Goal: Information Seeking & Learning: Learn about a topic

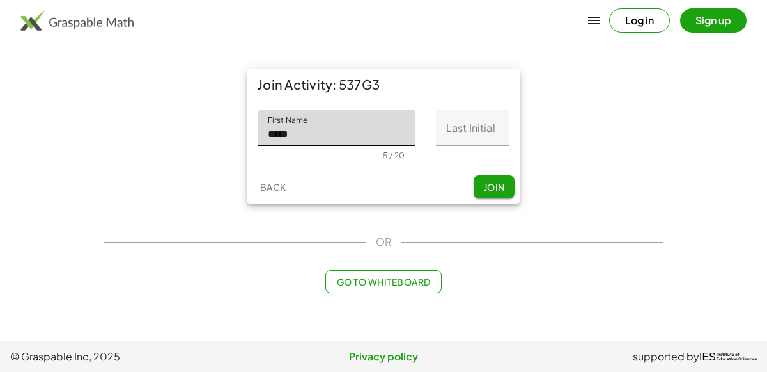
type input "*****"
click at [492, 134] on input "Last Initial" at bounding box center [473, 128] width 74 height 36
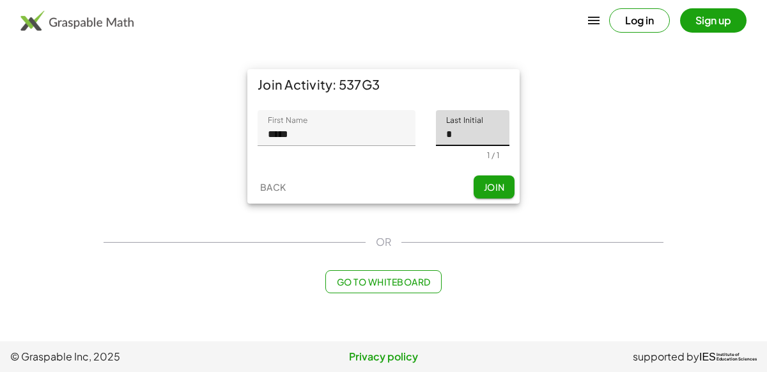
type input "*"
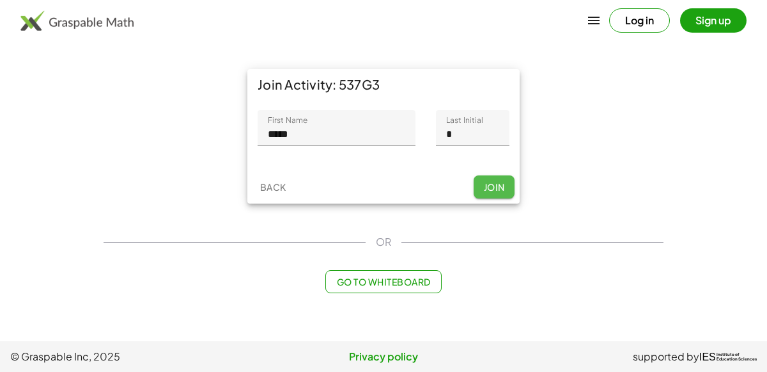
click at [503, 187] on span "Join" at bounding box center [493, 187] width 21 height 12
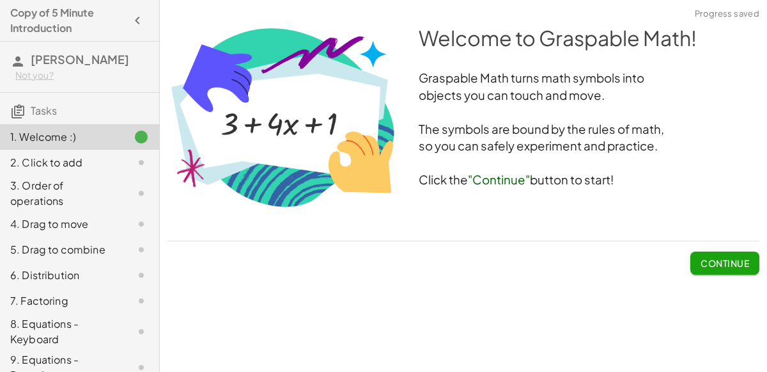
click at [736, 253] on button "Continue" at bounding box center [725, 262] width 69 height 23
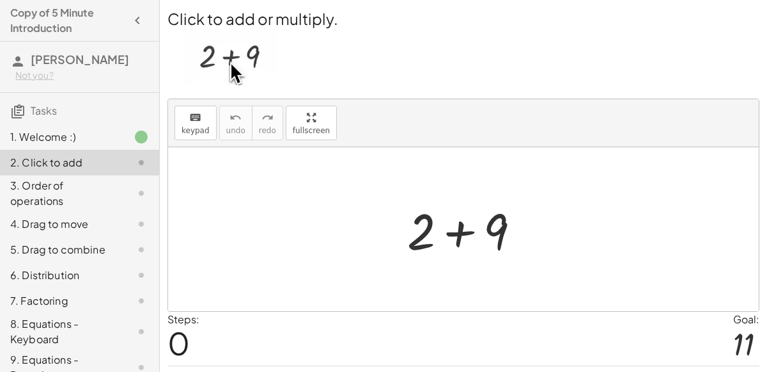
click at [556, 266] on div at bounding box center [463, 229] width 591 height 164
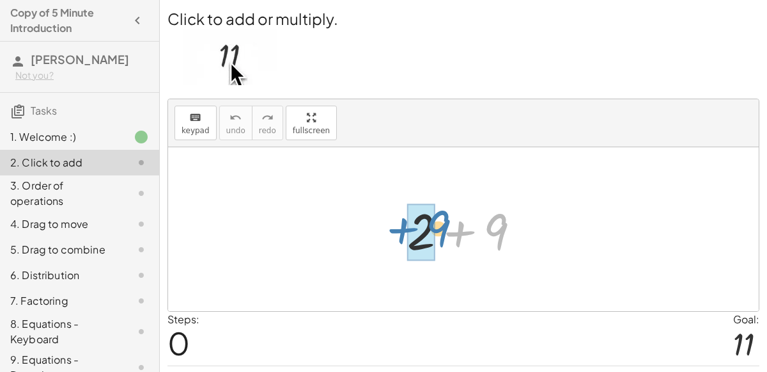
drag, startPoint x: 453, startPoint y: 235, endPoint x: 396, endPoint y: 232, distance: 57.0
click at [396, 232] on div "+ 9 + 2 + 9" at bounding box center [464, 229] width 152 height 72
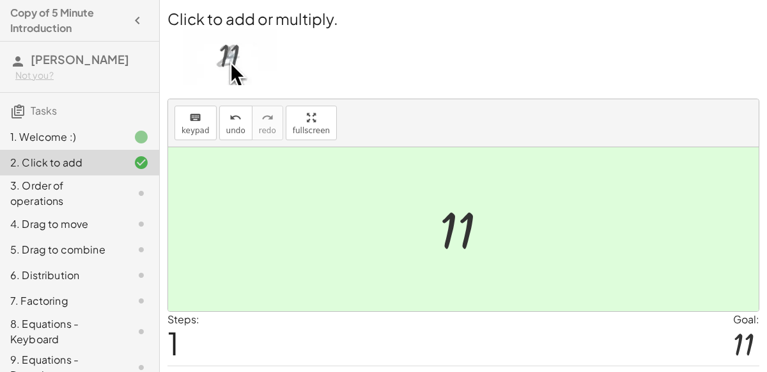
scroll to position [33, 0]
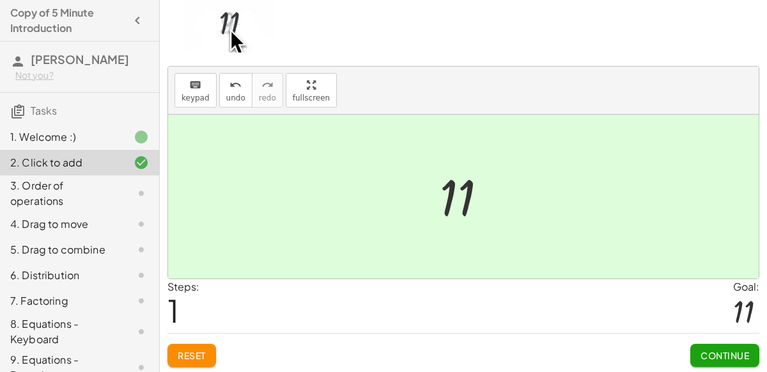
click at [709, 350] on span "Continue" at bounding box center [725, 355] width 49 height 12
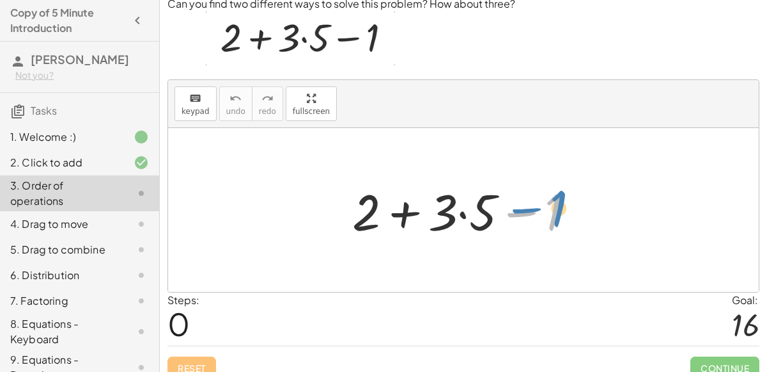
drag, startPoint x: 549, startPoint y: 205, endPoint x: 555, endPoint y: 200, distance: 8.1
click at [555, 200] on div at bounding box center [469, 210] width 246 height 66
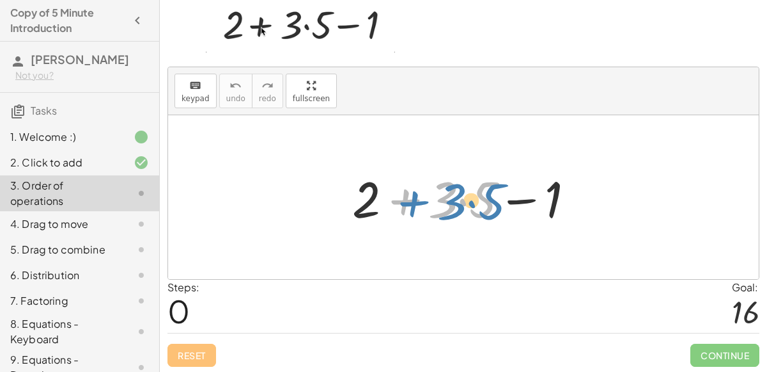
drag, startPoint x: 411, startPoint y: 200, endPoint x: 420, endPoint y: 201, distance: 8.3
click at [420, 201] on div at bounding box center [469, 197] width 246 height 66
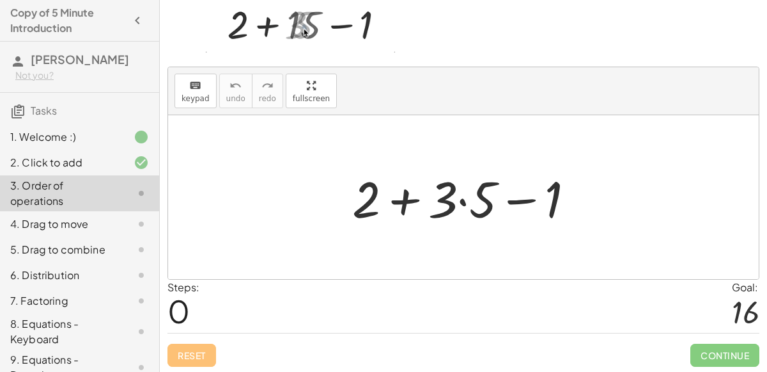
click at [462, 198] on div at bounding box center [469, 197] width 246 height 66
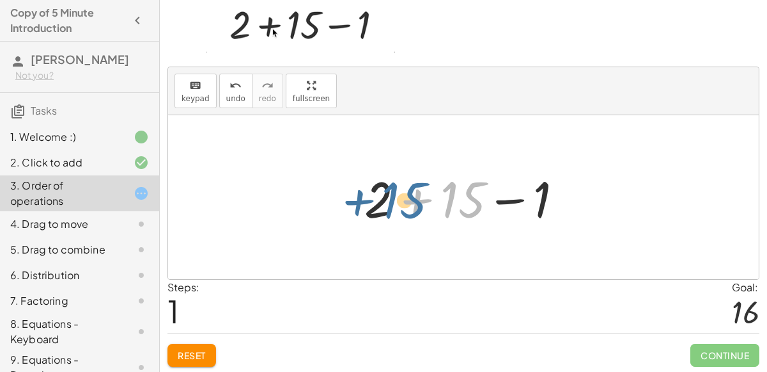
drag, startPoint x: 462, startPoint y: 201, endPoint x: 403, endPoint y: 201, distance: 59.5
click at [403, 201] on div at bounding box center [469, 197] width 222 height 66
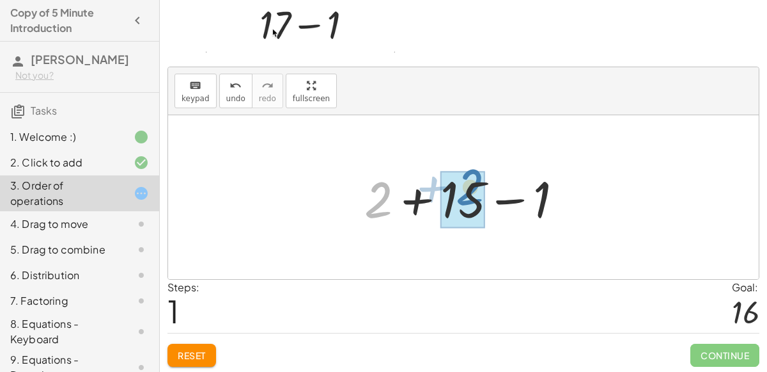
drag, startPoint x: 386, startPoint y: 207, endPoint x: 480, endPoint y: 194, distance: 95.0
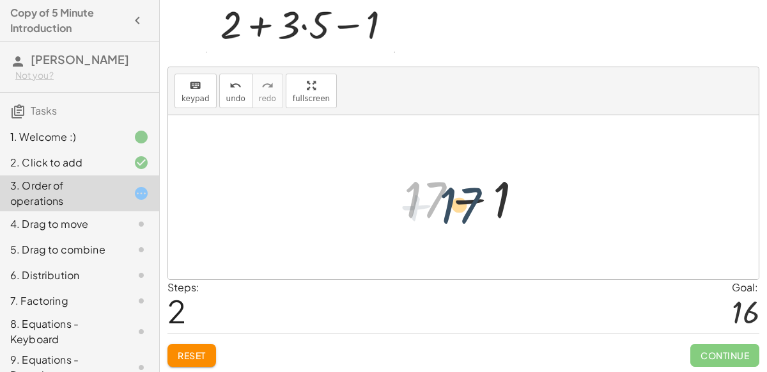
drag, startPoint x: 432, startPoint y: 194, endPoint x: 468, endPoint y: 197, distance: 35.3
click at [468, 197] on div at bounding box center [469, 197] width 142 height 66
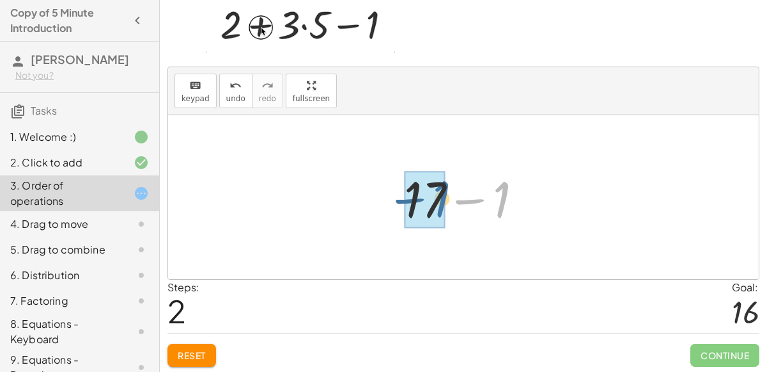
drag, startPoint x: 502, startPoint y: 199, endPoint x: 432, endPoint y: 198, distance: 69.7
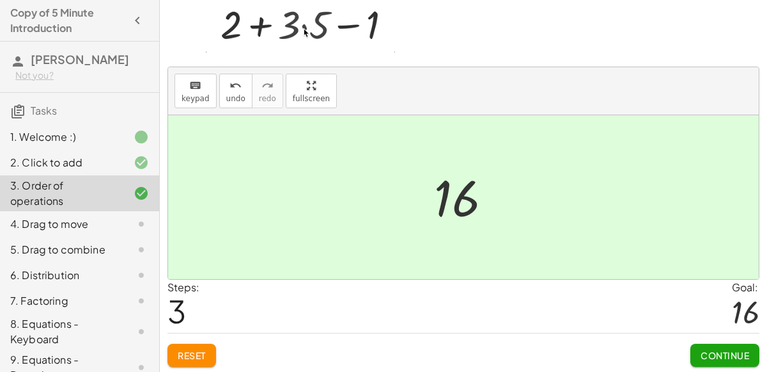
click at [729, 354] on span "Continue" at bounding box center [725, 355] width 49 height 12
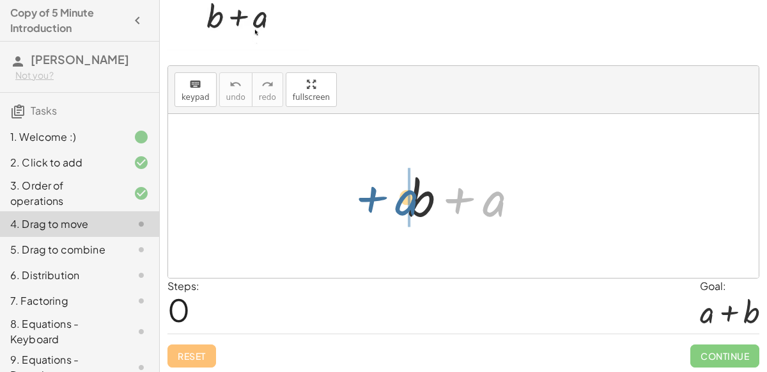
drag, startPoint x: 491, startPoint y: 208, endPoint x: 403, endPoint y: 207, distance: 87.6
click at [403, 207] on div at bounding box center [469, 196] width 134 height 66
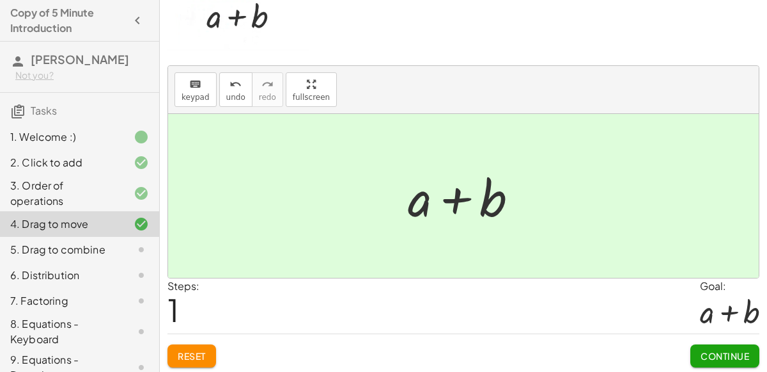
click at [738, 350] on span "Continue" at bounding box center [725, 356] width 49 height 12
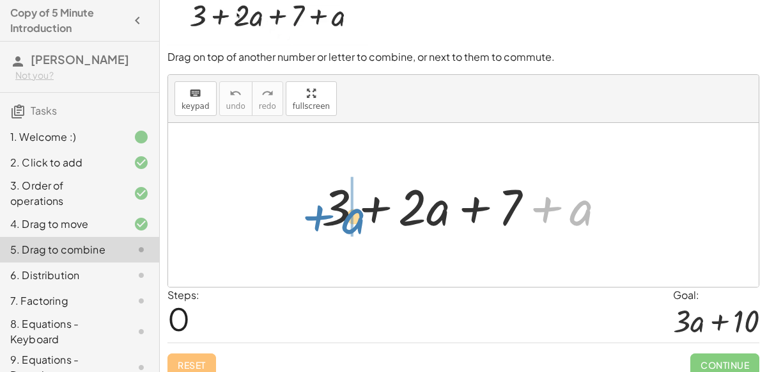
drag, startPoint x: 581, startPoint y: 208, endPoint x: 354, endPoint y: 215, distance: 226.5
click at [354, 215] on div at bounding box center [469, 205] width 308 height 66
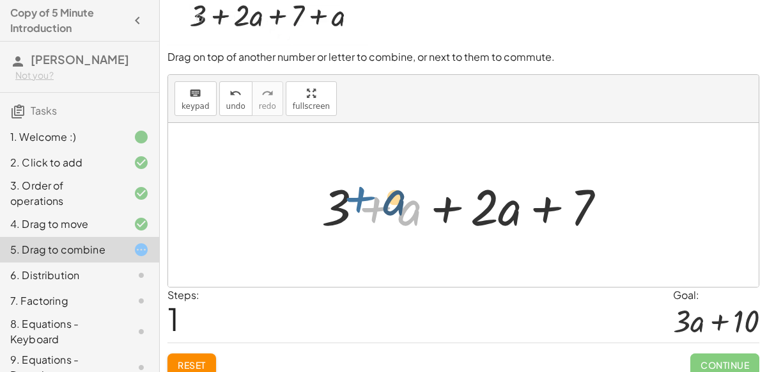
drag, startPoint x: 381, startPoint y: 208, endPoint x: 365, endPoint y: 198, distance: 19.0
click at [365, 198] on div at bounding box center [469, 205] width 308 height 66
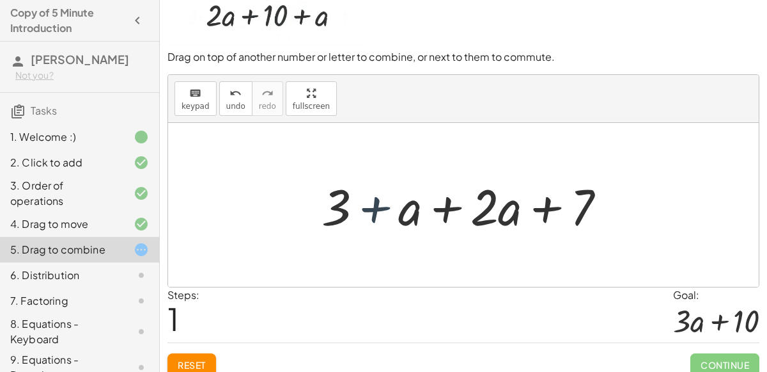
click at [354, 215] on div at bounding box center [469, 205] width 308 height 66
drag, startPoint x: 340, startPoint y: 214, endPoint x: 410, endPoint y: 216, distance: 70.4
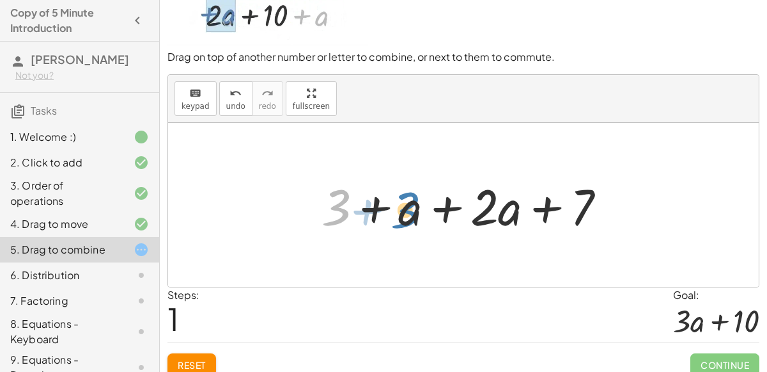
click at [410, 216] on div at bounding box center [469, 205] width 308 height 66
drag, startPoint x: 336, startPoint y: 210, endPoint x: 361, endPoint y: 210, distance: 25.6
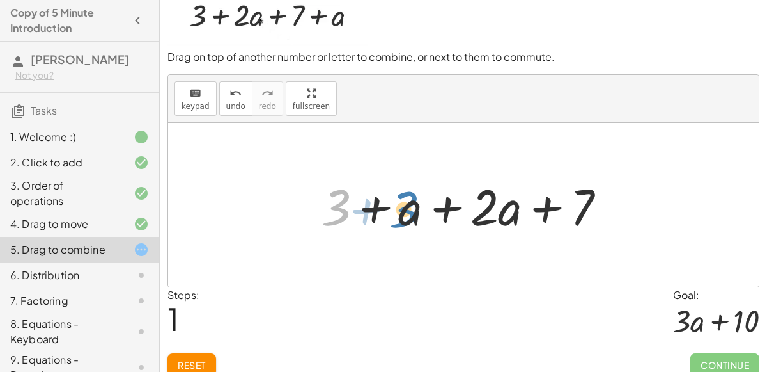
click at [361, 210] on div at bounding box center [469, 205] width 308 height 66
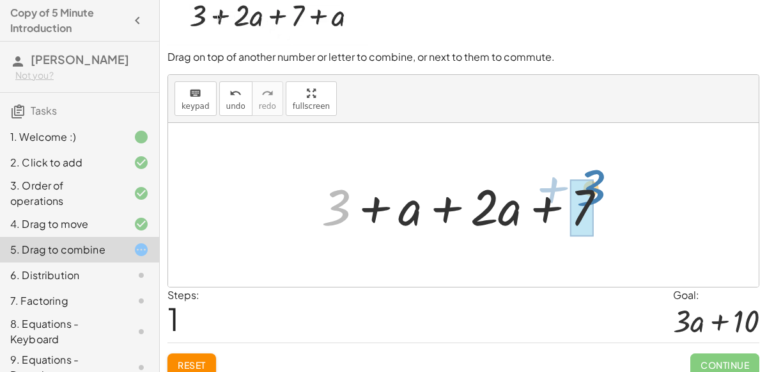
drag, startPoint x: 345, startPoint y: 213, endPoint x: 595, endPoint y: 194, distance: 251.4
click at [595, 194] on div at bounding box center [469, 205] width 308 height 66
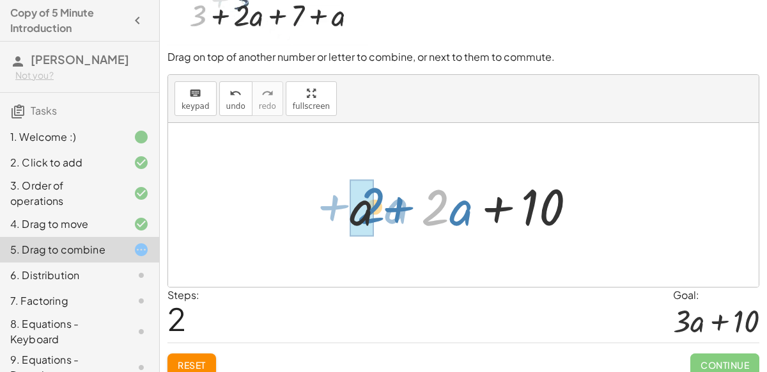
drag, startPoint x: 445, startPoint y: 212, endPoint x: 361, endPoint y: 208, distance: 83.9
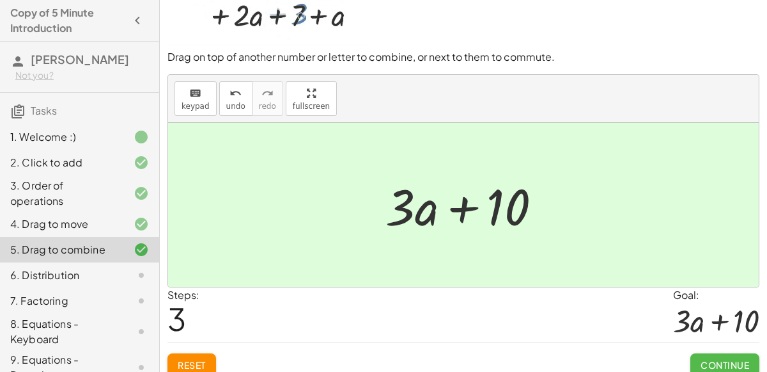
click at [711, 359] on span "Continue" at bounding box center [725, 365] width 49 height 12
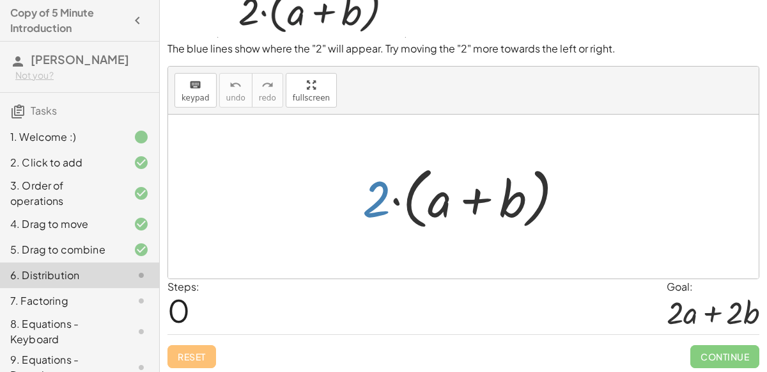
click at [372, 201] on div at bounding box center [468, 197] width 224 height 74
drag, startPoint x: 446, startPoint y: 205, endPoint x: 382, endPoint y: 201, distance: 64.7
click at [382, 201] on div at bounding box center [468, 197] width 224 height 74
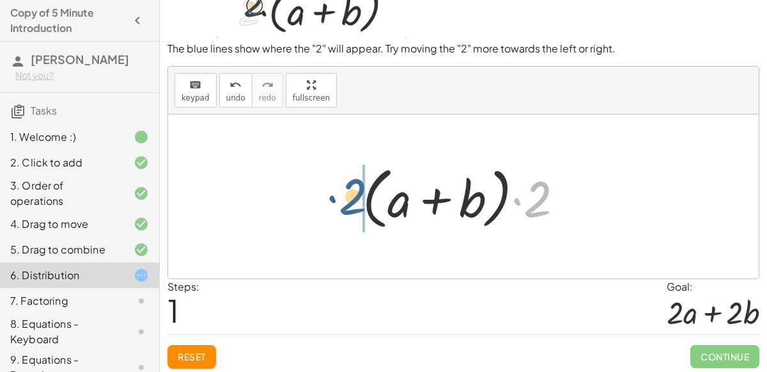
drag, startPoint x: 546, startPoint y: 190, endPoint x: 352, endPoint y: 187, distance: 194.4
click at [352, 187] on div "· 2 · ( + a + b ) · 2 · 2 · ( + a + b )" at bounding box center [463, 197] width 240 height 80
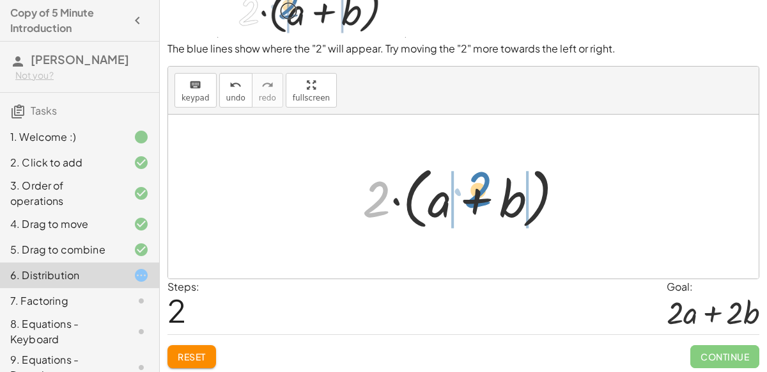
drag, startPoint x: 375, startPoint y: 200, endPoint x: 477, endPoint y: 190, distance: 102.1
click at [477, 190] on div at bounding box center [468, 197] width 224 height 74
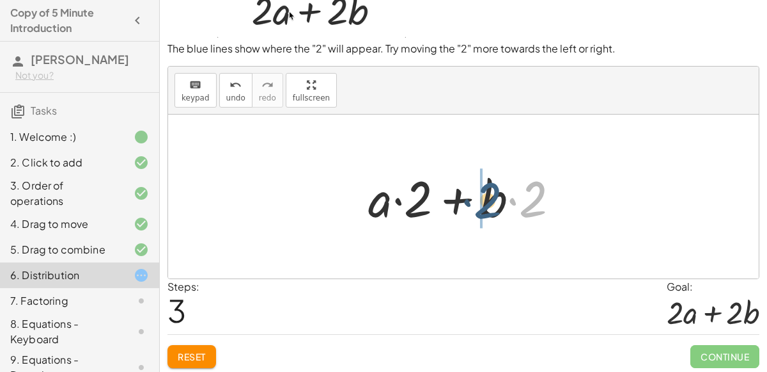
drag, startPoint x: 526, startPoint y: 198, endPoint x: 476, endPoint y: 199, distance: 49.9
click at [476, 199] on div at bounding box center [469, 197] width 214 height 66
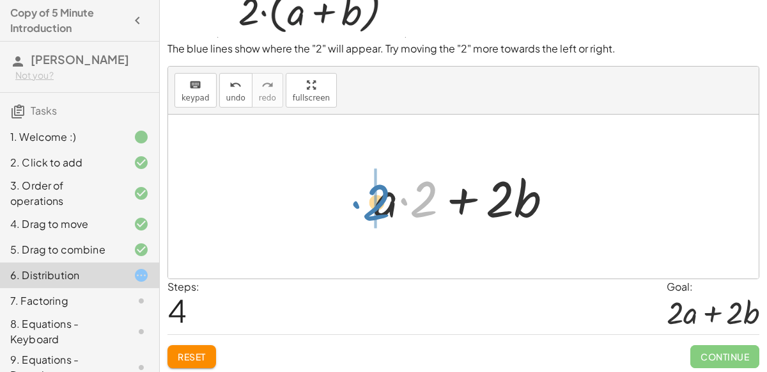
drag, startPoint x: 428, startPoint y: 201, endPoint x: 381, endPoint y: 205, distance: 48.1
click at [381, 205] on div at bounding box center [469, 197] width 202 height 66
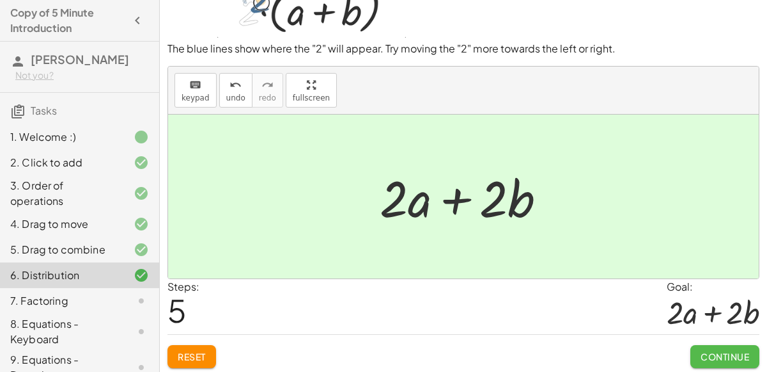
click at [736, 358] on span "Continue" at bounding box center [725, 356] width 49 height 12
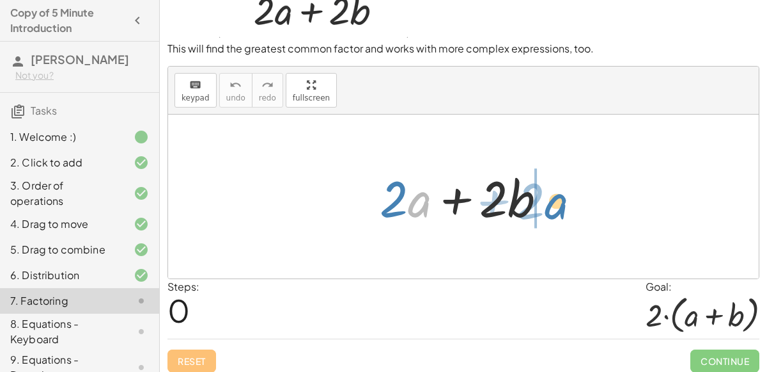
drag, startPoint x: 425, startPoint y: 199, endPoint x: 563, endPoint y: 201, distance: 138.2
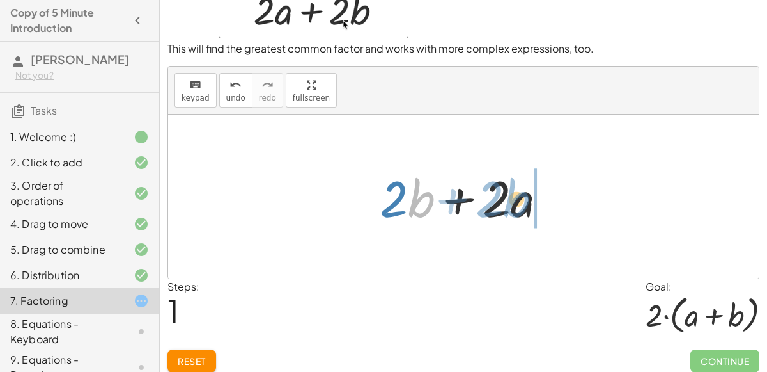
drag, startPoint x: 421, startPoint y: 203, endPoint x: 519, endPoint y: 203, distance: 97.2
click at [519, 203] on div at bounding box center [468, 197] width 190 height 66
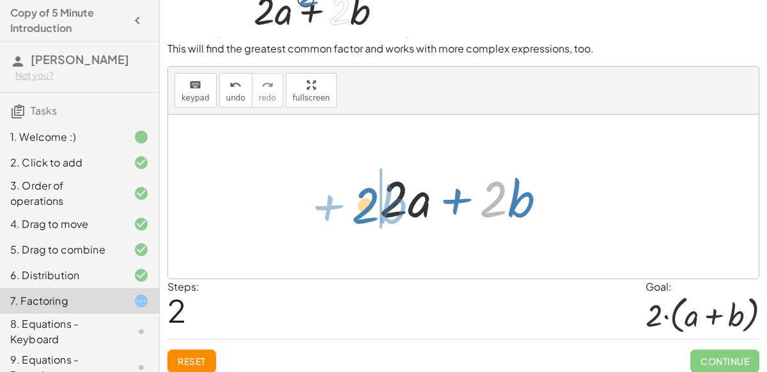
drag, startPoint x: 490, startPoint y: 205, endPoint x: 361, endPoint y: 211, distance: 128.7
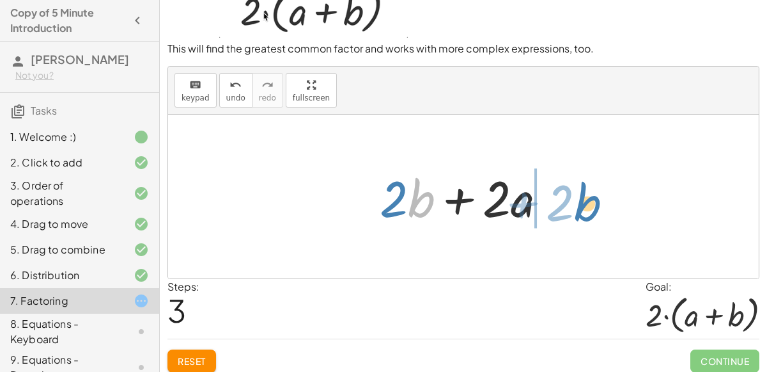
drag, startPoint x: 416, startPoint y: 198, endPoint x: 583, endPoint y: 201, distance: 166.3
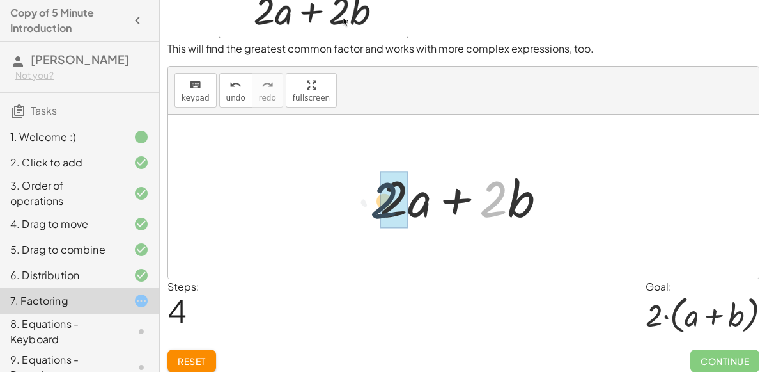
drag, startPoint x: 492, startPoint y: 206, endPoint x: 382, endPoint y: 206, distance: 110.0
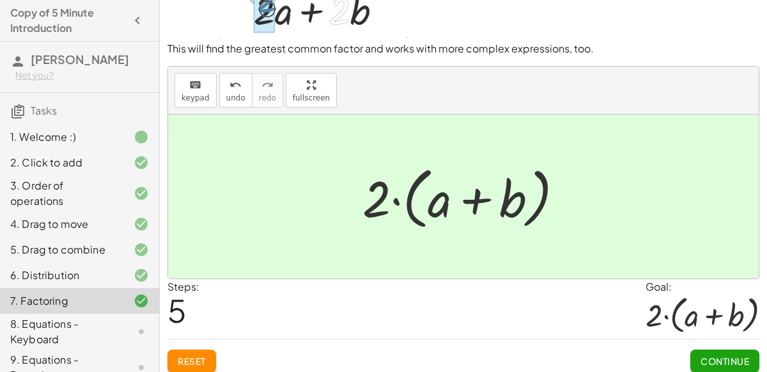
click at [706, 355] on span "Continue" at bounding box center [725, 361] width 49 height 12
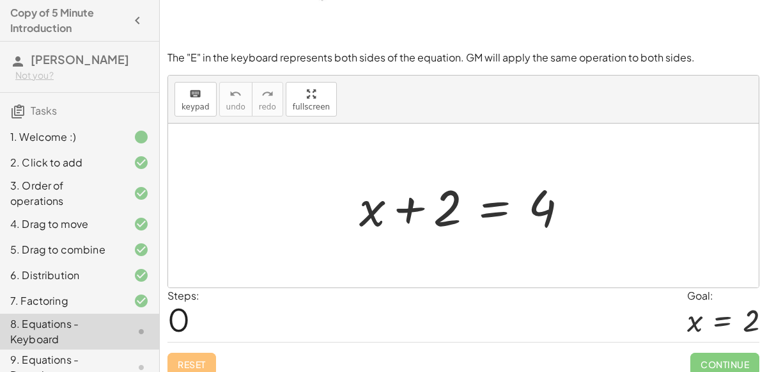
scroll to position [104, 0]
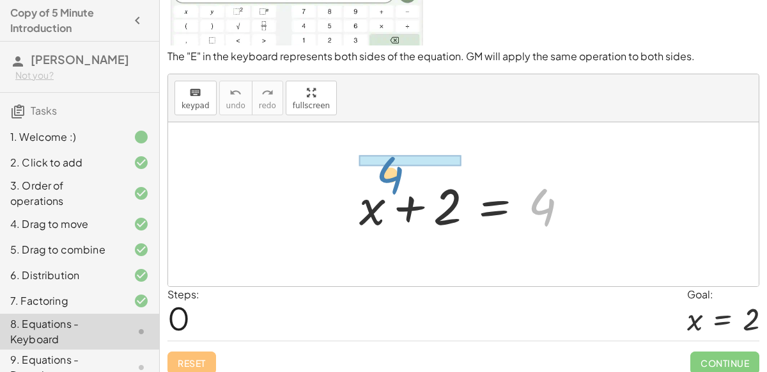
drag, startPoint x: 544, startPoint y: 207, endPoint x: 413, endPoint y: 159, distance: 139.6
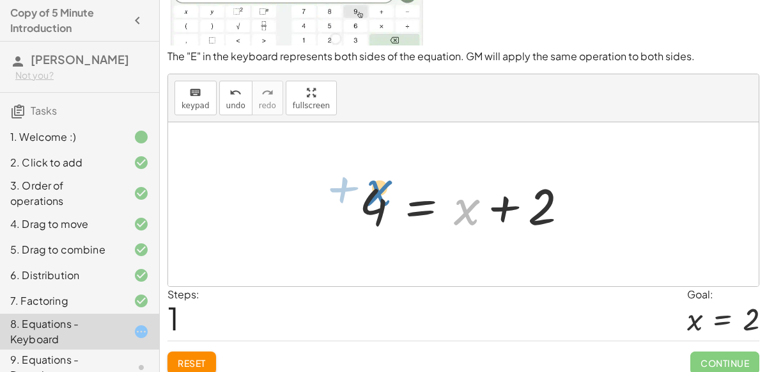
drag, startPoint x: 466, startPoint y: 212, endPoint x: 380, endPoint y: 201, distance: 87.0
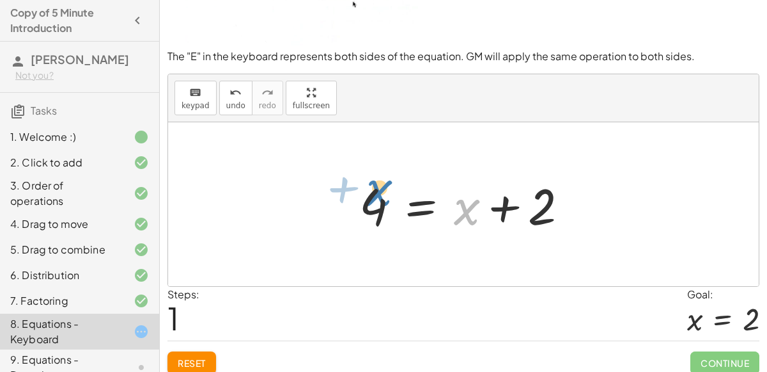
click at [380, 201] on div at bounding box center [469, 204] width 232 height 66
drag, startPoint x: 465, startPoint y: 203, endPoint x: 327, endPoint y: 204, distance: 138.1
click at [383, 205] on div at bounding box center [469, 204] width 232 height 66
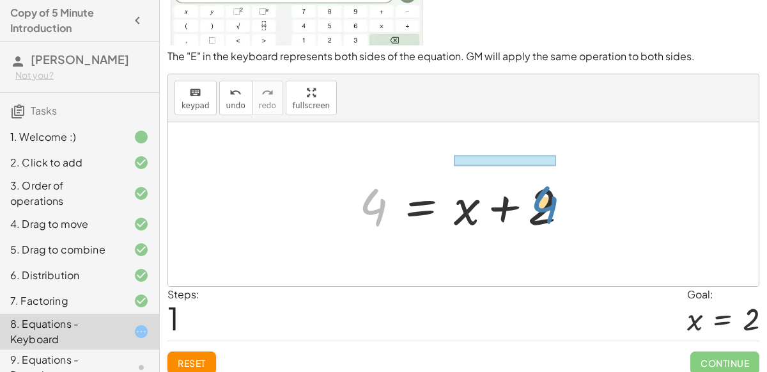
drag, startPoint x: 361, startPoint y: 194, endPoint x: 532, endPoint y: 192, distance: 171.4
click at [532, 192] on div at bounding box center [469, 204] width 232 height 66
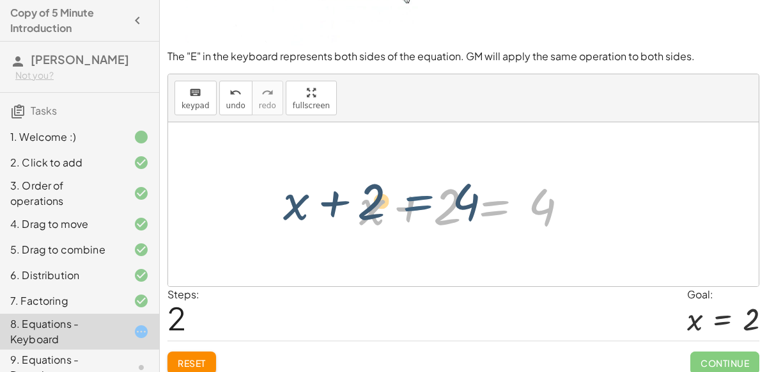
drag, startPoint x: 491, startPoint y: 213, endPoint x: 413, endPoint y: 208, distance: 78.8
click at [413, 208] on div at bounding box center [469, 204] width 232 height 66
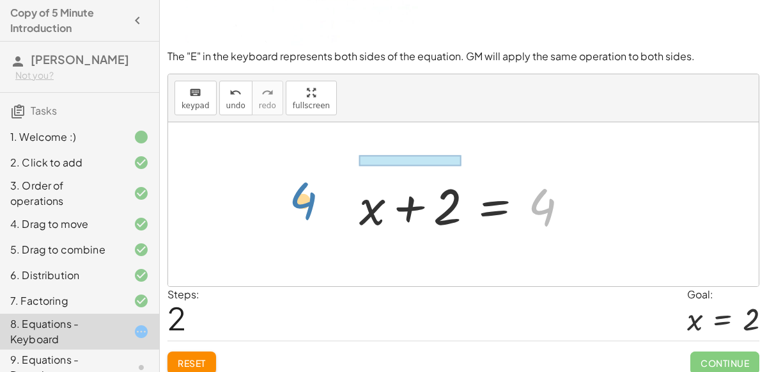
drag, startPoint x: 551, startPoint y: 206, endPoint x: 317, endPoint y: 201, distance: 234.8
click at [317, 201] on div "+ x + 2 = 4 4 = + x + 2 4 + x + 2 = 4" at bounding box center [463, 204] width 591 height 164
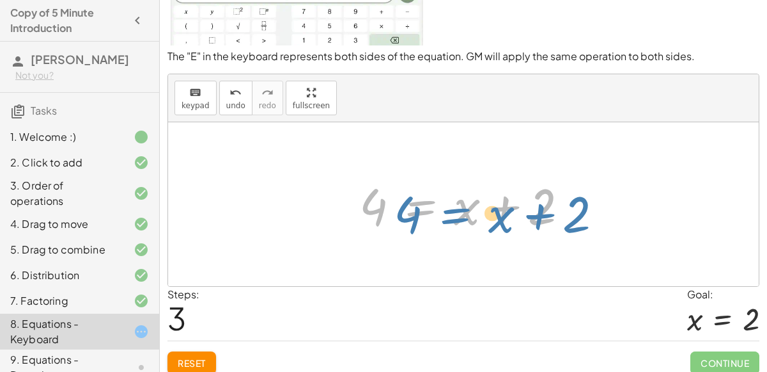
click at [409, 202] on div at bounding box center [469, 204] width 232 height 66
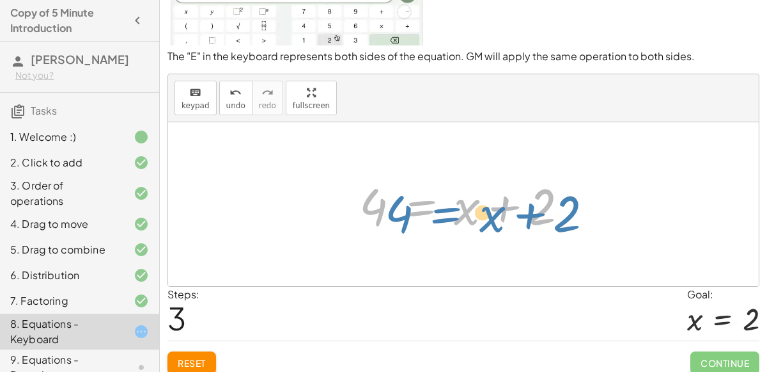
drag, startPoint x: 422, startPoint y: 207, endPoint x: 430, endPoint y: 210, distance: 8.9
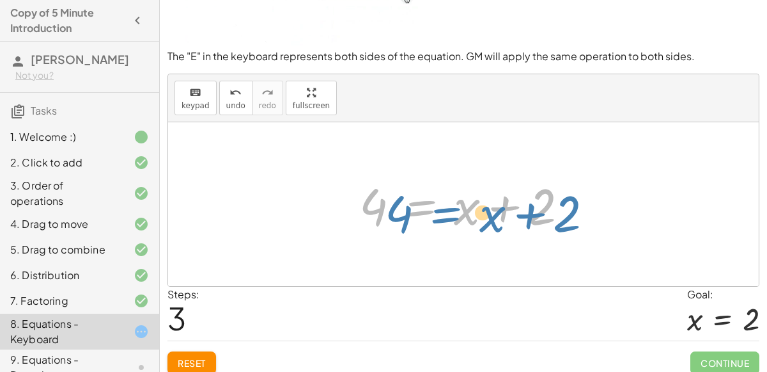
click at [430, 210] on div at bounding box center [469, 204] width 232 height 66
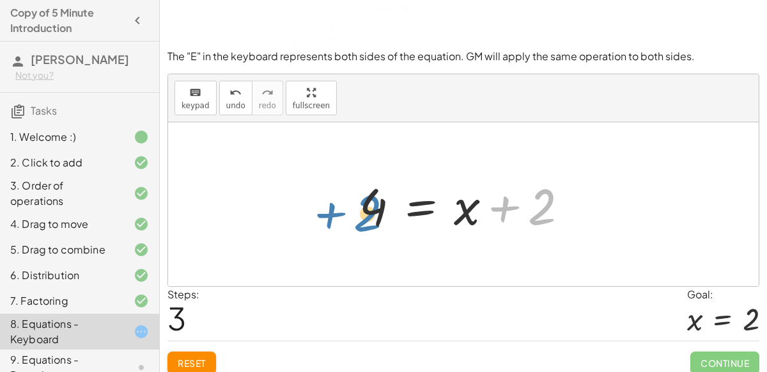
drag, startPoint x: 505, startPoint y: 210, endPoint x: 333, endPoint y: 216, distance: 172.1
click at [333, 216] on div "+ x + 2 = 4 4 = + x + 2 + x + 2 = 4 + 2 + x + 2 = 4" at bounding box center [463, 204] width 591 height 164
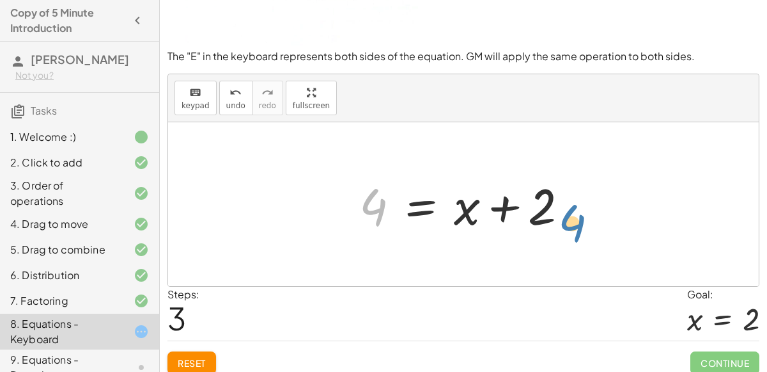
drag, startPoint x: 375, startPoint y: 208, endPoint x: 574, endPoint y: 215, distance: 199.0
click at [574, 215] on div at bounding box center [469, 204] width 232 height 66
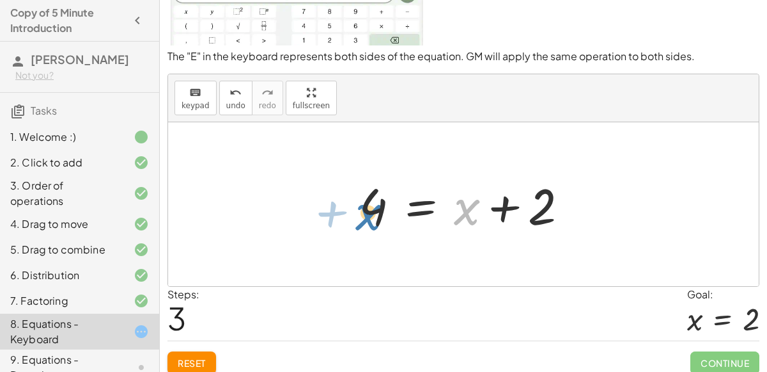
drag, startPoint x: 474, startPoint y: 216, endPoint x: 376, endPoint y: 221, distance: 98.0
click at [376, 221] on div at bounding box center [469, 204] width 232 height 66
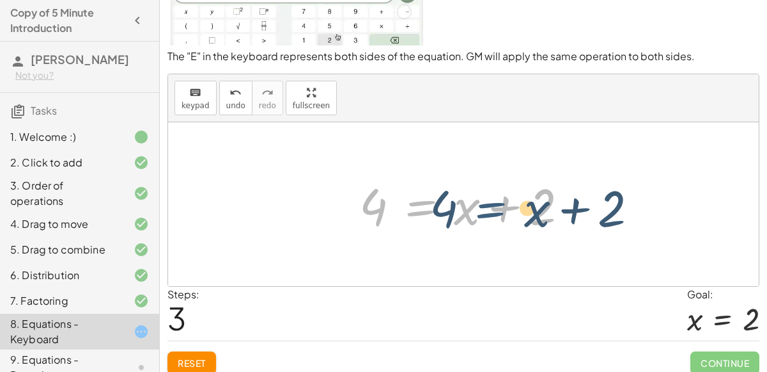
drag, startPoint x: 449, startPoint y: 214, endPoint x: 521, endPoint y: 216, distance: 71.7
click at [521, 216] on div at bounding box center [469, 204] width 232 height 66
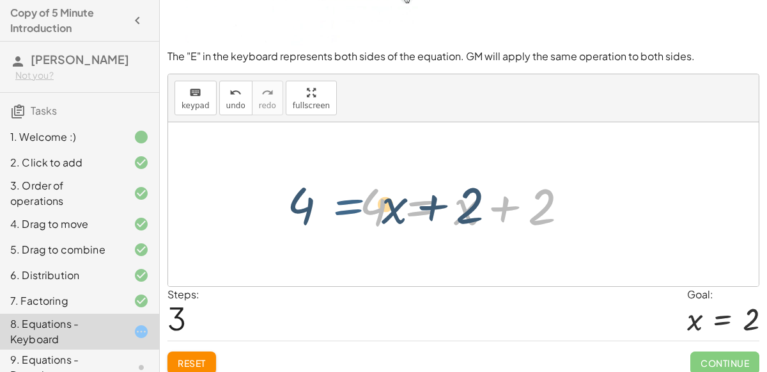
drag, startPoint x: 416, startPoint y: 218, endPoint x: 342, endPoint y: 216, distance: 74.9
click at [342, 216] on div "+ x + 2 = 4 4 = + x + 2 + x + 2 = 4 4 = + x + 2 + x + 2 = 4" at bounding box center [464, 204] width 248 height 72
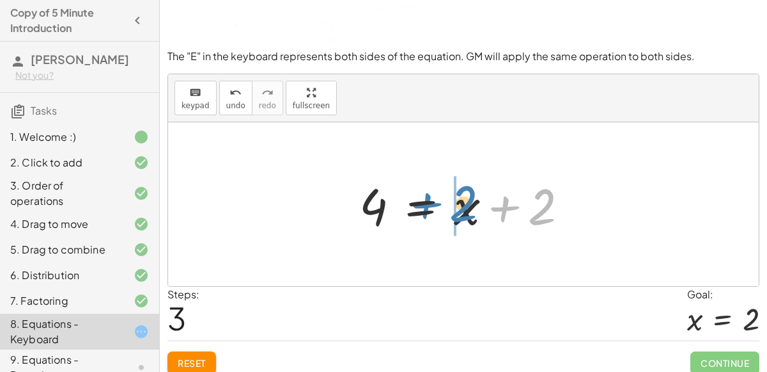
drag, startPoint x: 499, startPoint y: 207, endPoint x: 418, endPoint y: 207, distance: 81.9
click at [418, 207] on div at bounding box center [469, 204] width 232 height 66
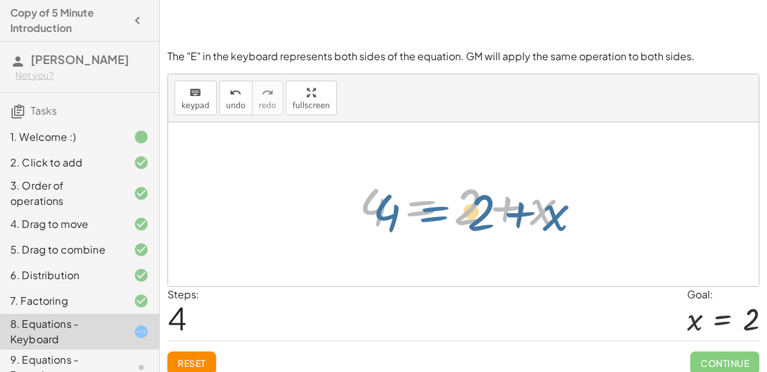
drag, startPoint x: 405, startPoint y: 198, endPoint x: 412, endPoint y: 199, distance: 7.2
click at [412, 199] on div at bounding box center [469, 204] width 232 height 66
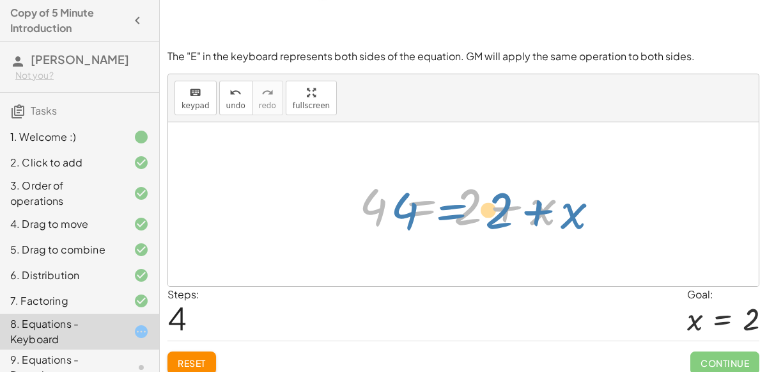
drag, startPoint x: 420, startPoint y: 205, endPoint x: 441, endPoint y: 201, distance: 21.5
click at [441, 201] on div at bounding box center [469, 204] width 232 height 66
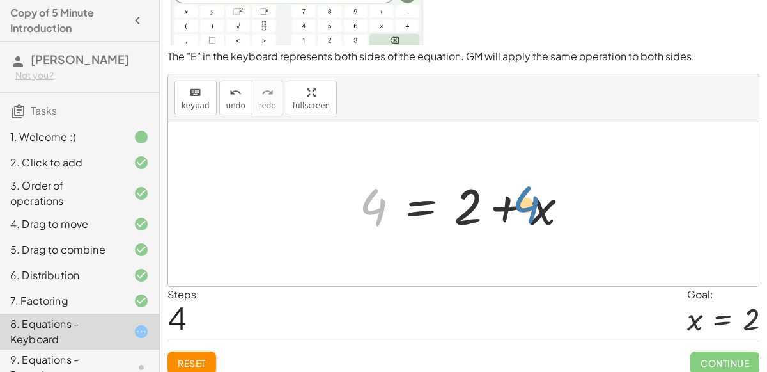
drag, startPoint x: 376, startPoint y: 210, endPoint x: 534, endPoint y: 210, distance: 158.0
click at [534, 210] on div at bounding box center [469, 204] width 232 height 66
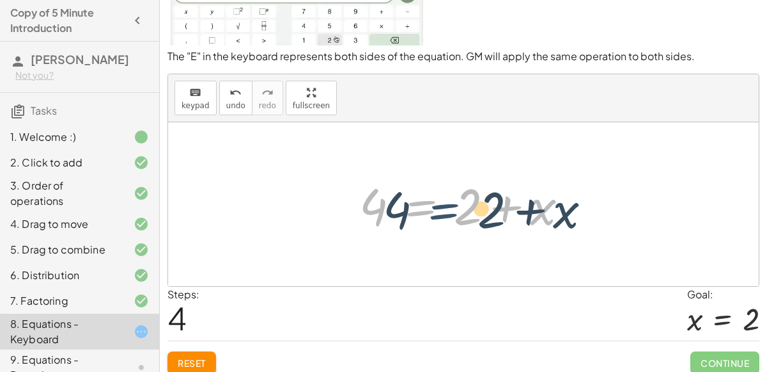
drag, startPoint x: 388, startPoint y: 203, endPoint x: 411, endPoint y: 206, distance: 23.9
click at [411, 206] on div at bounding box center [469, 204] width 232 height 66
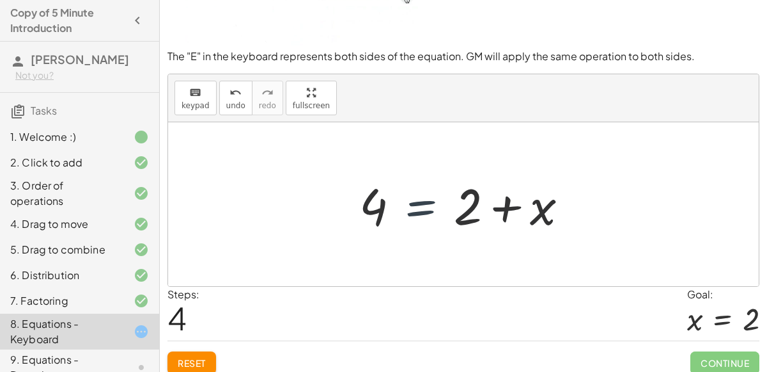
click at [389, 208] on div at bounding box center [469, 204] width 232 height 66
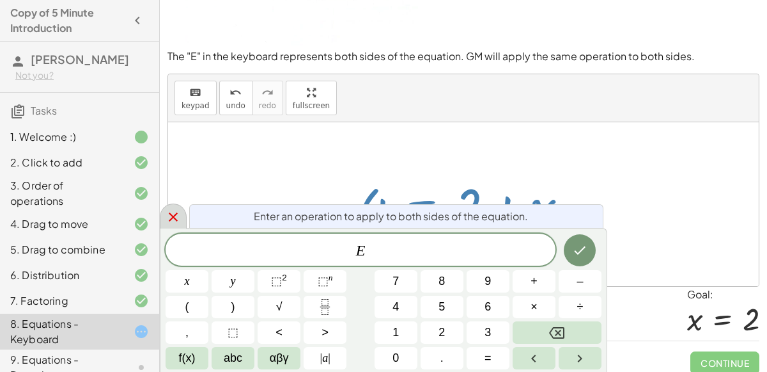
click at [168, 217] on icon at bounding box center [173, 216] width 15 height 15
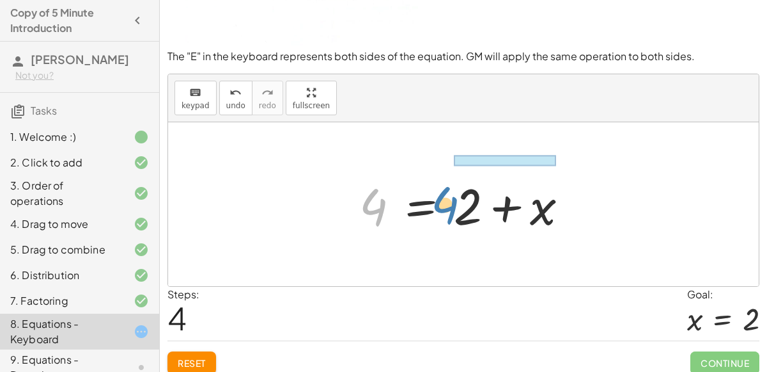
drag, startPoint x: 385, startPoint y: 208, endPoint x: 456, endPoint y: 206, distance: 71.0
click at [456, 206] on div at bounding box center [469, 204] width 232 height 66
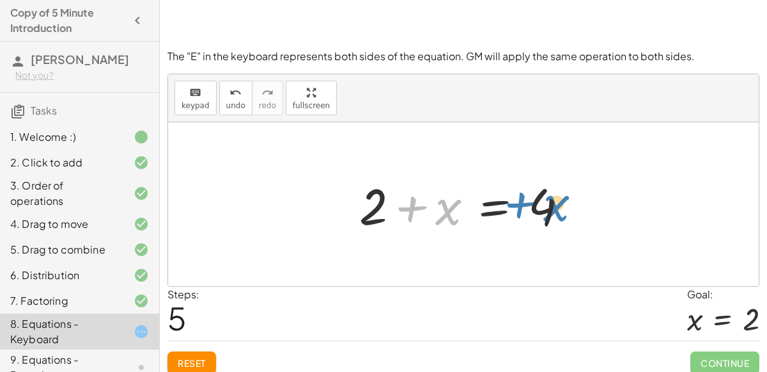
drag, startPoint x: 412, startPoint y: 209, endPoint x: 521, endPoint y: 205, distance: 108.8
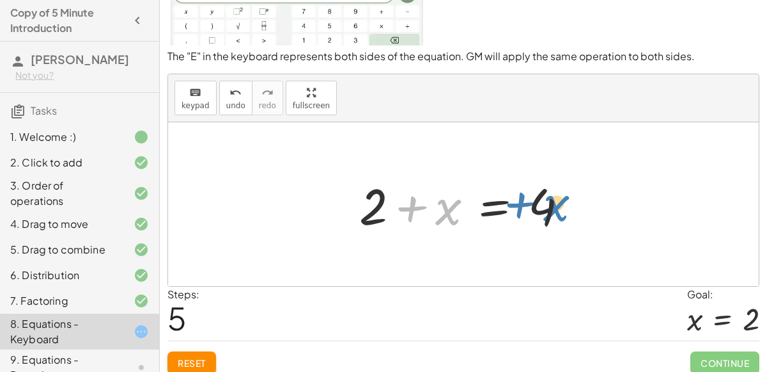
click at [521, 205] on div at bounding box center [469, 204] width 232 height 66
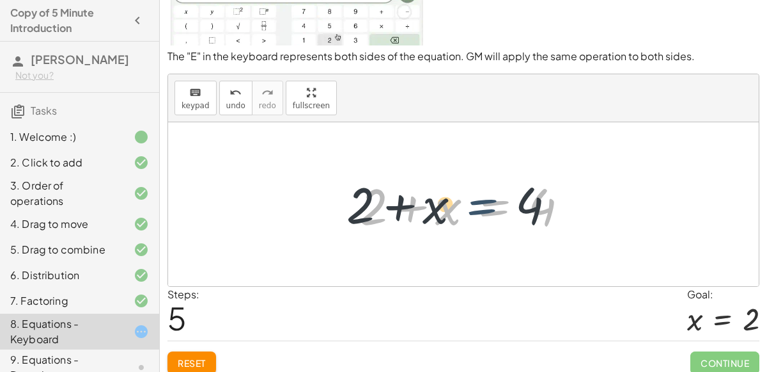
drag, startPoint x: 522, startPoint y: 207, endPoint x: 508, endPoint y: 206, distance: 13.5
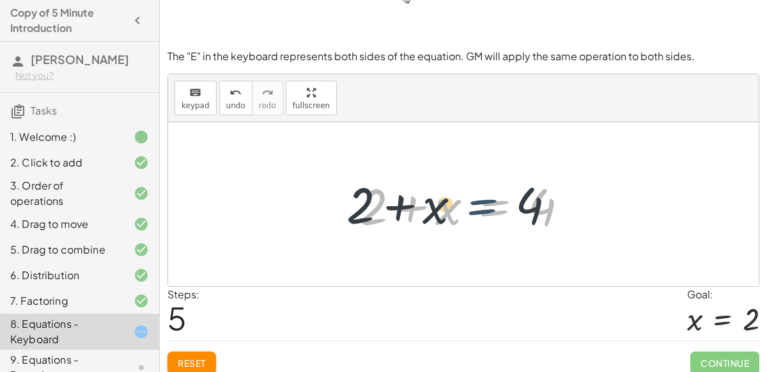
click at [508, 206] on div at bounding box center [469, 204] width 232 height 66
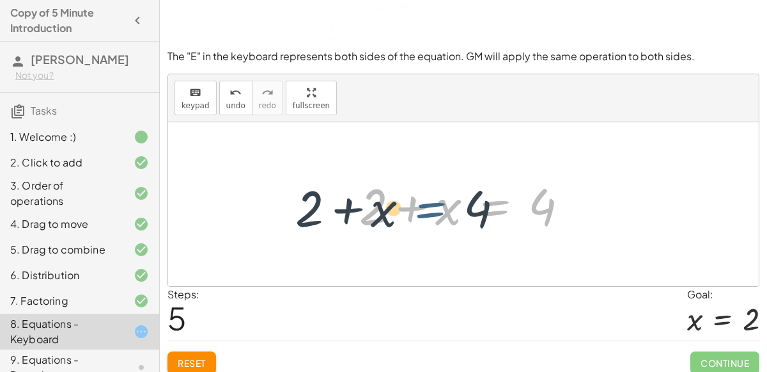
drag, startPoint x: 496, startPoint y: 207, endPoint x: 426, endPoint y: 207, distance: 69.7
click at [426, 207] on div at bounding box center [469, 204] width 232 height 66
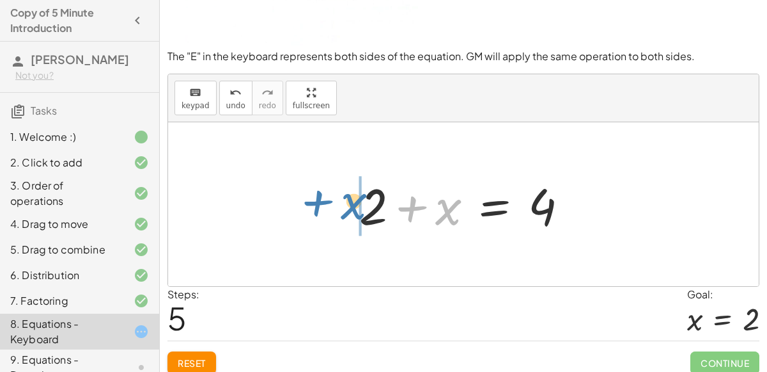
drag, startPoint x: 411, startPoint y: 208, endPoint x: 315, endPoint y: 200, distance: 96.3
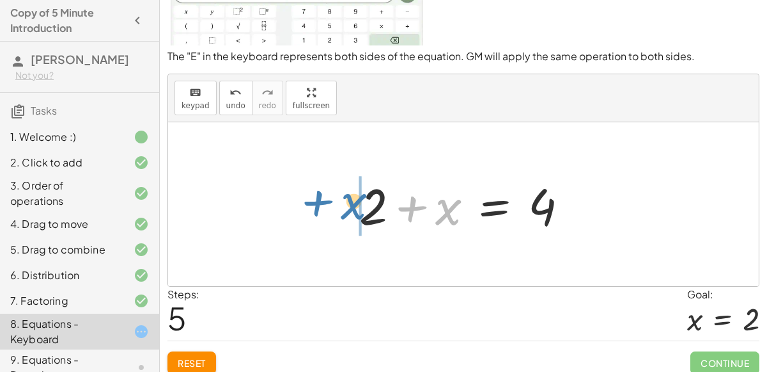
click at [315, 200] on div "+ x + 2 = 4 4 = + x + 2 + x + 2 = 4 4 = + x + 2 4 = + 2 + x + x + x + 2 = 4" at bounding box center [463, 204] width 591 height 164
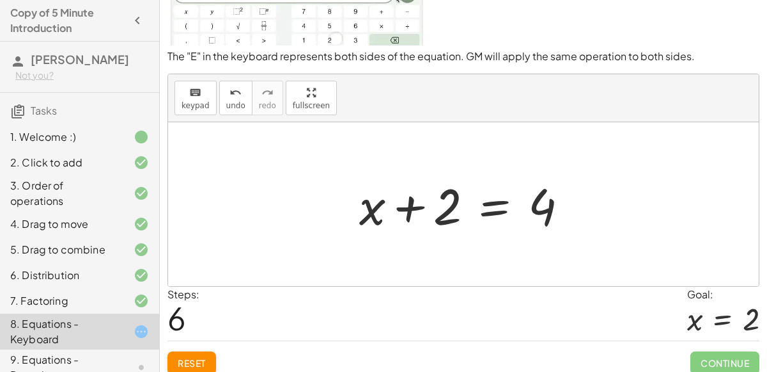
click at [418, 209] on div at bounding box center [469, 204] width 232 height 66
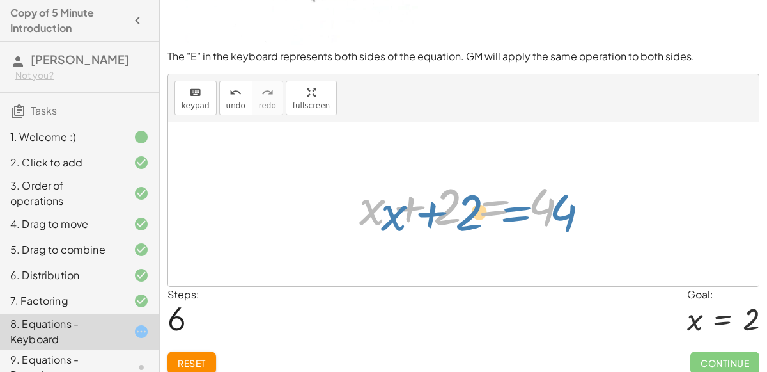
drag, startPoint x: 498, startPoint y: 205, endPoint x: 517, endPoint y: 205, distance: 19.2
click at [517, 205] on div at bounding box center [469, 204] width 232 height 66
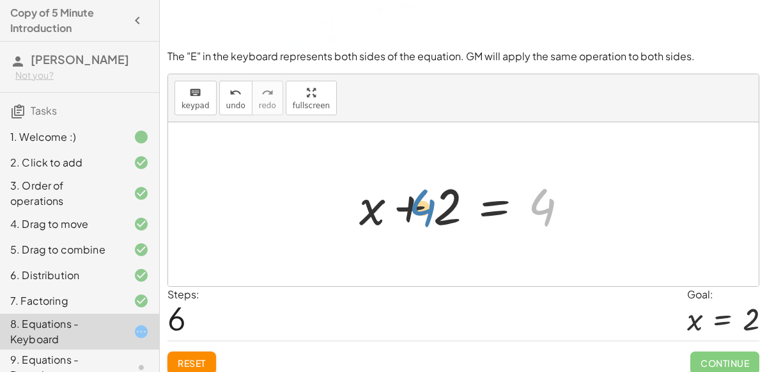
drag, startPoint x: 537, startPoint y: 205, endPoint x: 418, endPoint y: 205, distance: 119.0
click at [418, 205] on div at bounding box center [469, 204] width 232 height 66
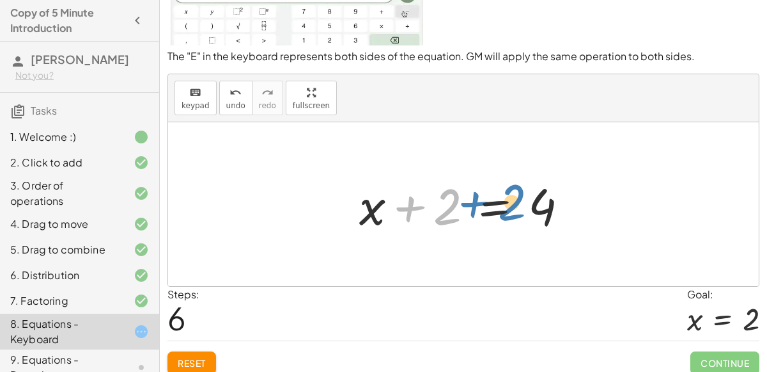
drag, startPoint x: 457, startPoint y: 217, endPoint x: 521, endPoint y: 212, distance: 64.2
click at [521, 212] on div at bounding box center [469, 204] width 232 height 66
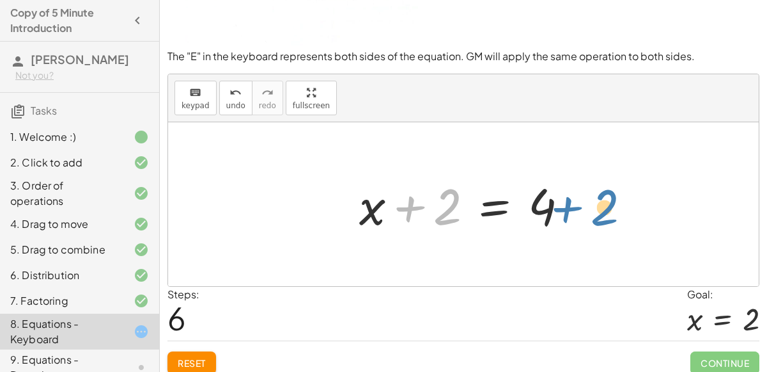
drag, startPoint x: 449, startPoint y: 203, endPoint x: 605, endPoint y: 203, distance: 156.0
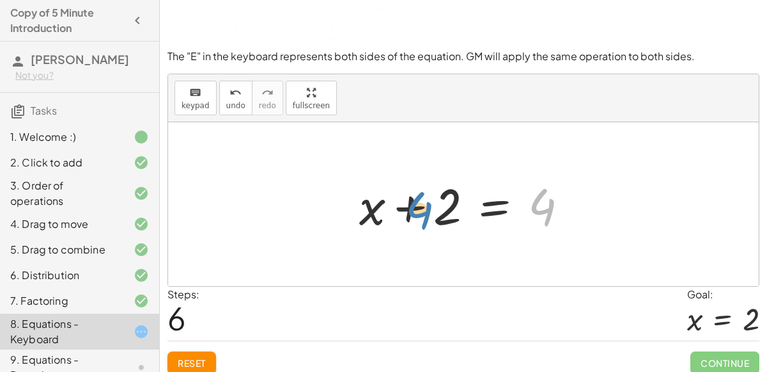
drag, startPoint x: 548, startPoint y: 200, endPoint x: 428, endPoint y: 203, distance: 120.3
click at [428, 203] on div at bounding box center [469, 204] width 232 height 66
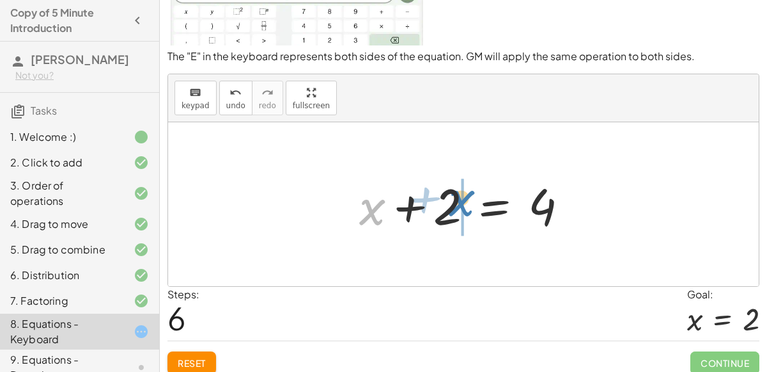
drag, startPoint x: 371, startPoint y: 204, endPoint x: 460, endPoint y: 195, distance: 90.0
click at [460, 195] on div at bounding box center [469, 204] width 232 height 66
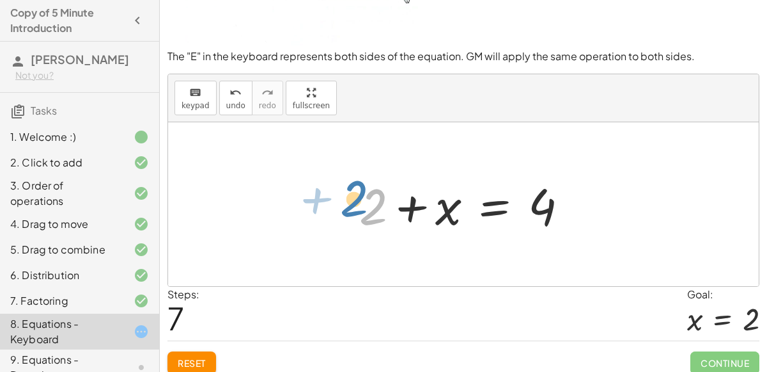
drag, startPoint x: 371, startPoint y: 197, endPoint x: 349, endPoint y: 189, distance: 23.3
click at [349, 189] on div "+ x + 2 = 4 4 = + x + 2 + x + 2 = 4 4 = + x + 2 4 = + 2 + x + 2 + x = 4 + x + 2…" at bounding box center [464, 204] width 248 height 72
click at [230, 86] on icon "undo" at bounding box center [236, 92] width 12 height 15
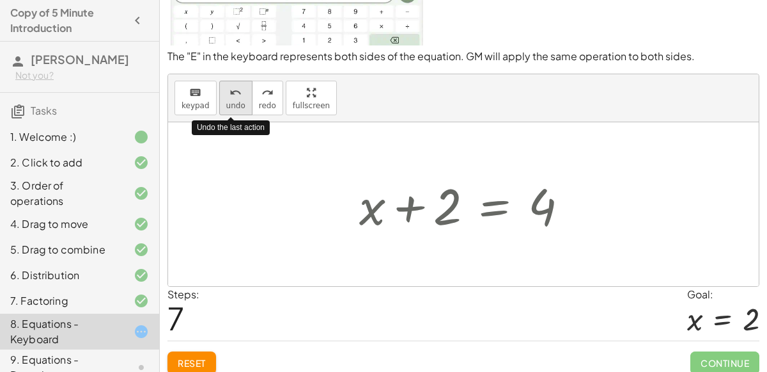
click at [230, 86] on icon "undo" at bounding box center [236, 92] width 12 height 15
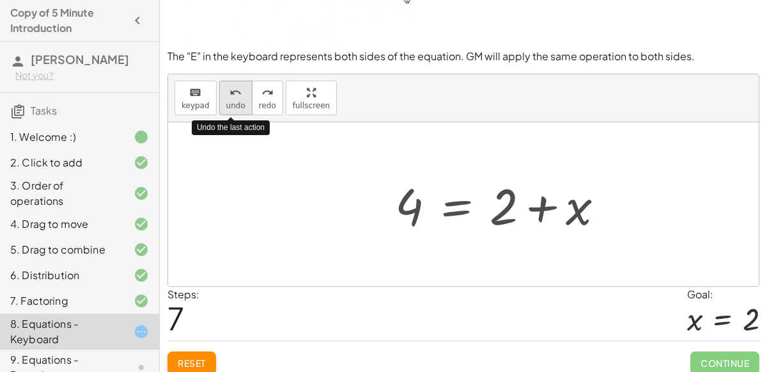
click at [230, 86] on icon "undo" at bounding box center [236, 92] width 12 height 15
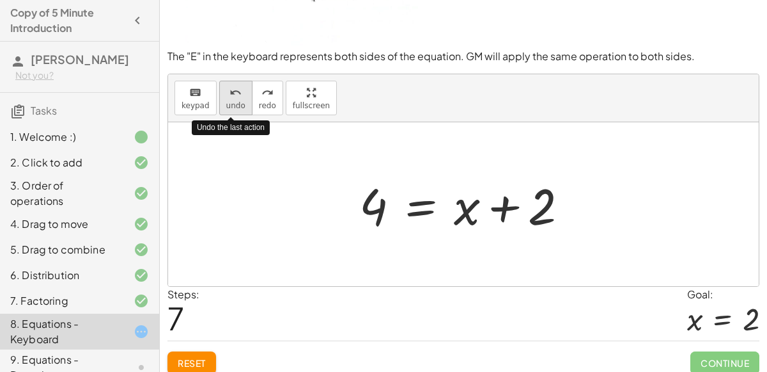
click at [230, 86] on icon "undo" at bounding box center [236, 92] width 12 height 15
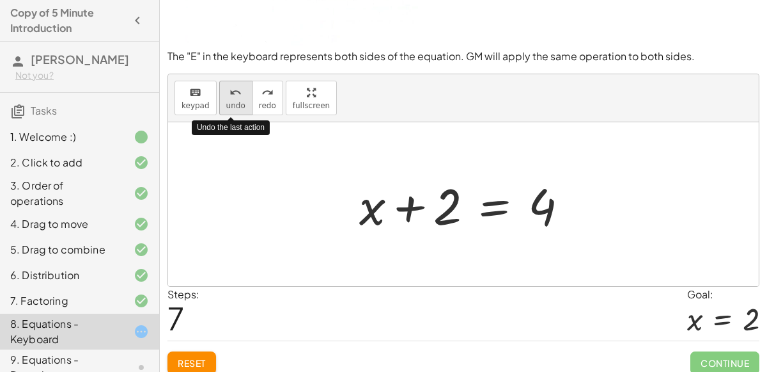
click at [230, 86] on icon "undo" at bounding box center [236, 92] width 12 height 15
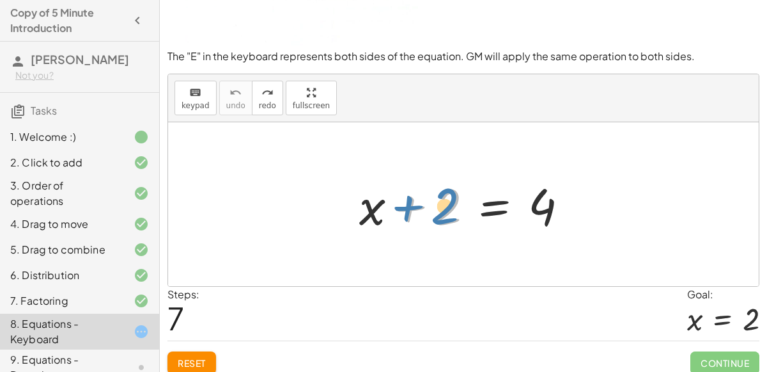
click at [445, 208] on div at bounding box center [469, 204] width 232 height 66
drag, startPoint x: 374, startPoint y: 206, endPoint x: 459, endPoint y: 205, distance: 85.1
click at [459, 205] on div at bounding box center [469, 204] width 232 height 66
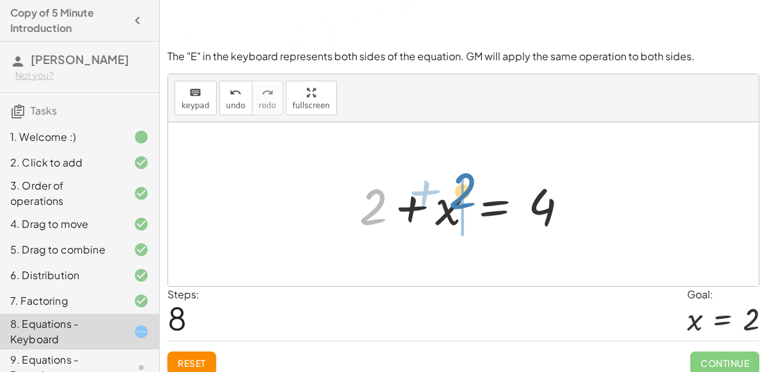
drag, startPoint x: 370, startPoint y: 205, endPoint x: 460, endPoint y: 200, distance: 90.4
click at [460, 200] on div at bounding box center [469, 204] width 232 height 66
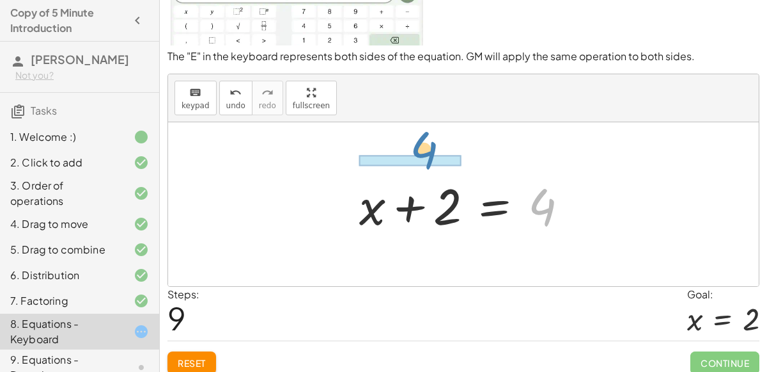
drag, startPoint x: 548, startPoint y: 194, endPoint x: 430, endPoint y: 140, distance: 130.2
click at [430, 140] on div "+ x + 2 = 4 + 2 + x = 4 4 + x + 2 = 4" at bounding box center [463, 204] width 591 height 164
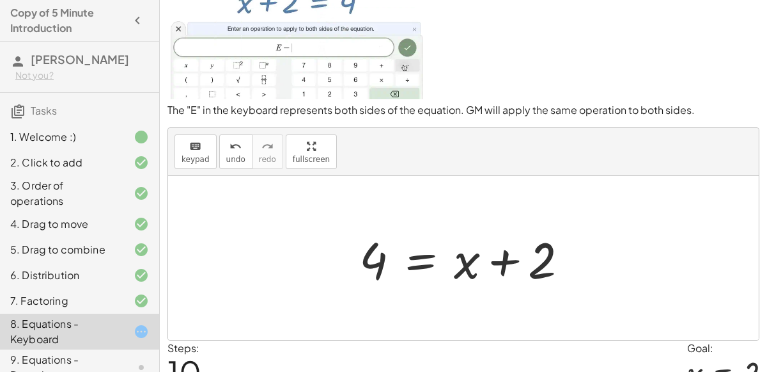
scroll to position [54, 0]
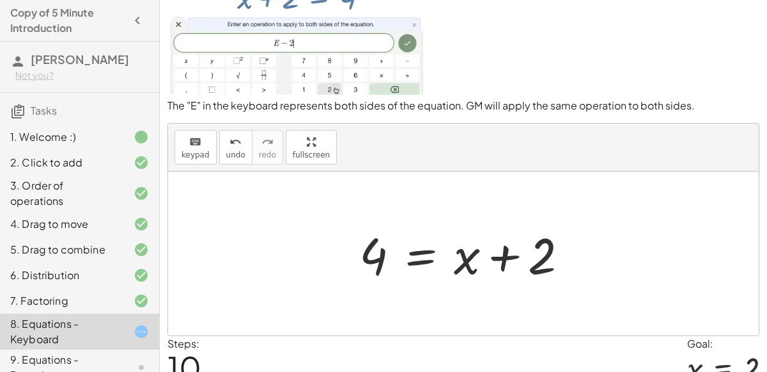
click at [411, 258] on div at bounding box center [469, 254] width 232 height 66
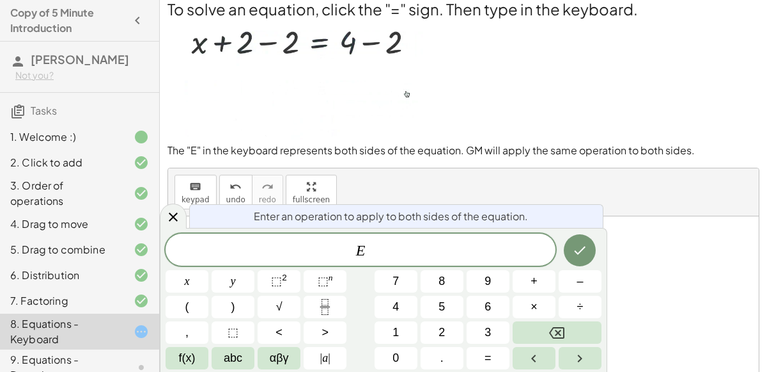
scroll to position [2, 0]
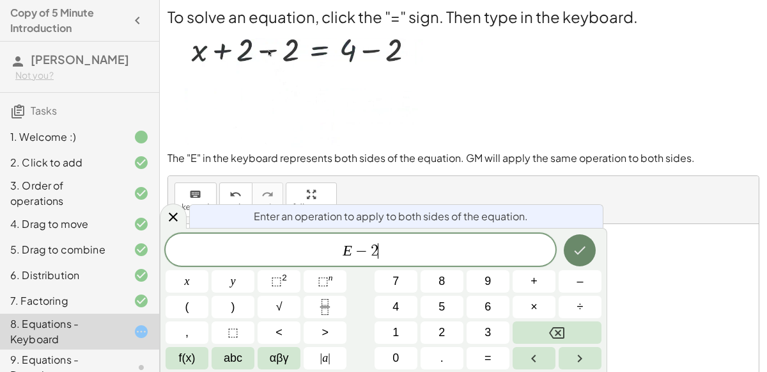
click at [581, 235] on button "Done" at bounding box center [580, 250] width 32 height 32
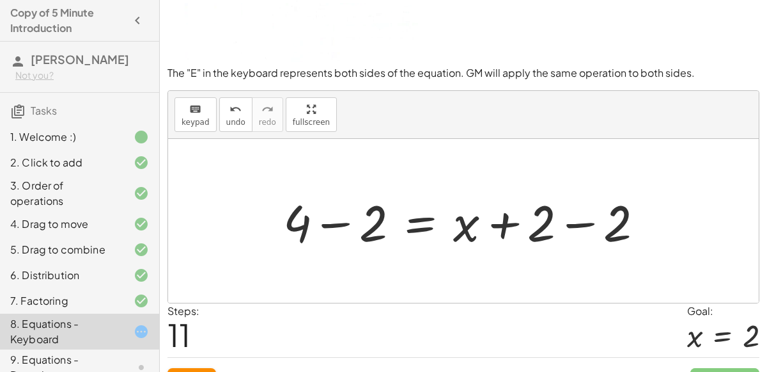
scroll to position [88, 0]
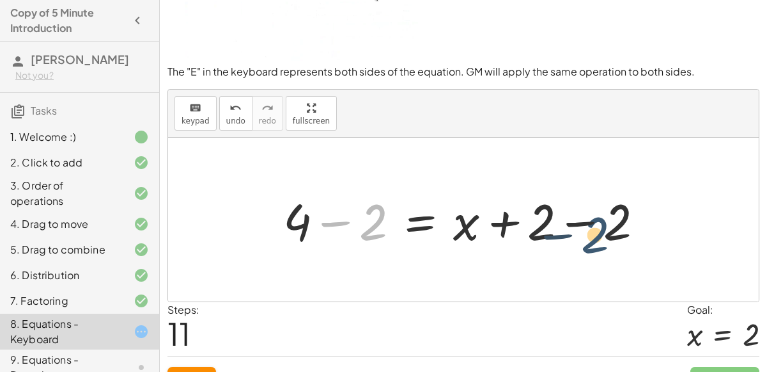
drag, startPoint x: 368, startPoint y: 210, endPoint x: 622, endPoint y: 212, distance: 253.9
click at [622, 212] on div at bounding box center [469, 220] width 384 height 66
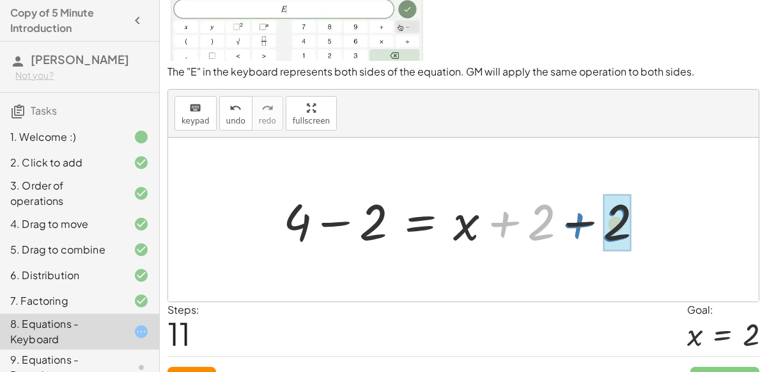
drag, startPoint x: 546, startPoint y: 218, endPoint x: 622, endPoint y: 219, distance: 76.1
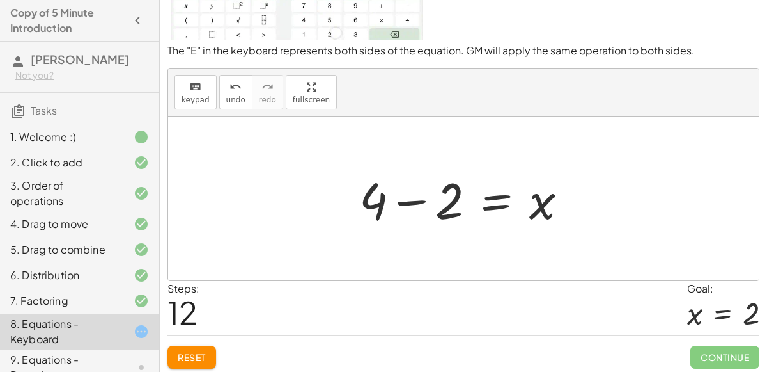
scroll to position [111, 0]
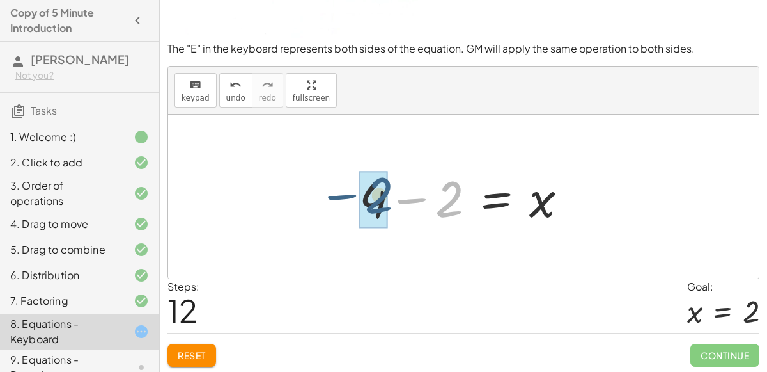
drag, startPoint x: 448, startPoint y: 203, endPoint x: 379, endPoint y: 200, distance: 69.2
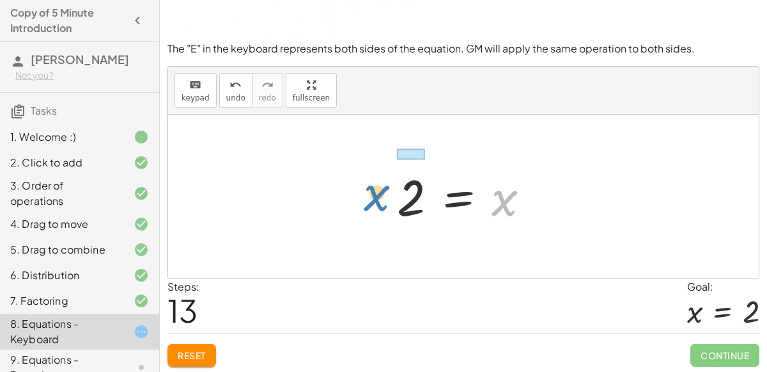
drag, startPoint x: 510, startPoint y: 208, endPoint x: 389, endPoint y: 203, distance: 121.6
click at [389, 203] on div "+ x + 2 = 4 + 2 + x = 4 + x + 2 = 4 4 = + x + 2 + 4 − 2 = + x + 2 − 2 + 4 − 2 =…" at bounding box center [464, 197] width 172 height 70
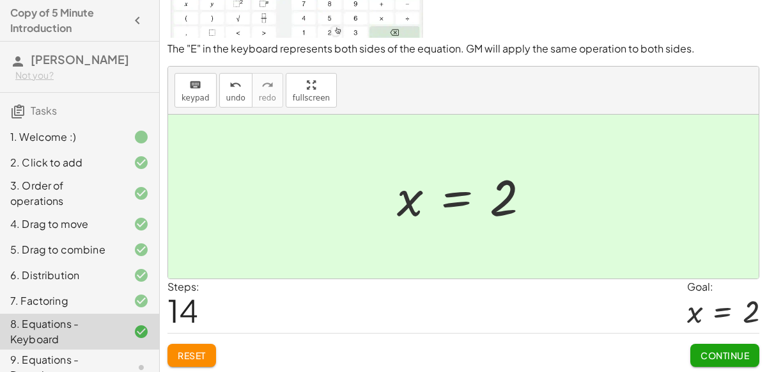
click at [751, 360] on button "Continue" at bounding box center [725, 354] width 69 height 23
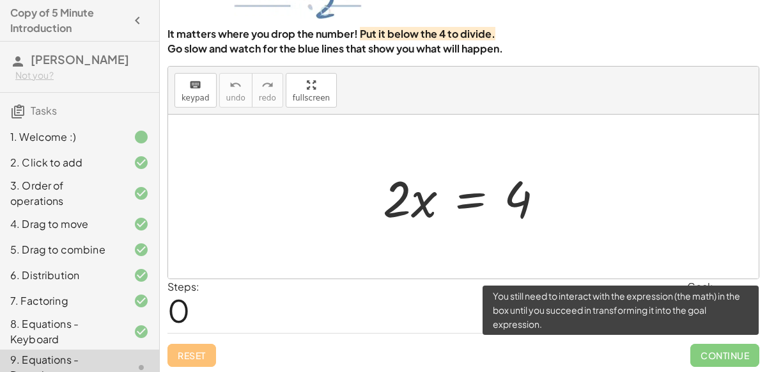
click at [751, 360] on span "Continue" at bounding box center [725, 354] width 69 height 23
click at [728, 344] on span "Continue" at bounding box center [725, 354] width 69 height 23
click at [723, 352] on span "Continue" at bounding box center [725, 354] width 69 height 23
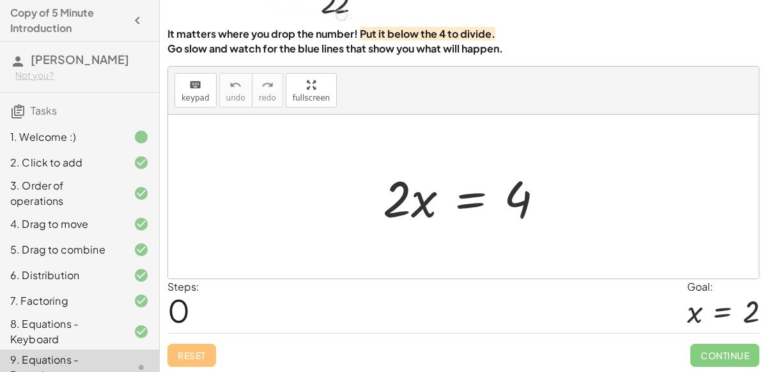
click at [372, 272] on div at bounding box center [463, 196] width 591 height 164
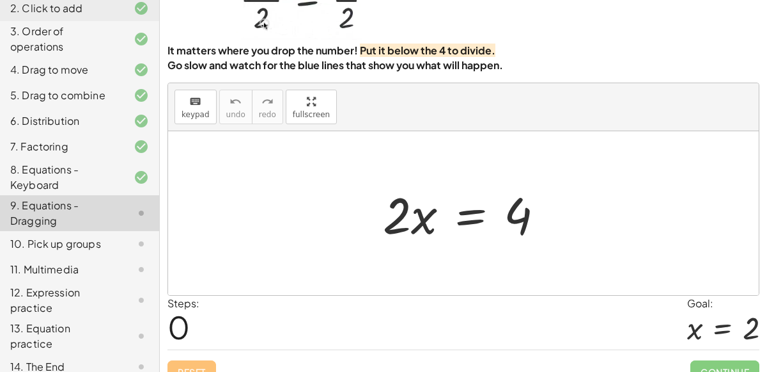
scroll to position [87, 0]
drag, startPoint x: 396, startPoint y: 208, endPoint x: 443, endPoint y: 208, distance: 46.7
click at [443, 208] on div at bounding box center [469, 213] width 184 height 66
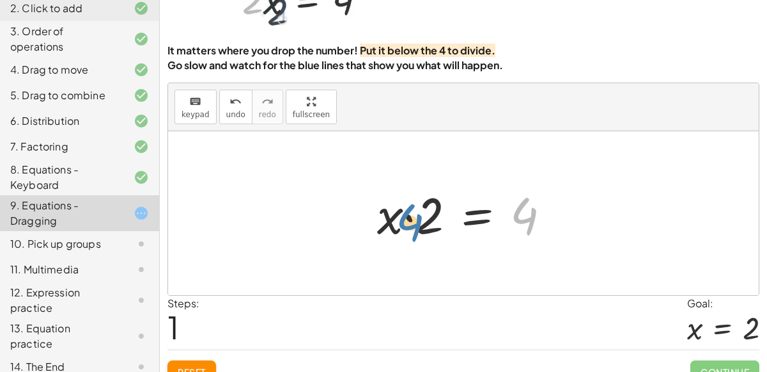
drag, startPoint x: 525, startPoint y: 212, endPoint x: 411, endPoint y: 216, distance: 114.5
click at [411, 216] on div at bounding box center [469, 213] width 196 height 66
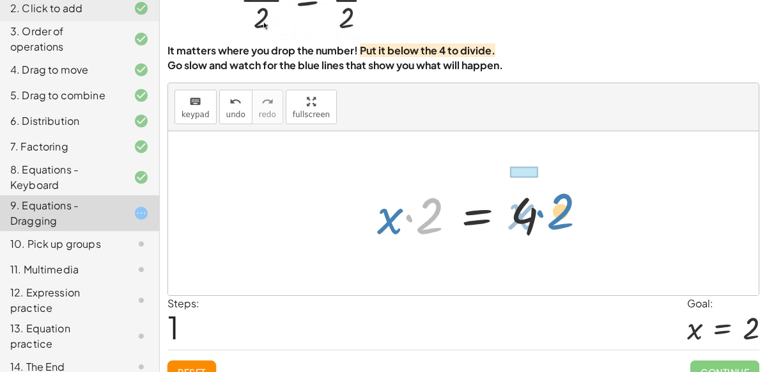
drag, startPoint x: 432, startPoint y: 217, endPoint x: 562, endPoint y: 213, distance: 130.5
click at [562, 213] on div at bounding box center [469, 213] width 196 height 66
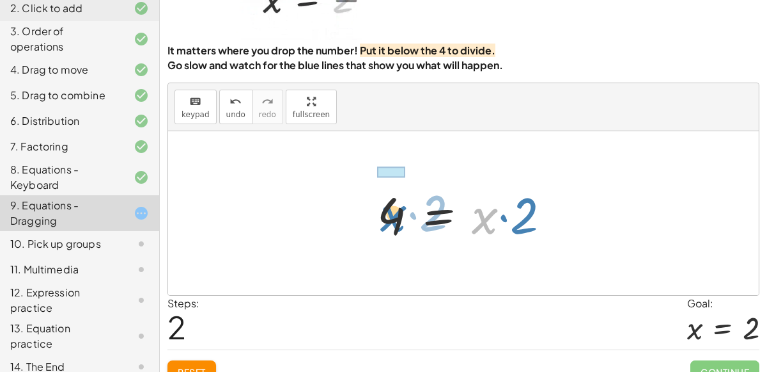
drag, startPoint x: 480, startPoint y: 220, endPoint x: 361, endPoint y: 217, distance: 119.0
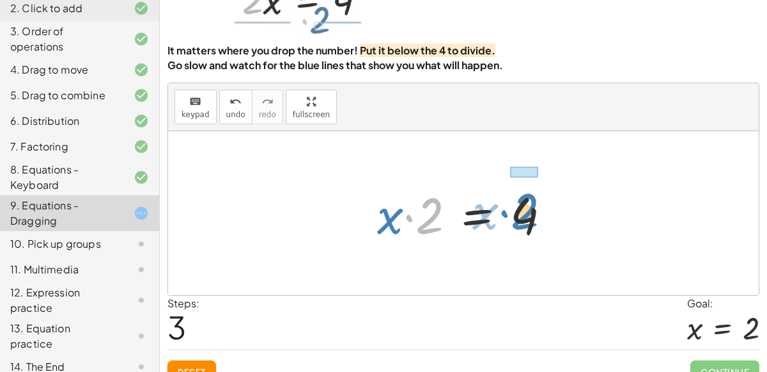
drag, startPoint x: 428, startPoint y: 214, endPoint x: 527, endPoint y: 210, distance: 98.6
click at [527, 210] on div at bounding box center [469, 213] width 196 height 66
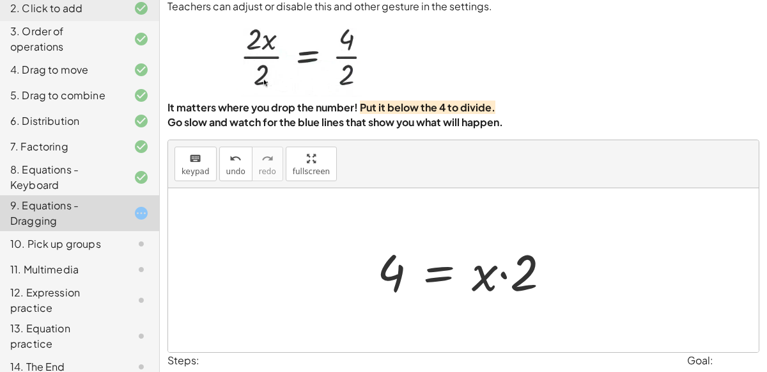
scroll to position [29, 0]
drag, startPoint x: 521, startPoint y: 262, endPoint x: 631, endPoint y: 300, distance: 117.1
click at [631, 300] on div "· 2 · x = 4 · x · 2 = 4 4 = · x · 2 · x · 2 = 4 · 2 · 2 · x = 4" at bounding box center [463, 271] width 591 height 164
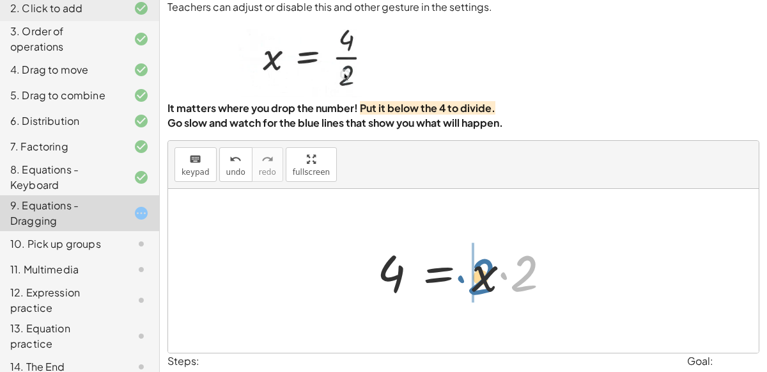
drag, startPoint x: 522, startPoint y: 274, endPoint x: 473, endPoint y: 276, distance: 48.6
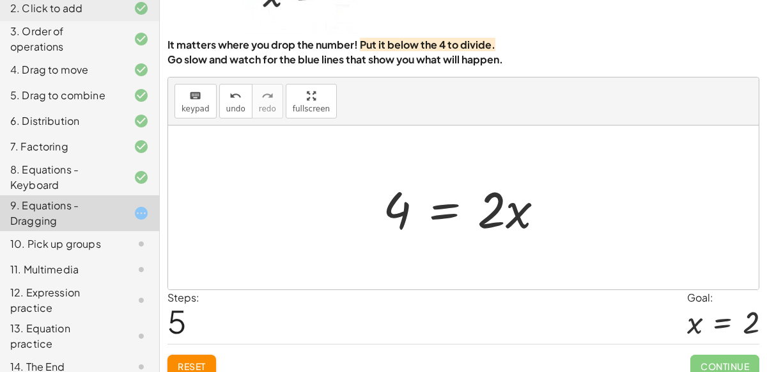
scroll to position [104, 0]
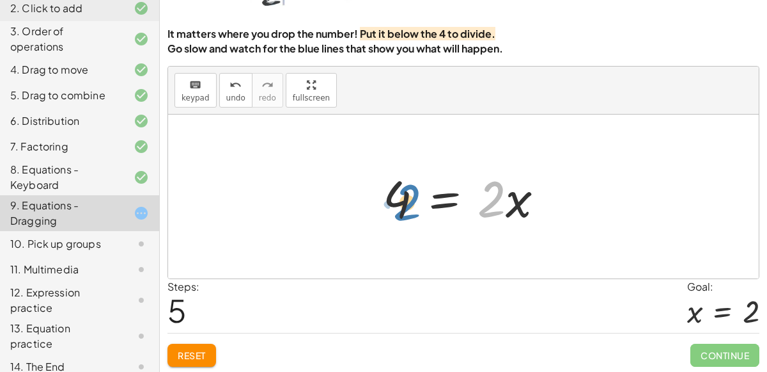
drag, startPoint x: 497, startPoint y: 197, endPoint x: 411, endPoint y: 200, distance: 85.7
click at [411, 200] on div at bounding box center [469, 197] width 184 height 66
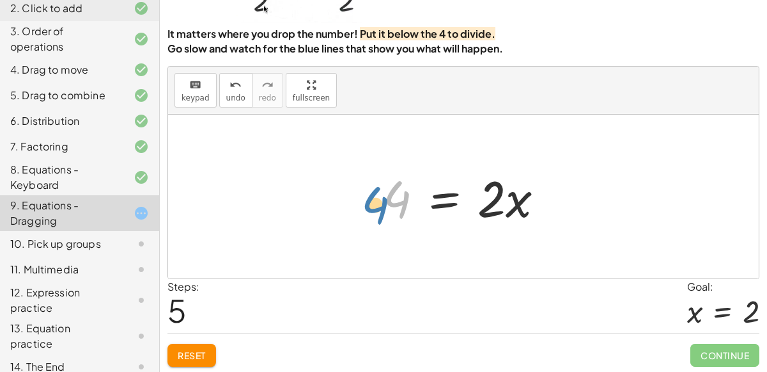
drag, startPoint x: 397, startPoint y: 205, endPoint x: 373, endPoint y: 210, distance: 23.7
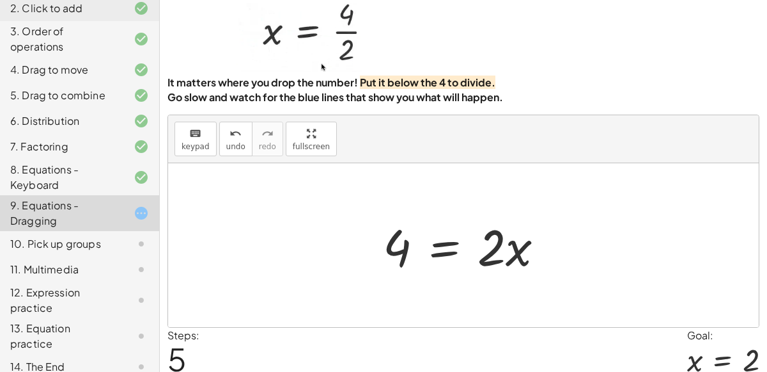
scroll to position [58, 0]
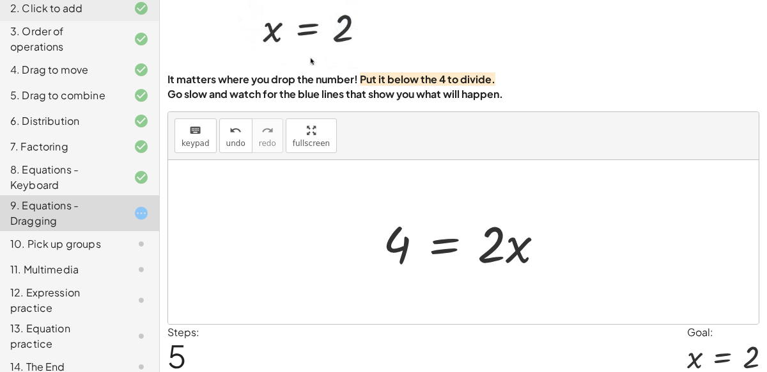
click at [387, 223] on div at bounding box center [469, 242] width 184 height 66
click at [396, 235] on div at bounding box center [469, 242] width 184 height 66
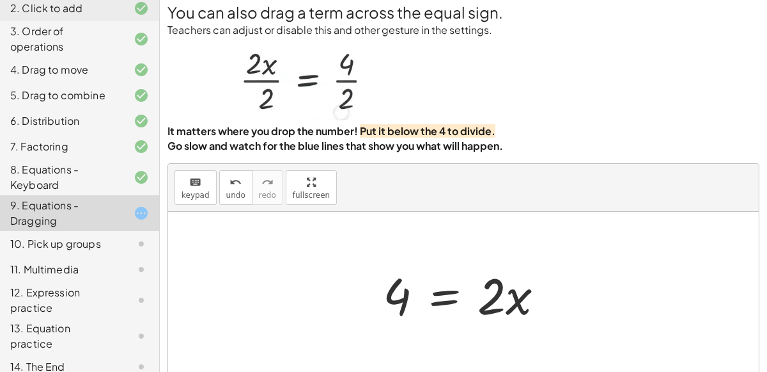
scroll to position [6, 0]
click at [190, 192] on span "keypad" at bounding box center [196, 195] width 28 height 9
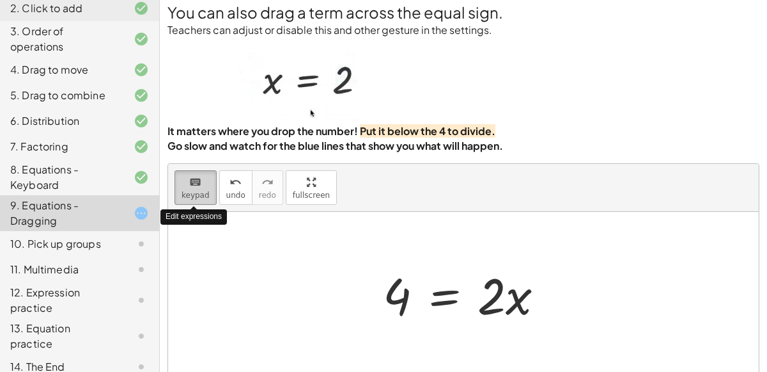
click at [193, 198] on button "keyboard keypad" at bounding box center [196, 187] width 42 height 35
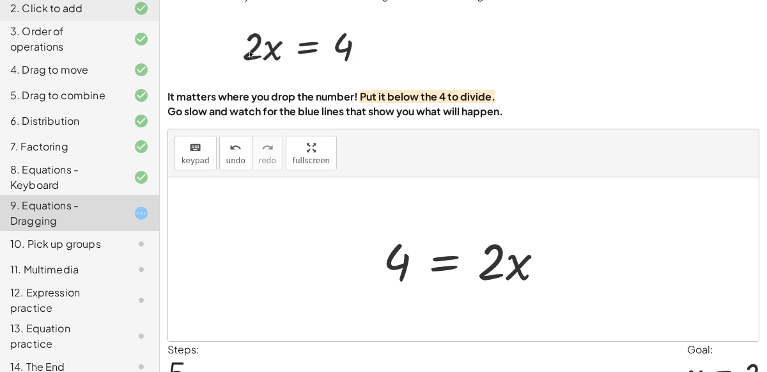
scroll to position [42, 0]
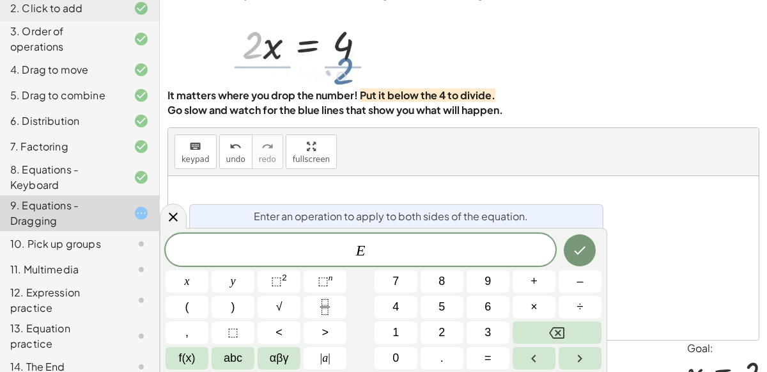
click at [583, 284] on span "–" at bounding box center [580, 280] width 6 height 17
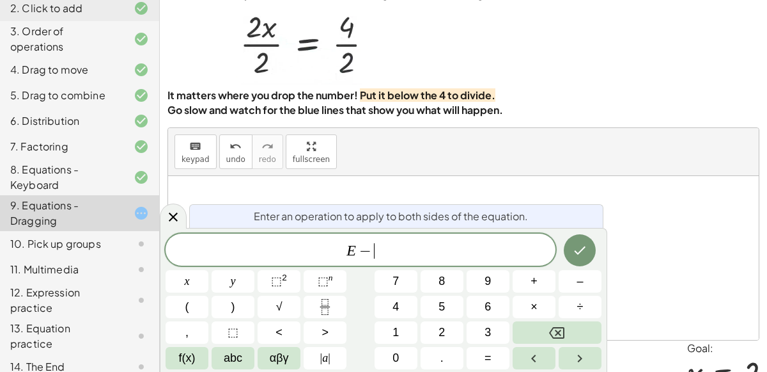
click at [442, 332] on span "2" at bounding box center [442, 332] width 6 height 17
click at [583, 237] on button "Done" at bounding box center [580, 250] width 32 height 32
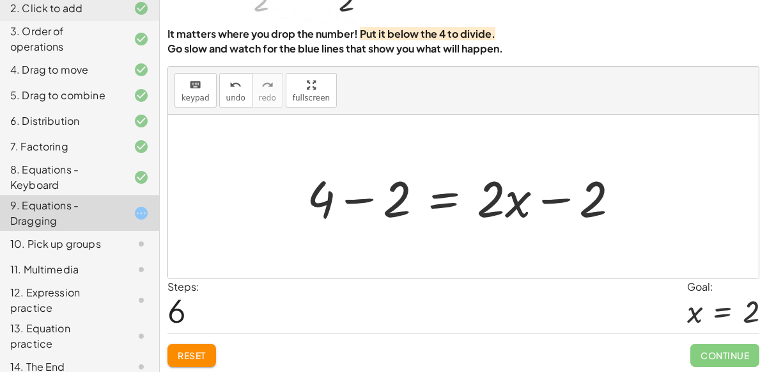
scroll to position [103, 0]
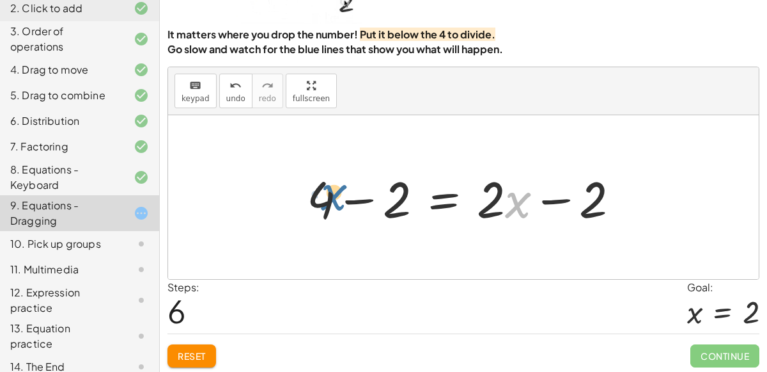
drag, startPoint x: 508, startPoint y: 208, endPoint x: 321, endPoint y: 200, distance: 187.6
click at [321, 200] on div at bounding box center [469, 197] width 336 height 66
drag, startPoint x: 521, startPoint y: 207, endPoint x: 365, endPoint y: 207, distance: 156.0
click at [365, 207] on div at bounding box center [469, 197] width 336 height 66
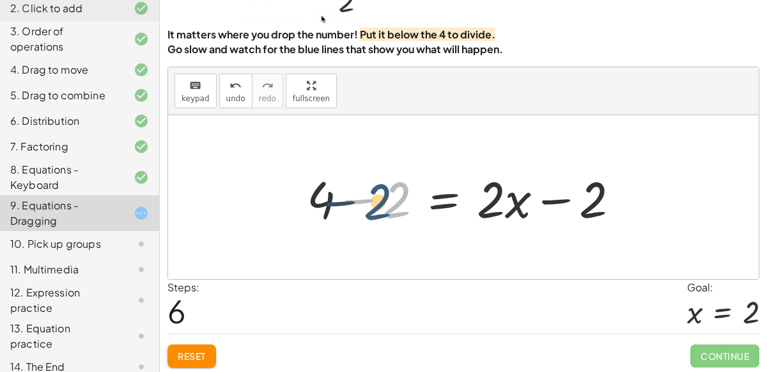
drag, startPoint x: 396, startPoint y: 197, endPoint x: 380, endPoint y: 199, distance: 16.1
click at [380, 199] on div at bounding box center [469, 197] width 336 height 66
click at [519, 206] on div at bounding box center [469, 197] width 336 height 66
drag, startPoint x: 389, startPoint y: 203, endPoint x: 342, endPoint y: 203, distance: 48.0
click at [342, 203] on div at bounding box center [469, 197] width 336 height 66
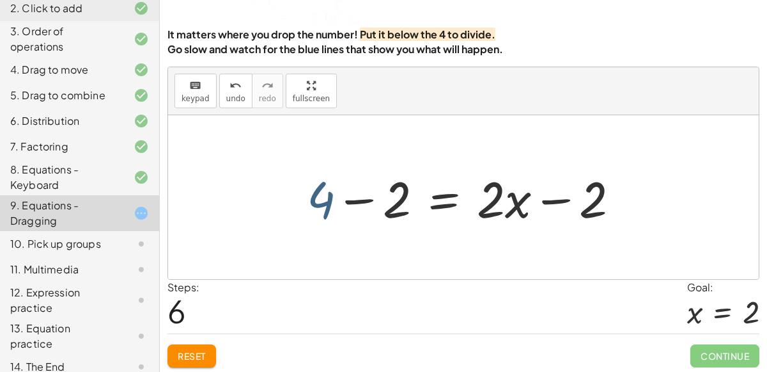
drag, startPoint x: 332, startPoint y: 200, endPoint x: 310, endPoint y: 191, distance: 23.3
click at [310, 191] on div at bounding box center [469, 197] width 336 height 66
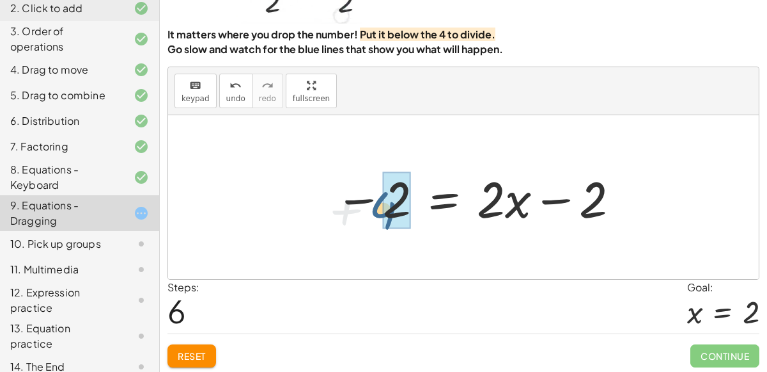
drag, startPoint x: 312, startPoint y: 191, endPoint x: 384, endPoint y: 191, distance: 71.6
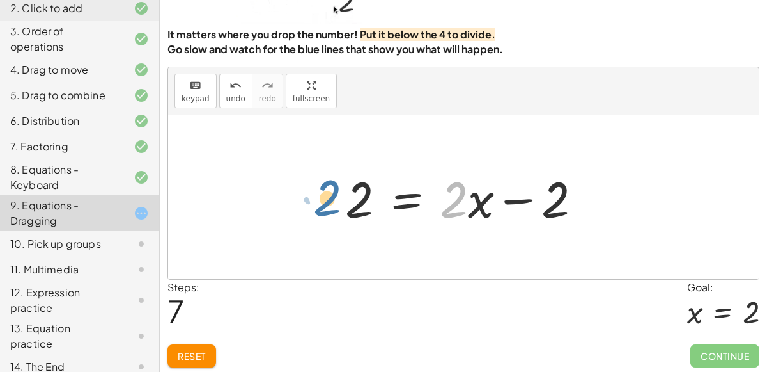
drag, startPoint x: 468, startPoint y: 201, endPoint x: 333, endPoint y: 198, distance: 134.3
click at [333, 198] on div "· 2 · x = 4 · x · 2 = 4 4 = · x · 2 · x · 2 = 4 4 = · x · 2 4 = · 2 · x + 4 − 2…" at bounding box center [464, 197] width 276 height 72
drag, startPoint x: 473, startPoint y: 203, endPoint x: 330, endPoint y: 198, distance: 142.7
click at [330, 198] on div "· 2 · x = 4 · x · 2 = 4 4 = · x · 2 · x · 2 = 4 4 = · x · 2 4 = · 2 · x + 4 − 2…" at bounding box center [464, 197] width 276 height 72
drag, startPoint x: 354, startPoint y: 202, endPoint x: 466, endPoint y: 205, distance: 111.9
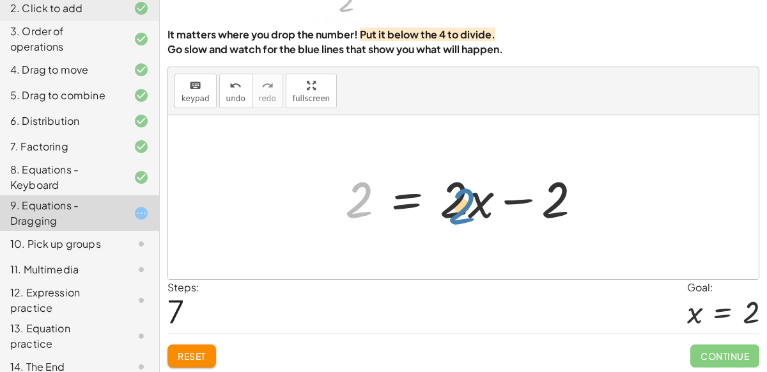
click at [466, 205] on div at bounding box center [469, 197] width 260 height 66
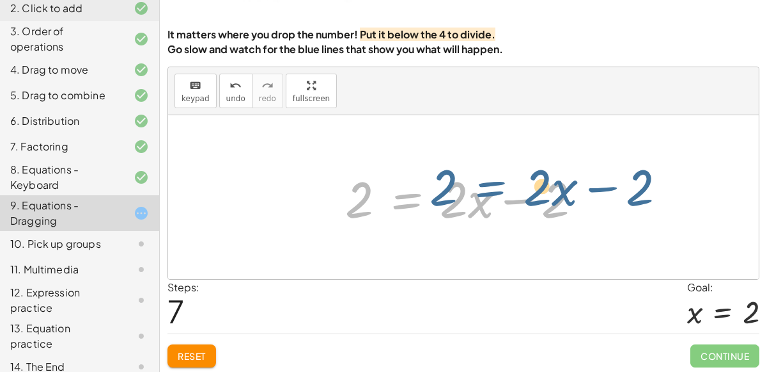
drag, startPoint x: 406, startPoint y: 200, endPoint x: 487, endPoint y: 187, distance: 82.2
click at [487, 187] on div at bounding box center [469, 197] width 260 height 66
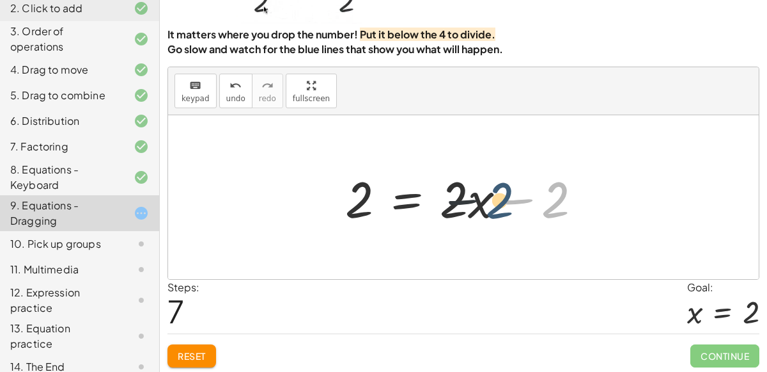
drag, startPoint x: 557, startPoint y: 207, endPoint x: 475, endPoint y: 205, distance: 81.9
click at [475, 205] on div at bounding box center [469, 197] width 260 height 66
click at [496, 213] on div at bounding box center [469, 197] width 260 height 66
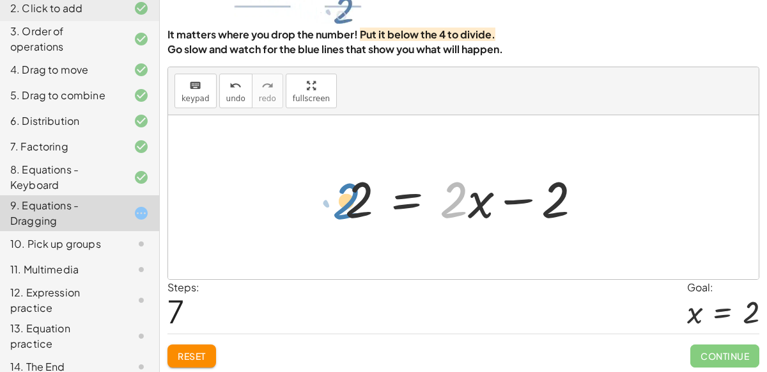
drag, startPoint x: 464, startPoint y: 207, endPoint x: 350, endPoint y: 206, distance: 113.8
click at [350, 206] on div at bounding box center [469, 197] width 260 height 66
click at [456, 191] on div at bounding box center [469, 197] width 260 height 66
click at [402, 191] on div at bounding box center [469, 197] width 260 height 66
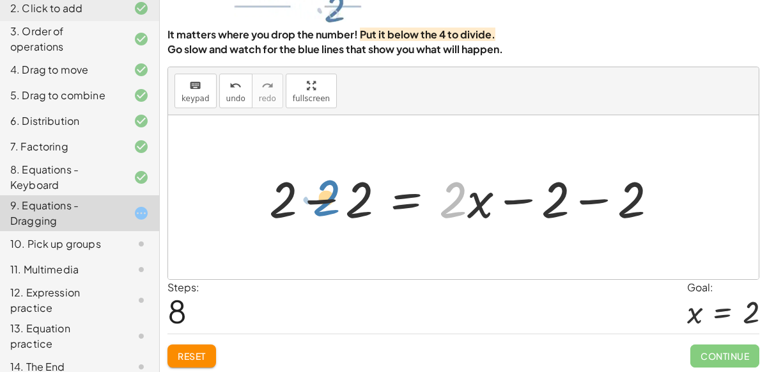
drag, startPoint x: 449, startPoint y: 207, endPoint x: 322, endPoint y: 205, distance: 126.6
click at [322, 205] on div at bounding box center [469, 197] width 412 height 66
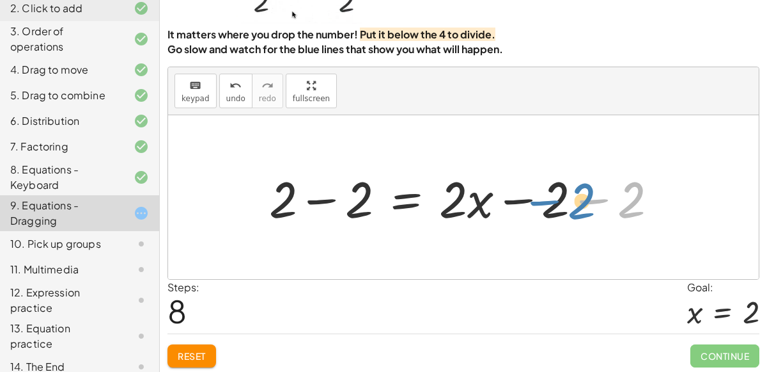
drag, startPoint x: 638, startPoint y: 205, endPoint x: 576, endPoint y: 205, distance: 62.7
click at [576, 205] on div at bounding box center [469, 197] width 412 height 66
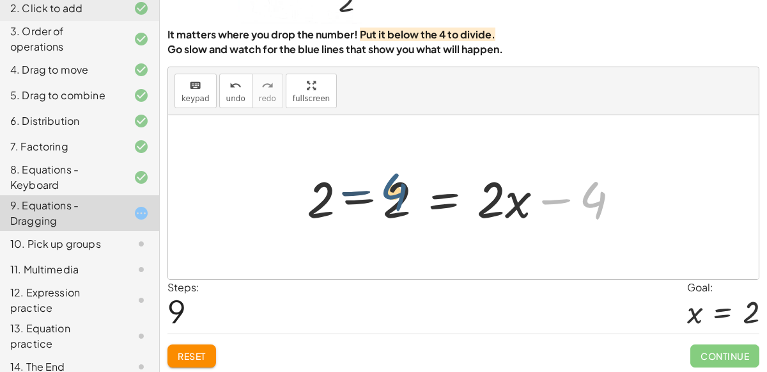
drag, startPoint x: 587, startPoint y: 201, endPoint x: 378, endPoint y: 193, distance: 209.3
click at [378, 193] on div at bounding box center [469, 197] width 336 height 66
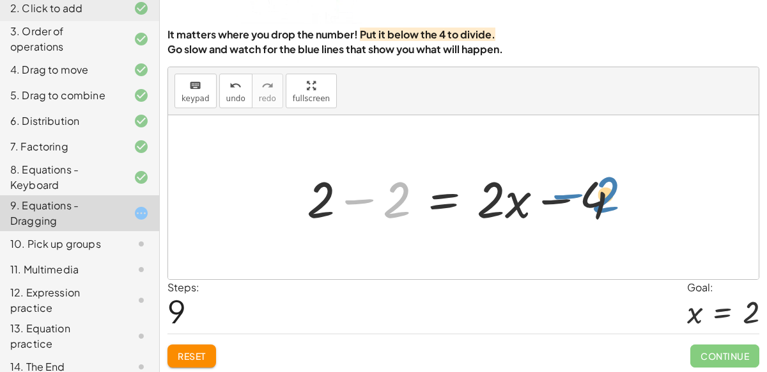
drag, startPoint x: 396, startPoint y: 199, endPoint x: 600, endPoint y: 194, distance: 204.1
click at [600, 194] on div at bounding box center [469, 197] width 336 height 66
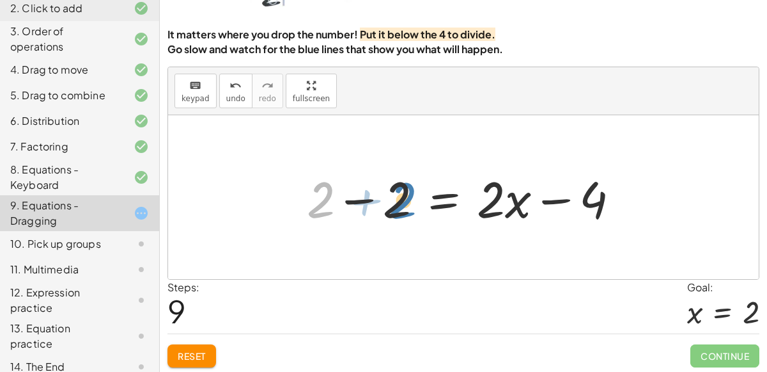
drag, startPoint x: 321, startPoint y: 200, endPoint x: 446, endPoint y: 200, distance: 125.3
click at [446, 200] on div at bounding box center [469, 197] width 336 height 66
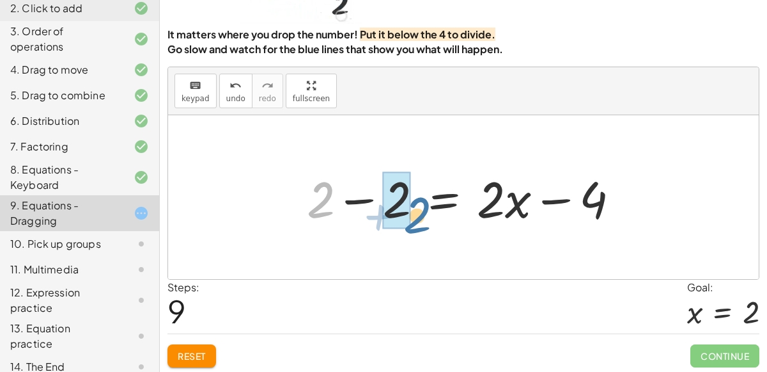
drag, startPoint x: 329, startPoint y: 202, endPoint x: 416, endPoint y: 214, distance: 87.1
click at [416, 214] on div at bounding box center [469, 197] width 336 height 66
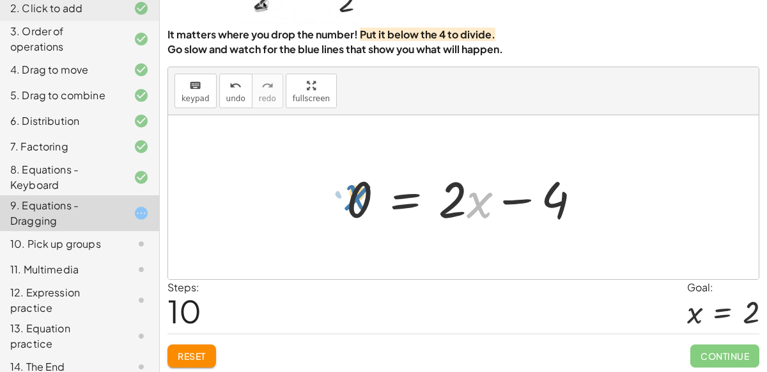
drag, startPoint x: 468, startPoint y: 204, endPoint x: 344, endPoint y: 196, distance: 123.7
click at [344, 196] on div at bounding box center [469, 197] width 258 height 66
click at [470, 201] on div at bounding box center [469, 197] width 258 height 66
drag, startPoint x: 445, startPoint y: 197, endPoint x: 322, endPoint y: 191, distance: 123.0
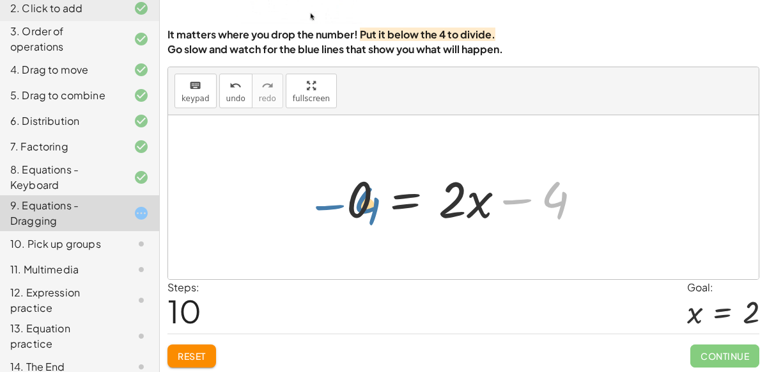
drag, startPoint x: 556, startPoint y: 203, endPoint x: 365, endPoint y: 203, distance: 191.9
click at [365, 203] on div at bounding box center [469, 197] width 258 height 66
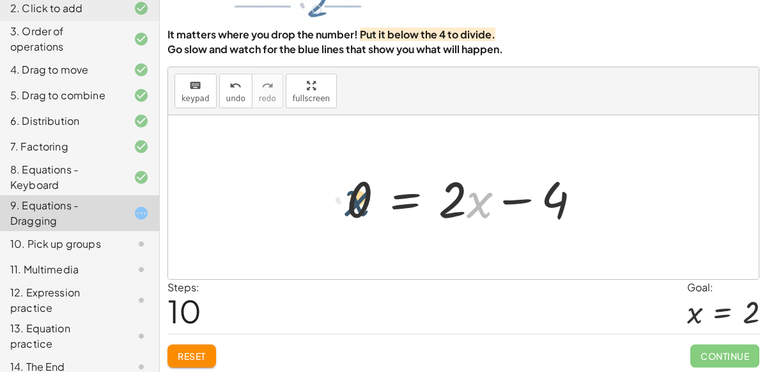
drag, startPoint x: 489, startPoint y: 201, endPoint x: 333, endPoint y: 202, distance: 156.1
click at [333, 202] on div "· 2 · x = 4 · x · 2 = 4 4 = · x · 2 · x · 2 = 4 4 = · x · 2 4 = · 2 · x + 4 − 2…" at bounding box center [464, 197] width 274 height 72
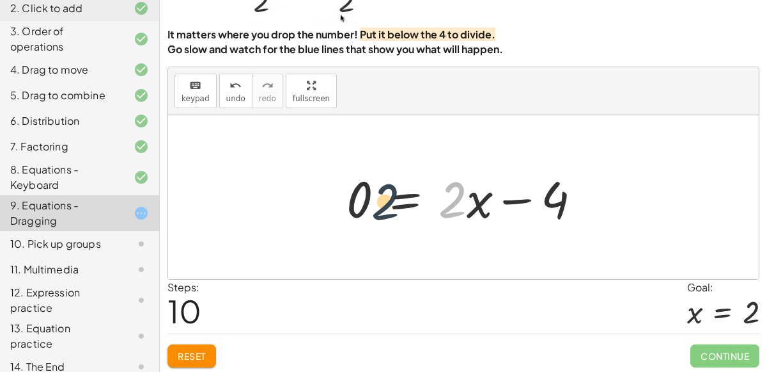
drag, startPoint x: 446, startPoint y: 196, endPoint x: 356, endPoint y: 197, distance: 90.2
click at [356, 197] on div at bounding box center [469, 197] width 258 height 66
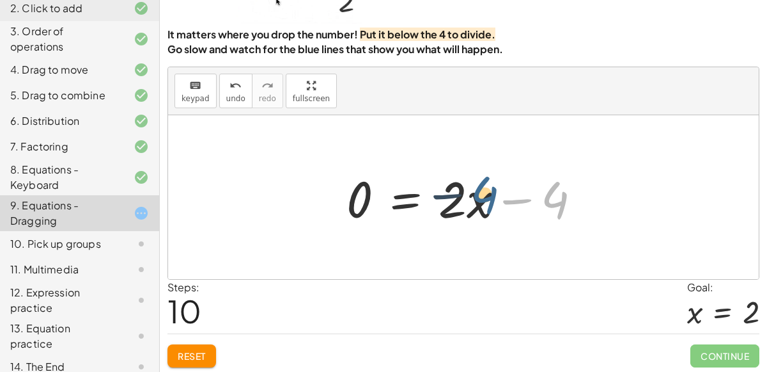
drag, startPoint x: 572, startPoint y: 205, endPoint x: 494, endPoint y: 200, distance: 77.6
click at [494, 200] on div at bounding box center [469, 197] width 258 height 66
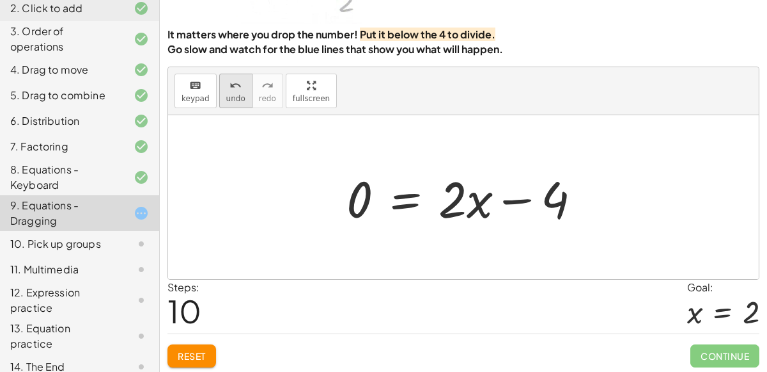
click at [226, 77] on div "undo" at bounding box center [235, 84] width 19 height 15
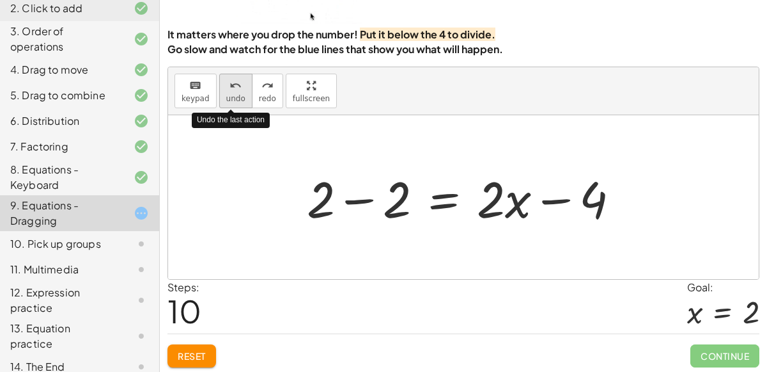
click at [226, 77] on div "undo" at bounding box center [235, 84] width 19 height 15
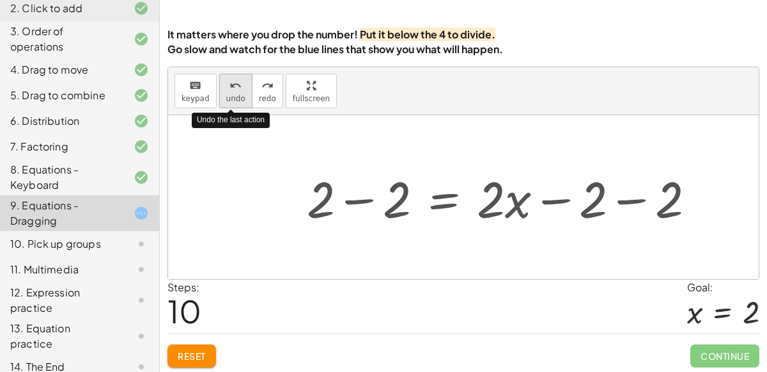
click at [226, 77] on div "undo" at bounding box center [235, 84] width 19 height 15
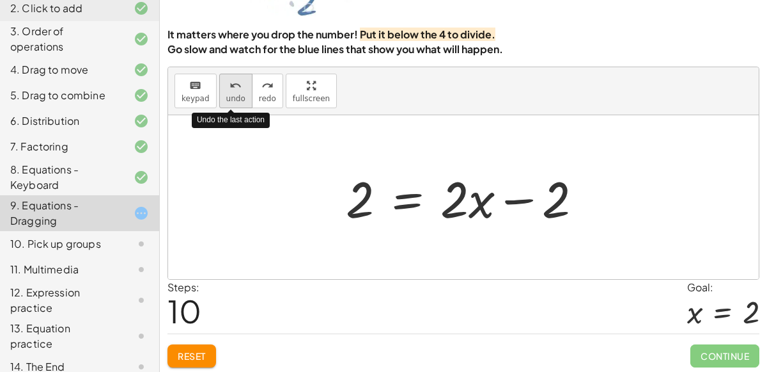
click at [226, 77] on div "undo" at bounding box center [235, 84] width 19 height 15
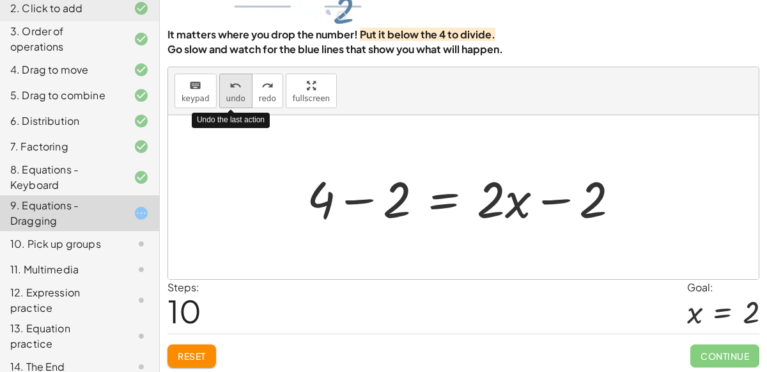
click at [226, 77] on div "undo" at bounding box center [235, 84] width 19 height 15
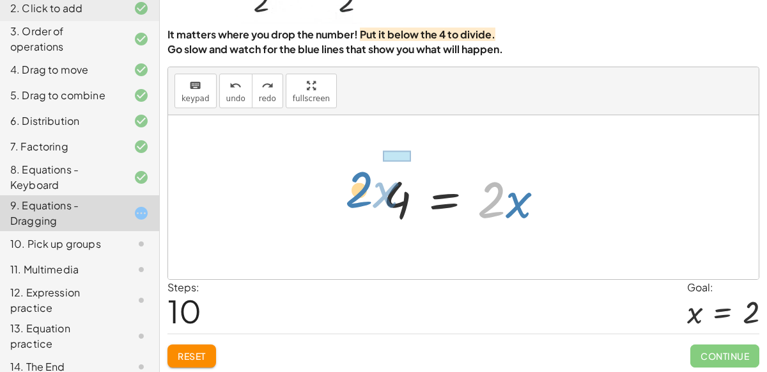
drag, startPoint x: 505, startPoint y: 202, endPoint x: 373, endPoint y: 193, distance: 132.0
click at [373, 193] on div "· 2 · x = 4 · x · 2 = 4 4 = · x · 2 · x · 2 = 4 4 = · x · 2 · 2 · x 4 = · 2 · x" at bounding box center [464, 197] width 200 height 72
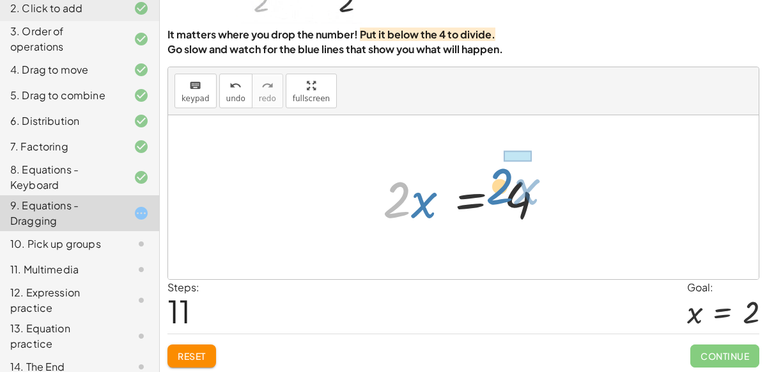
drag, startPoint x: 388, startPoint y: 197, endPoint x: 491, endPoint y: 186, distance: 103.5
click at [491, 186] on div at bounding box center [469, 197] width 184 height 66
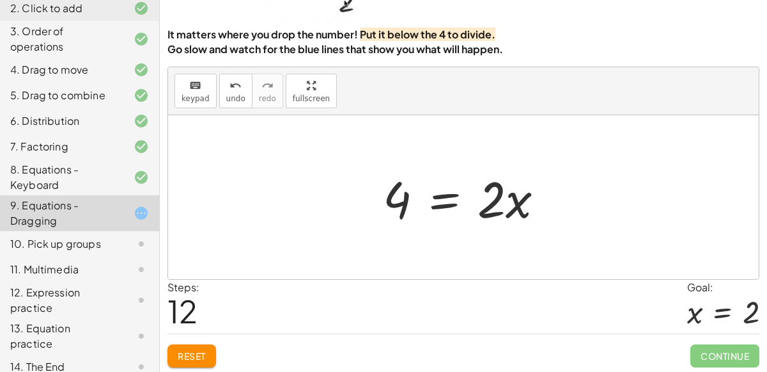
click at [444, 196] on div at bounding box center [469, 197] width 184 height 66
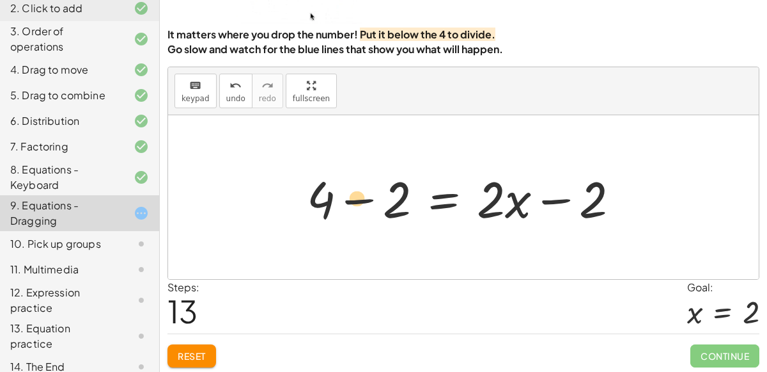
drag, startPoint x: 601, startPoint y: 207, endPoint x: 364, endPoint y: 206, distance: 236.6
click at [364, 206] on div at bounding box center [469, 197] width 336 height 66
drag, startPoint x: 394, startPoint y: 196, endPoint x: 579, endPoint y: 174, distance: 186.2
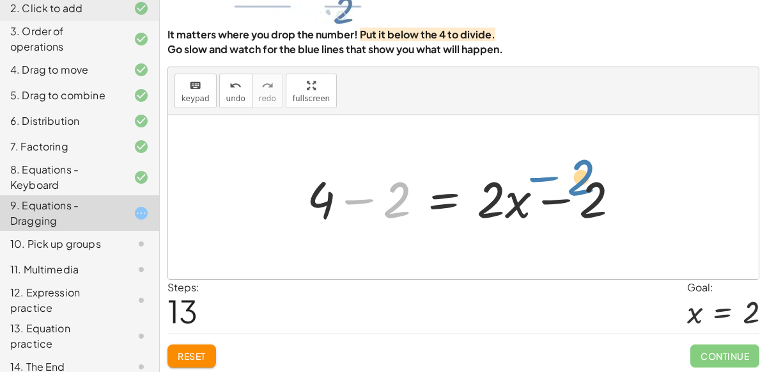
click at [579, 174] on div at bounding box center [469, 197] width 336 height 66
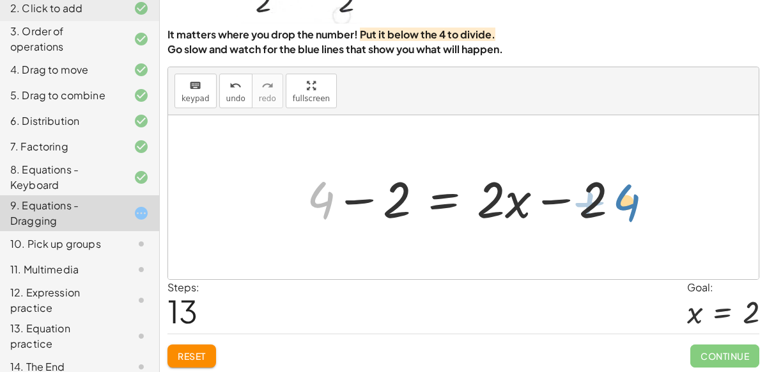
drag, startPoint x: 321, startPoint y: 210, endPoint x: 620, endPoint y: 211, distance: 298.7
click at [620, 211] on div at bounding box center [469, 197] width 336 height 66
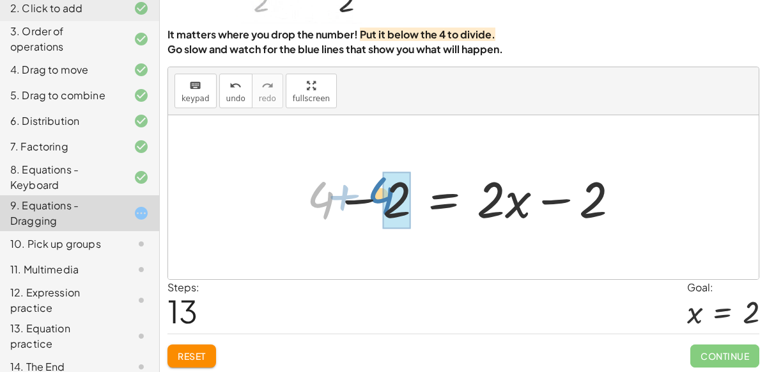
drag, startPoint x: 325, startPoint y: 193, endPoint x: 384, endPoint y: 187, distance: 59.1
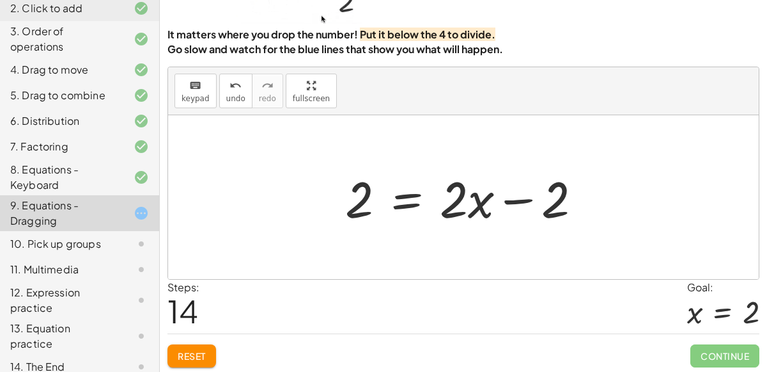
drag, startPoint x: 335, startPoint y: 202, endPoint x: 382, endPoint y: 208, distance: 47.8
click at [382, 208] on div "· 2 · x = 4 · x · 2 = 4 4 = · x · 2 · x · 2 = 4 4 = · x · 2 4 = · 2 · x · 2 · x…" at bounding box center [464, 197] width 276 height 72
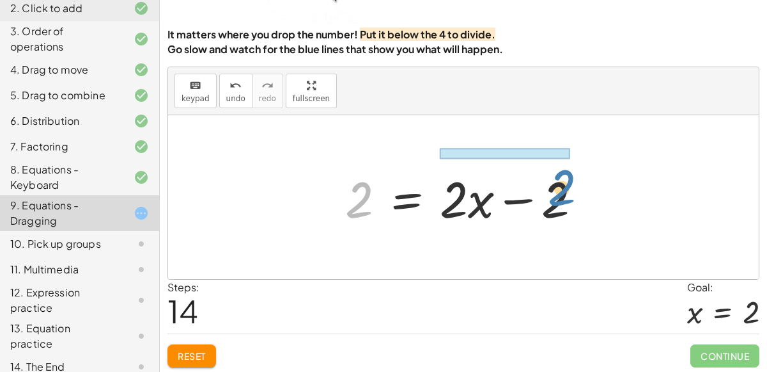
drag, startPoint x: 355, startPoint y: 205, endPoint x: 563, endPoint y: 192, distance: 208.2
click at [563, 192] on div at bounding box center [469, 197] width 260 height 66
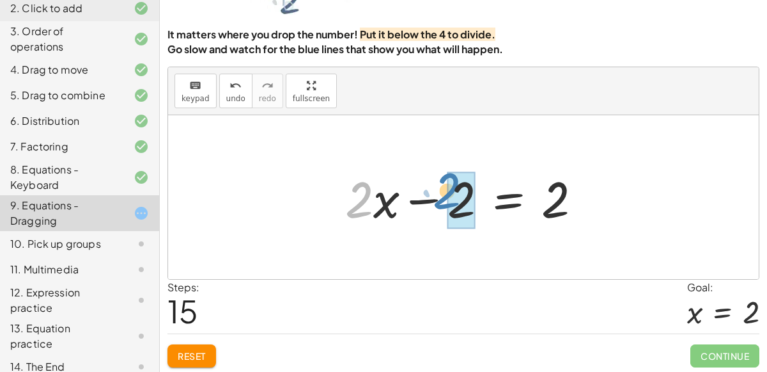
drag, startPoint x: 373, startPoint y: 200, endPoint x: 462, endPoint y: 190, distance: 90.0
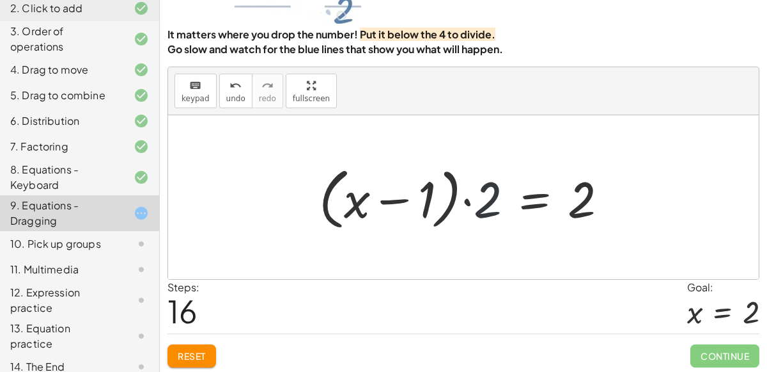
click at [482, 198] on div at bounding box center [469, 198] width 312 height 74
click at [231, 86] on icon "undo" at bounding box center [236, 85] width 12 height 15
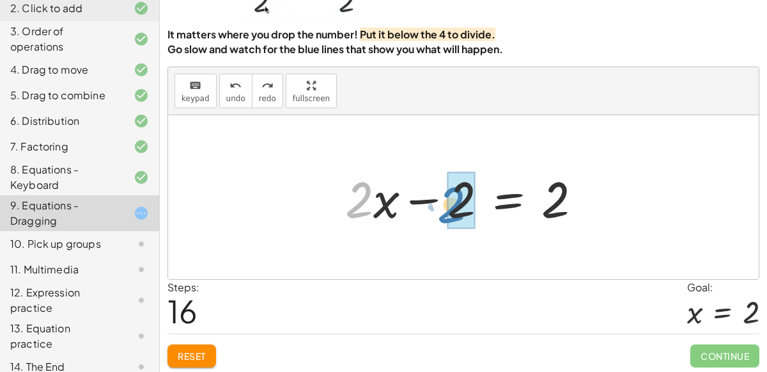
drag, startPoint x: 358, startPoint y: 206, endPoint x: 450, endPoint y: 211, distance: 92.2
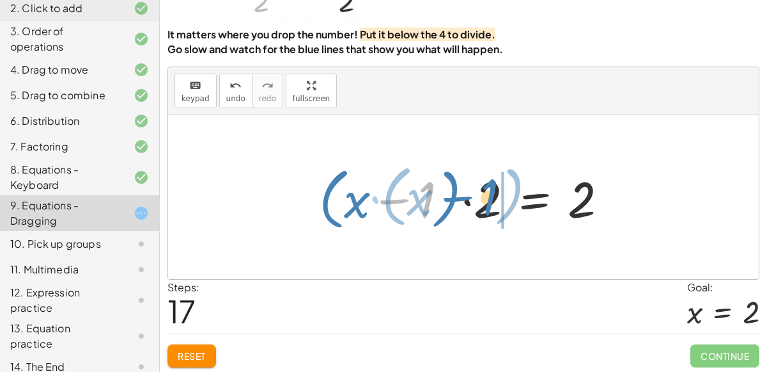
drag, startPoint x: 419, startPoint y: 206, endPoint x: 482, endPoint y: 203, distance: 63.4
click at [482, 203] on div at bounding box center [469, 198] width 312 height 74
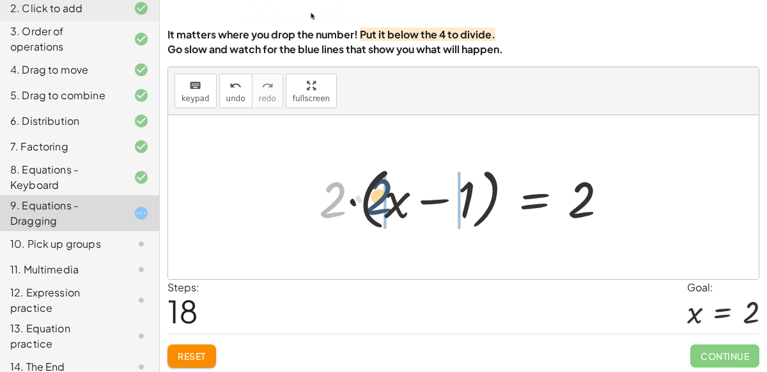
drag, startPoint x: 329, startPoint y: 205, endPoint x: 384, endPoint y: 201, distance: 55.1
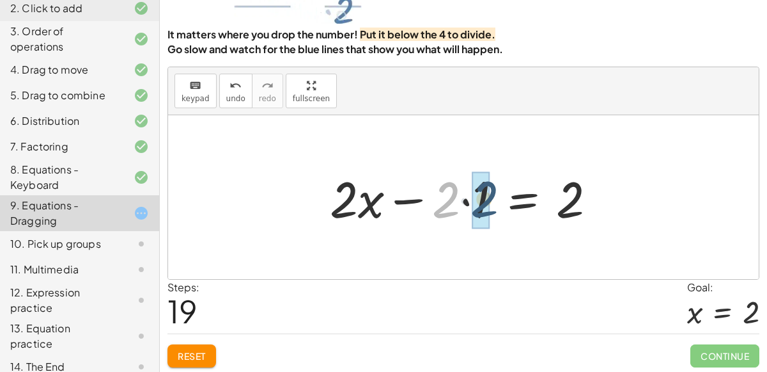
drag, startPoint x: 440, startPoint y: 201, endPoint x: 478, endPoint y: 199, distance: 37.8
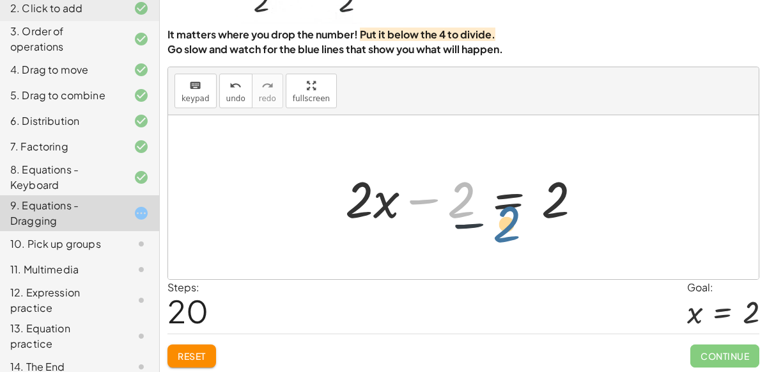
drag, startPoint x: 455, startPoint y: 207, endPoint x: 560, endPoint y: 203, distance: 104.3
click at [560, 203] on div at bounding box center [469, 197] width 260 height 66
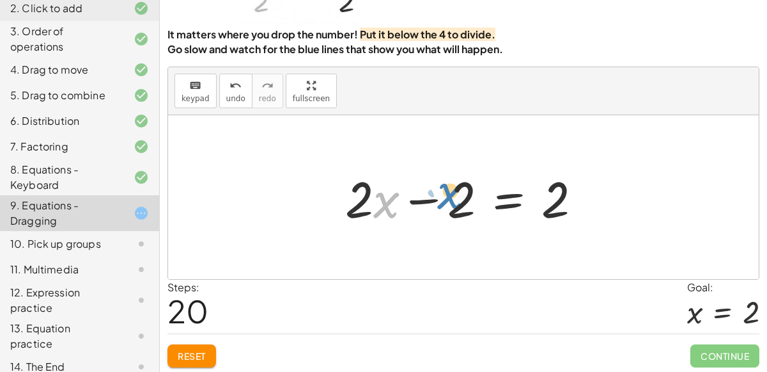
drag, startPoint x: 387, startPoint y: 209, endPoint x: 451, endPoint y: 200, distance: 64.6
click at [451, 200] on div at bounding box center [469, 197] width 260 height 66
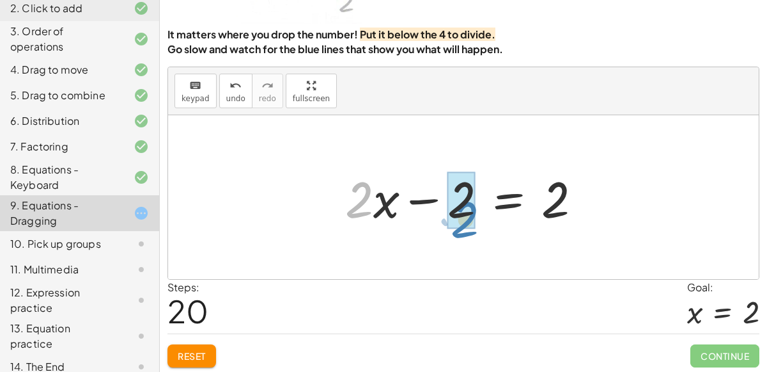
drag, startPoint x: 359, startPoint y: 196, endPoint x: 450, endPoint y: 207, distance: 90.8
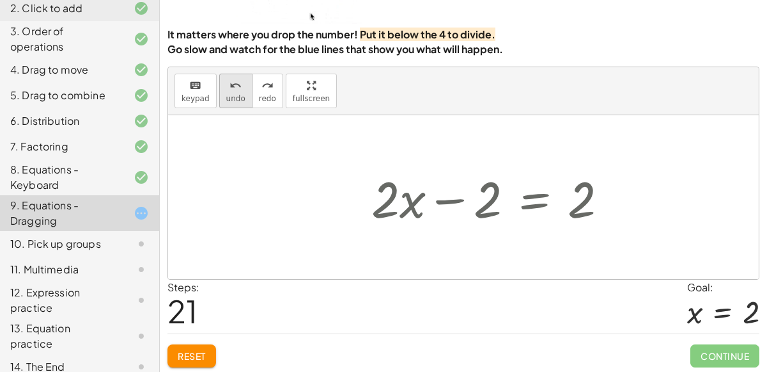
click at [232, 101] on button "undo undo" at bounding box center [235, 91] width 33 height 35
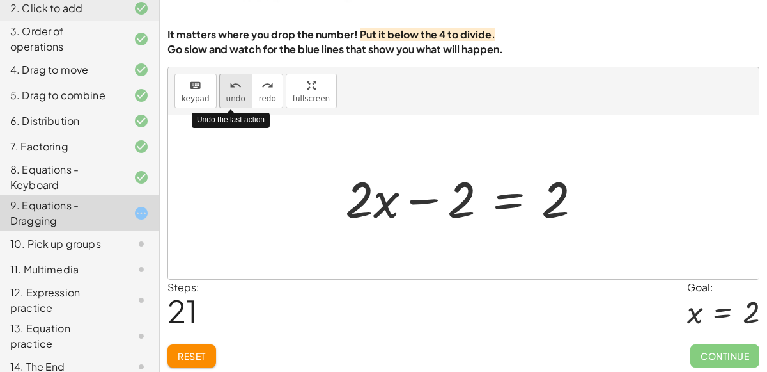
click at [232, 101] on button "undo undo" at bounding box center [235, 91] width 33 height 35
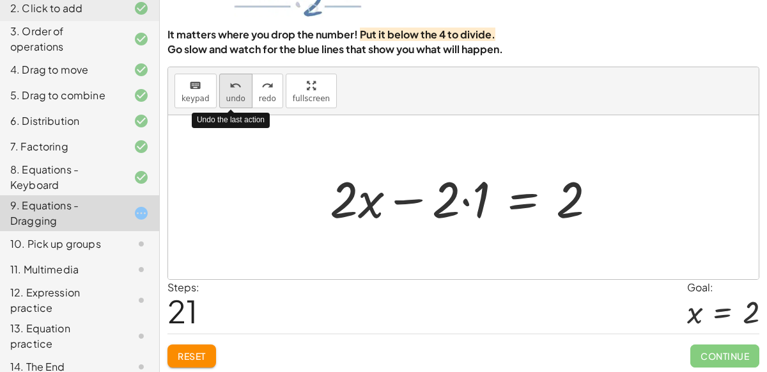
click at [233, 104] on button "undo undo" at bounding box center [235, 91] width 33 height 35
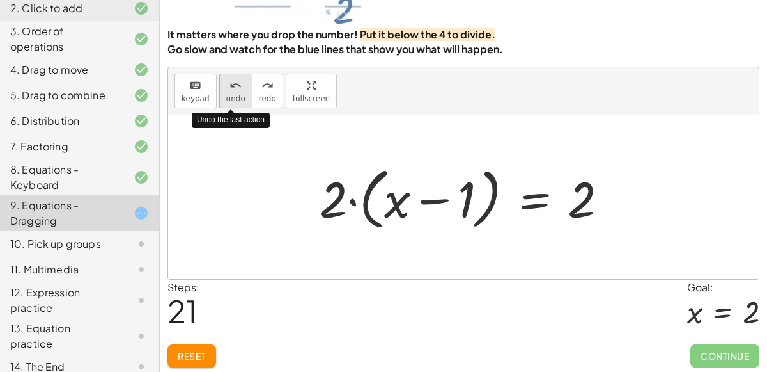
click at [233, 104] on button "undo undo" at bounding box center [235, 91] width 33 height 35
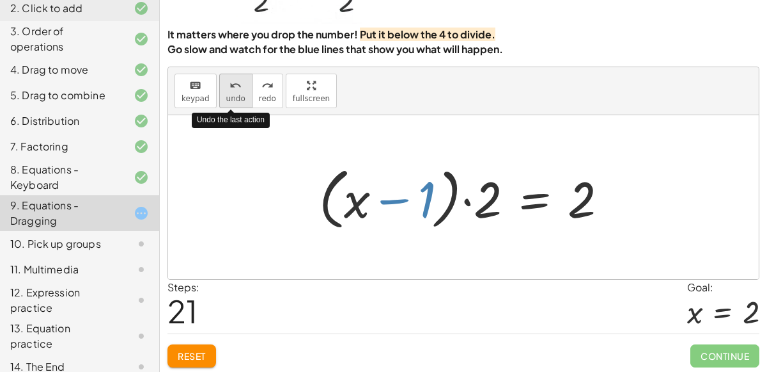
click at [233, 104] on button "undo undo" at bounding box center [235, 91] width 33 height 35
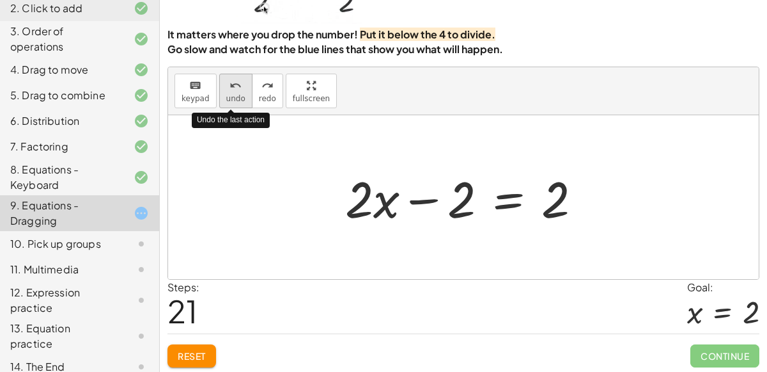
click at [234, 104] on button "undo undo" at bounding box center [235, 91] width 33 height 35
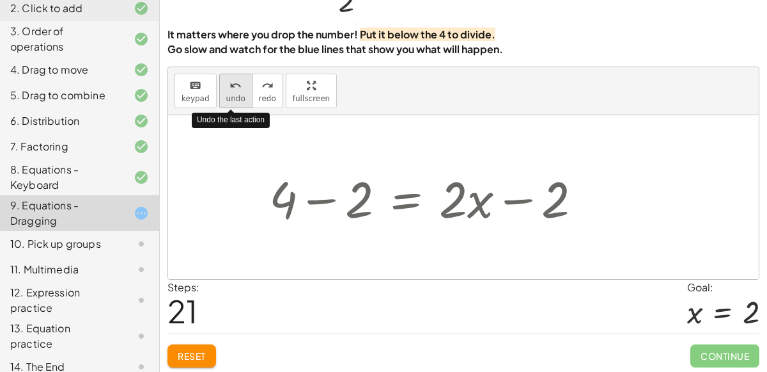
click at [234, 104] on button "undo undo" at bounding box center [235, 91] width 33 height 35
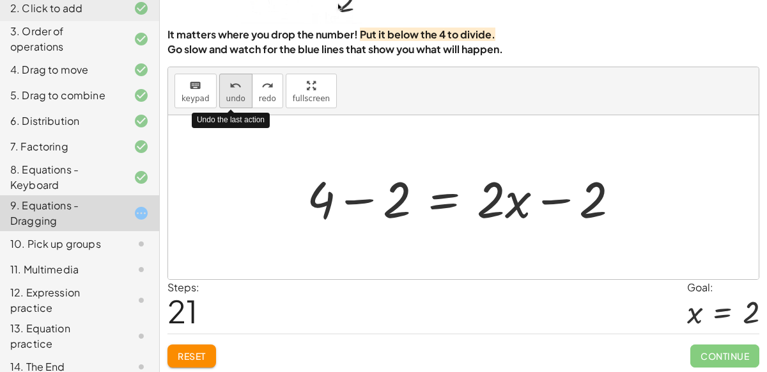
click at [234, 104] on button "undo undo" at bounding box center [235, 91] width 33 height 35
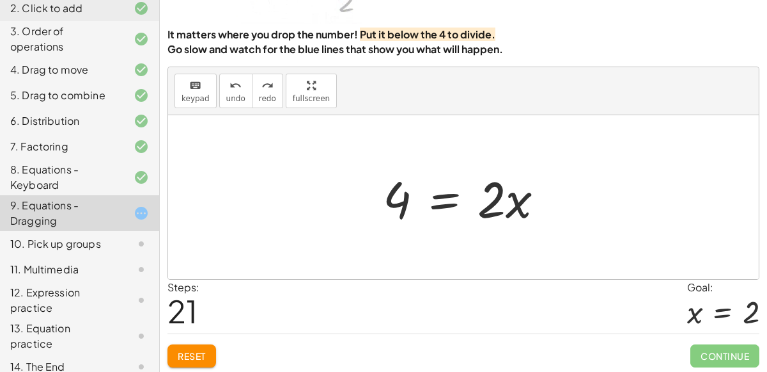
scroll to position [0, 0]
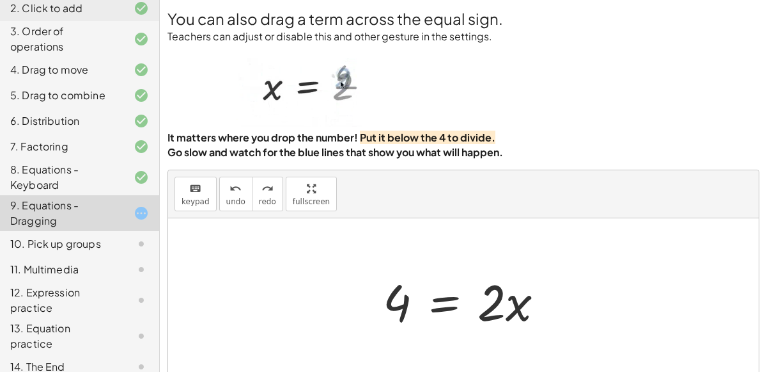
click at [441, 306] on div at bounding box center [469, 300] width 184 height 66
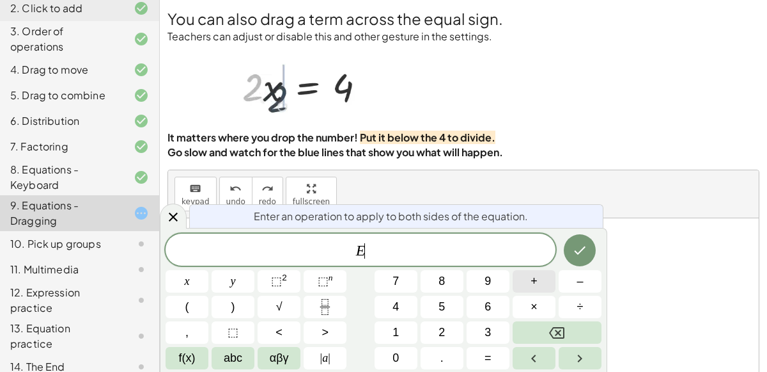
click at [538, 271] on button "+" at bounding box center [534, 281] width 43 height 22
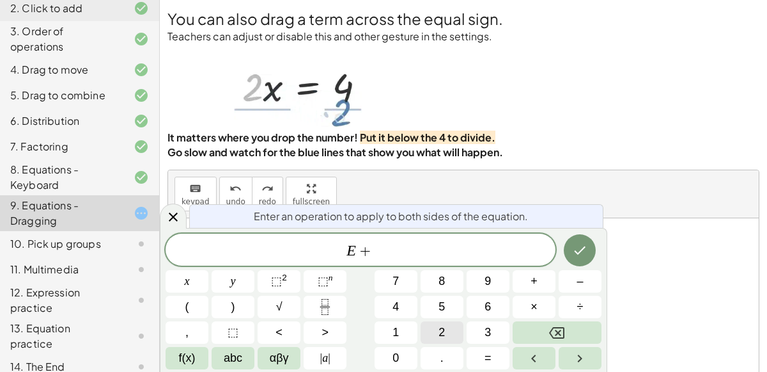
click at [428, 337] on button "2" at bounding box center [442, 332] width 43 height 22
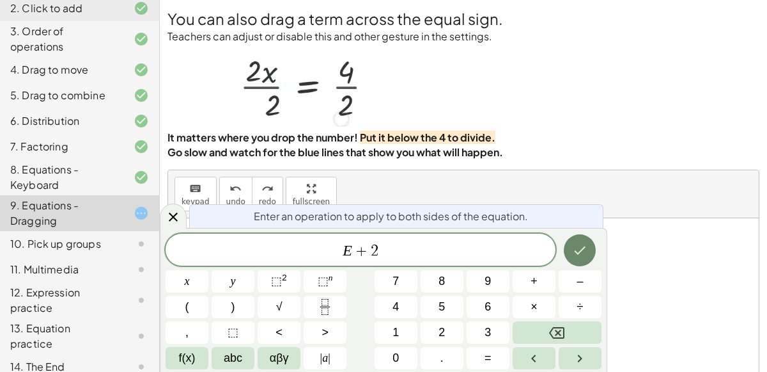
click at [577, 249] on icon "Done" at bounding box center [579, 249] width 15 height 15
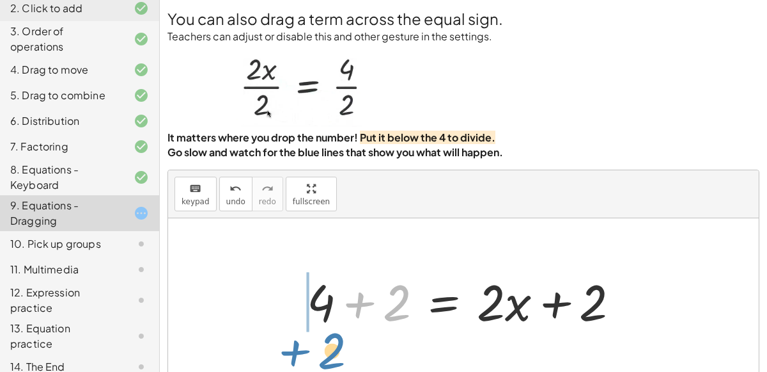
drag, startPoint x: 389, startPoint y: 305, endPoint x: 321, endPoint y: 345, distance: 79.4
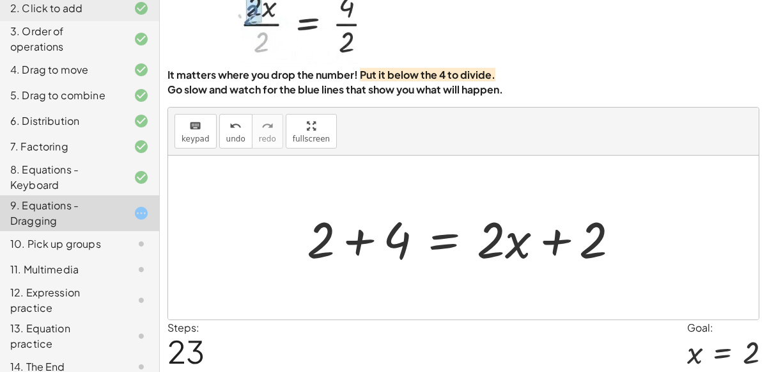
scroll to position [64, 0]
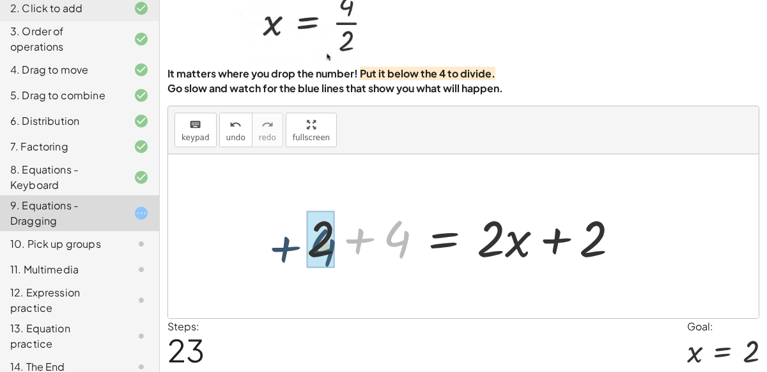
drag, startPoint x: 392, startPoint y: 230, endPoint x: 313, endPoint y: 237, distance: 79.0
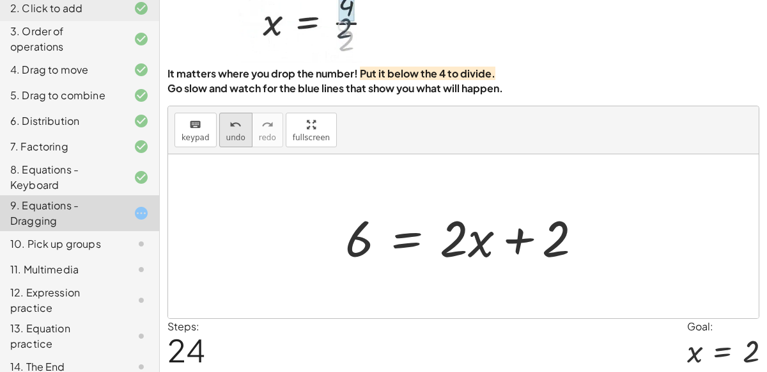
click at [219, 132] on button "undo undo" at bounding box center [235, 130] width 33 height 35
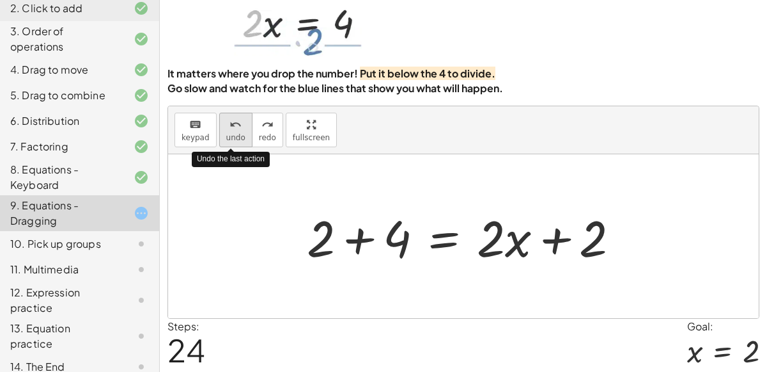
click at [230, 130] on icon "undo" at bounding box center [236, 124] width 12 height 15
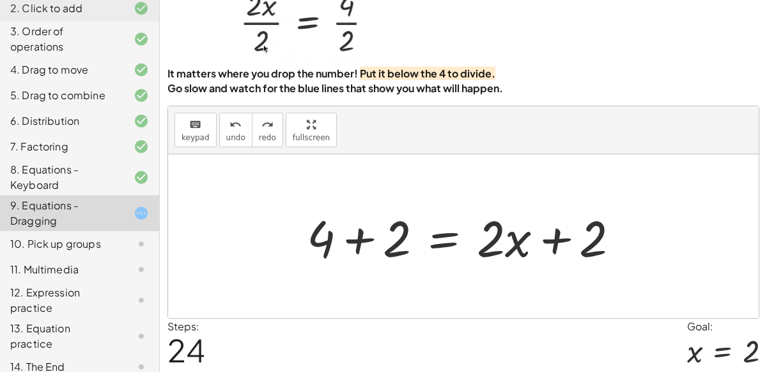
click at [361, 238] on div at bounding box center [469, 236] width 336 height 66
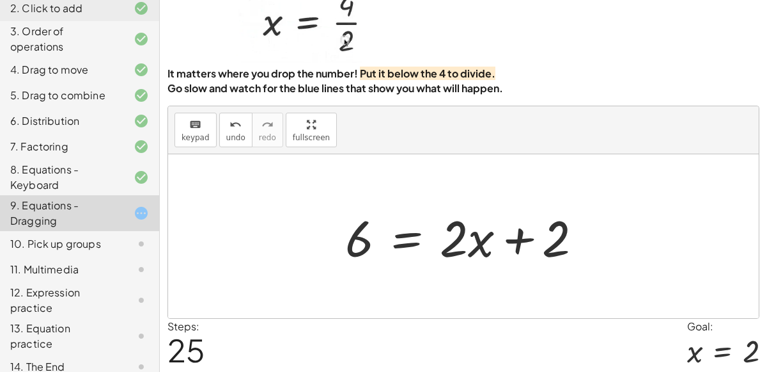
click at [362, 240] on div at bounding box center [469, 236] width 260 height 66
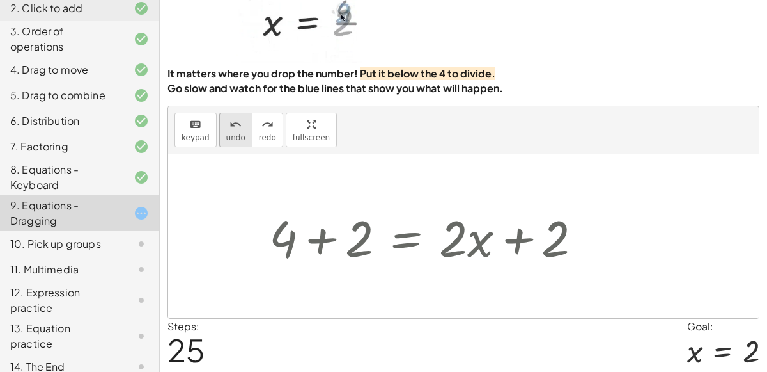
click at [230, 135] on span "undo" at bounding box center [235, 137] width 19 height 9
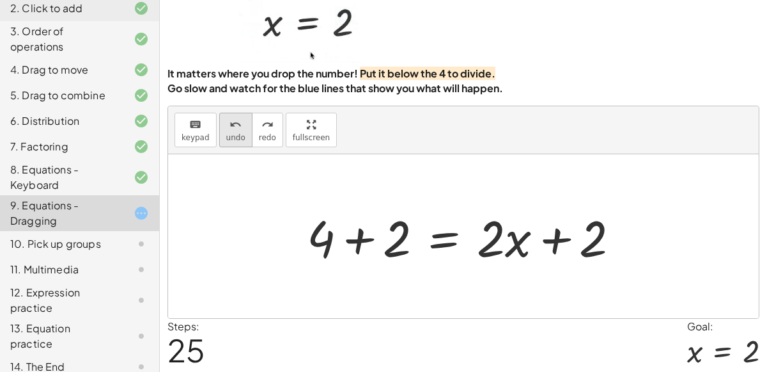
click at [219, 123] on button "undo undo" at bounding box center [235, 130] width 33 height 35
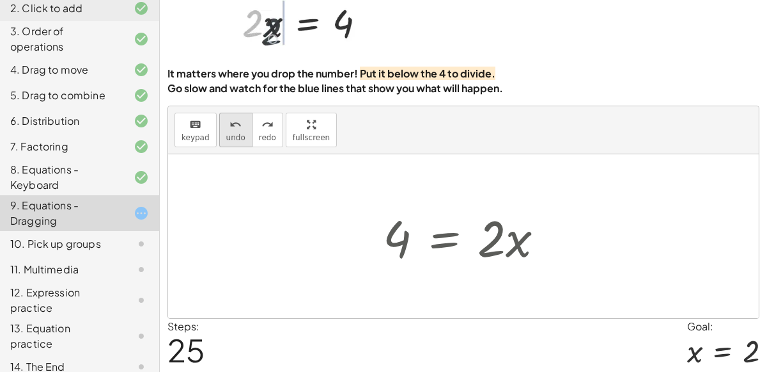
click at [219, 123] on button "undo undo" at bounding box center [235, 130] width 33 height 35
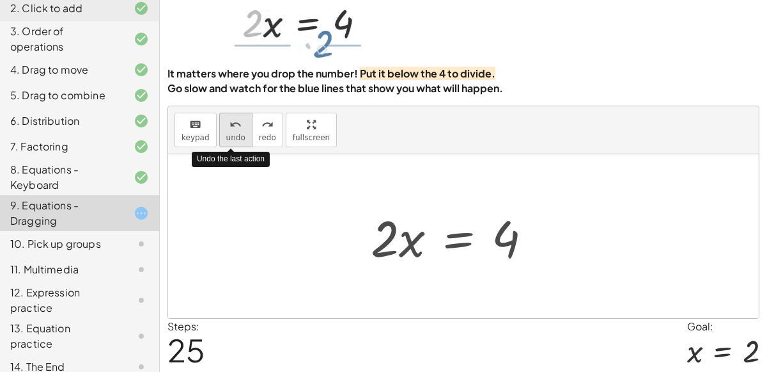
click at [219, 123] on button "undo undo" at bounding box center [235, 130] width 33 height 35
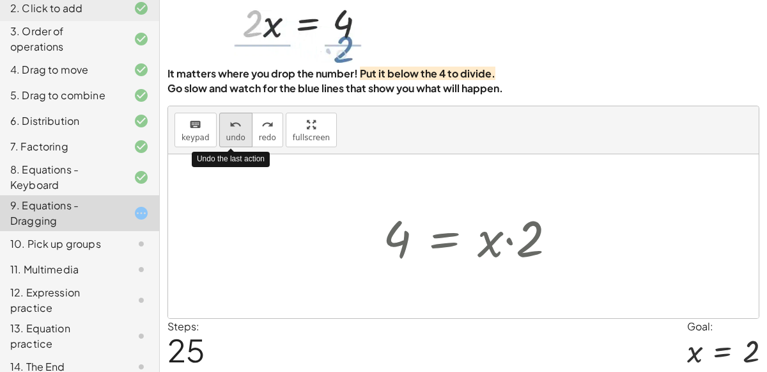
click at [219, 123] on button "undo undo" at bounding box center [235, 130] width 33 height 35
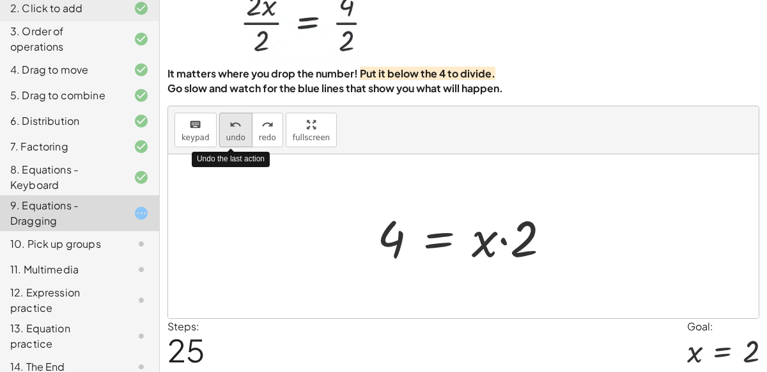
click at [219, 123] on button "undo undo" at bounding box center [235, 130] width 33 height 35
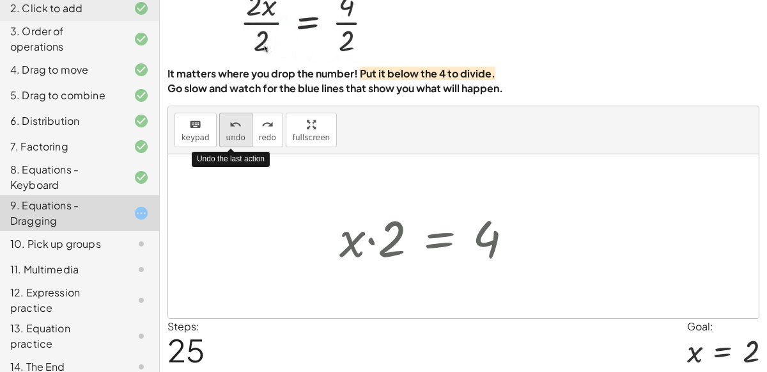
click at [219, 123] on button "undo undo" at bounding box center [235, 130] width 33 height 35
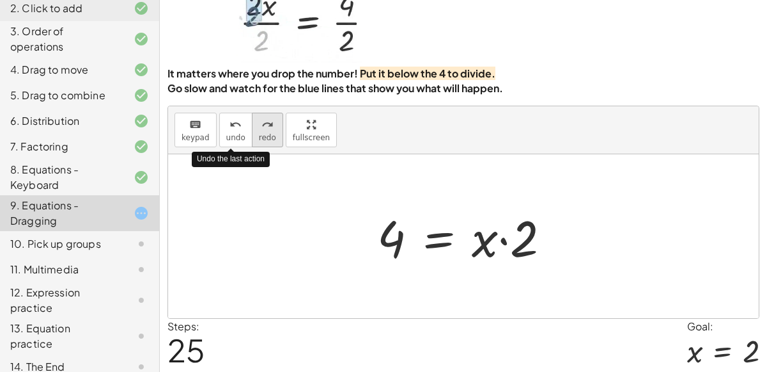
click at [261, 139] on span "redo" at bounding box center [267, 137] width 17 height 9
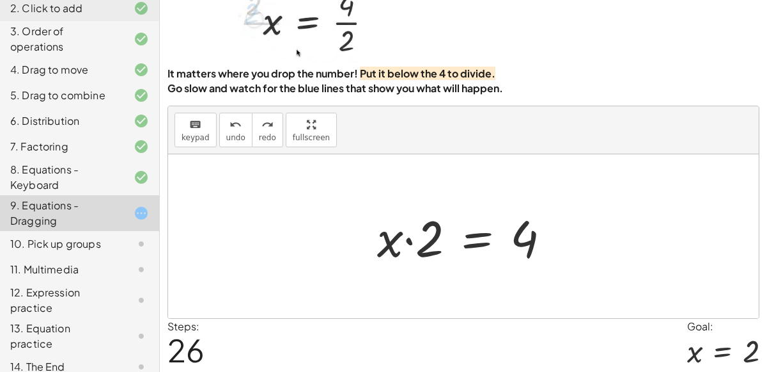
click at [427, 242] on div at bounding box center [469, 236] width 196 height 66
click at [481, 236] on div at bounding box center [469, 236] width 196 height 66
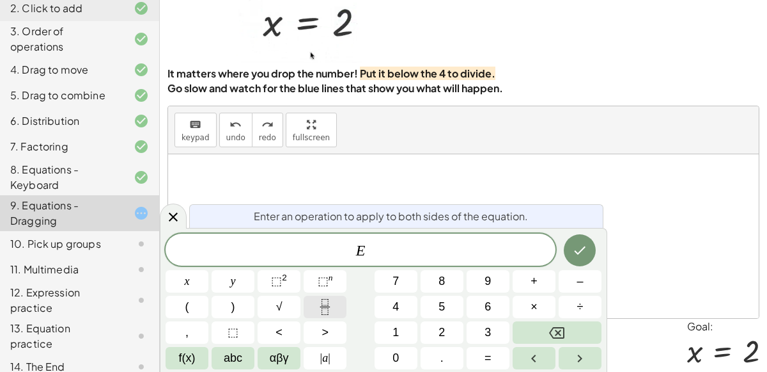
click at [342, 306] on button "Fraction" at bounding box center [325, 306] width 43 height 22
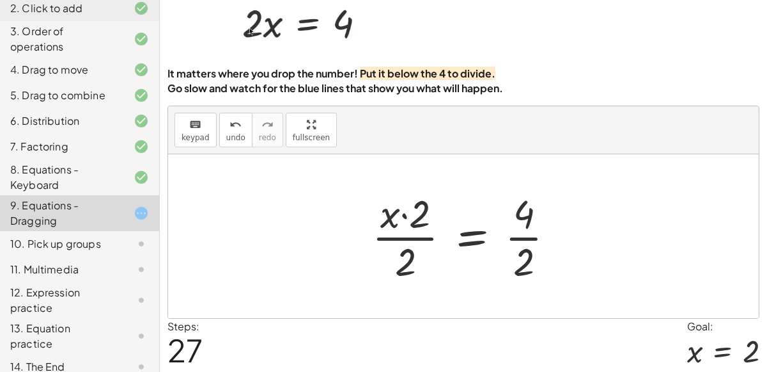
click at [405, 218] on div at bounding box center [469, 236] width 206 height 98
drag, startPoint x: 414, startPoint y: 214, endPoint x: 402, endPoint y: 230, distance: 20.5
click at [402, 230] on div at bounding box center [469, 236] width 206 height 98
click at [524, 210] on div at bounding box center [469, 236] width 206 height 98
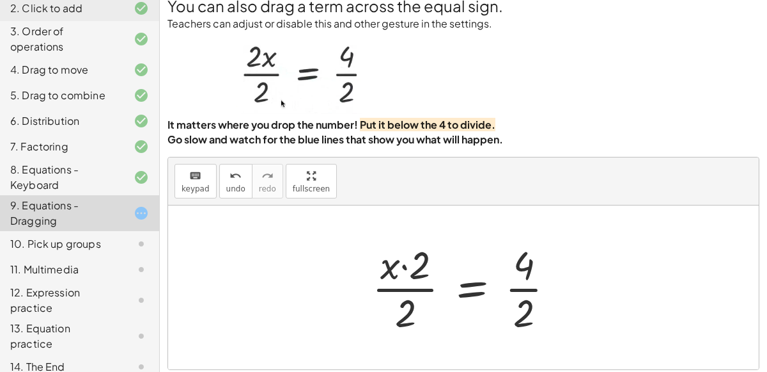
scroll to position [15, 0]
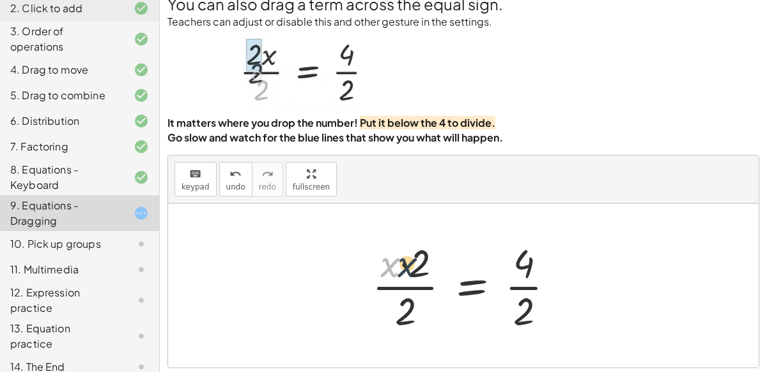
drag, startPoint x: 394, startPoint y: 260, endPoint x: 416, endPoint y: 258, distance: 22.5
click at [416, 258] on div at bounding box center [469, 285] width 206 height 98
click at [413, 269] on div at bounding box center [469, 285] width 206 height 98
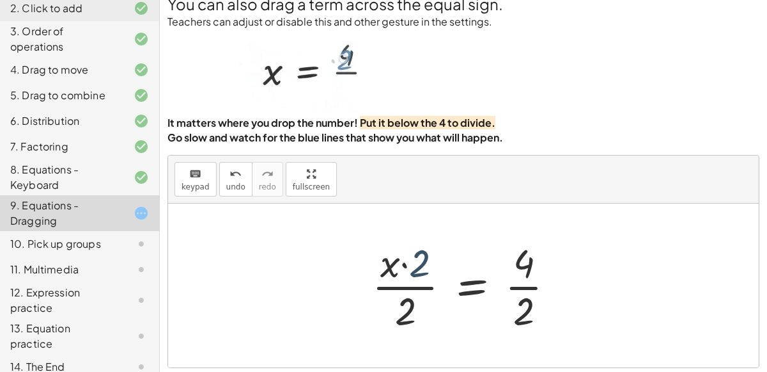
click at [415, 269] on div at bounding box center [469, 285] width 206 height 98
drag, startPoint x: 527, startPoint y: 261, endPoint x: 529, endPoint y: 304, distance: 43.5
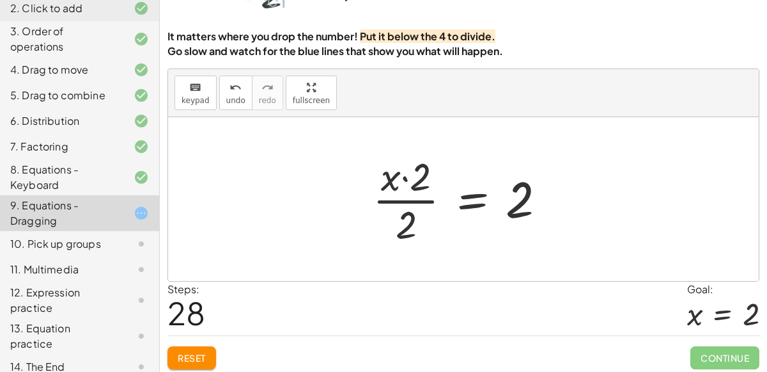
scroll to position [104, 0]
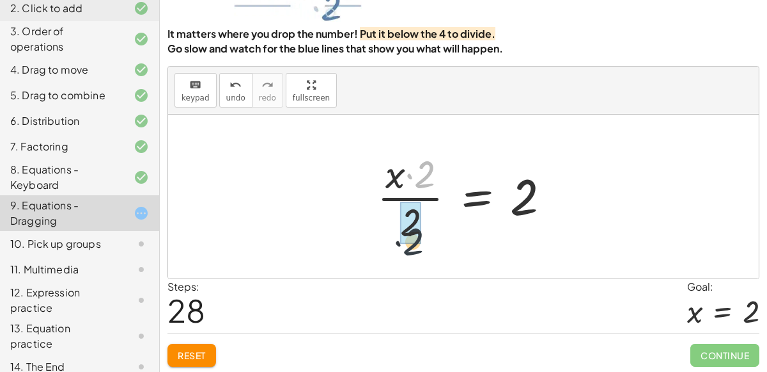
drag, startPoint x: 420, startPoint y: 180, endPoint x: 404, endPoint y: 248, distance: 70.1
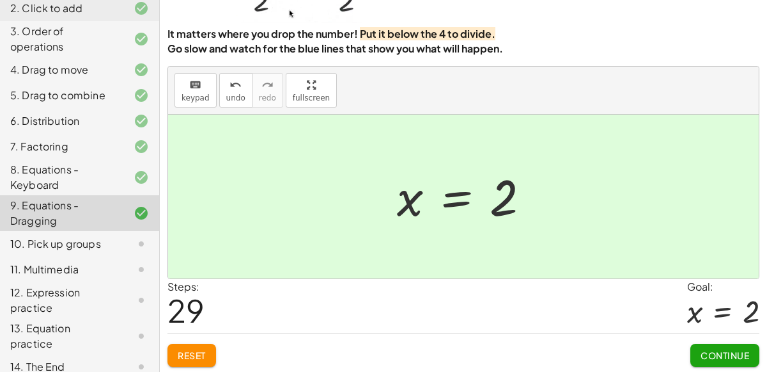
click at [709, 349] on span "Continue" at bounding box center [725, 355] width 49 height 12
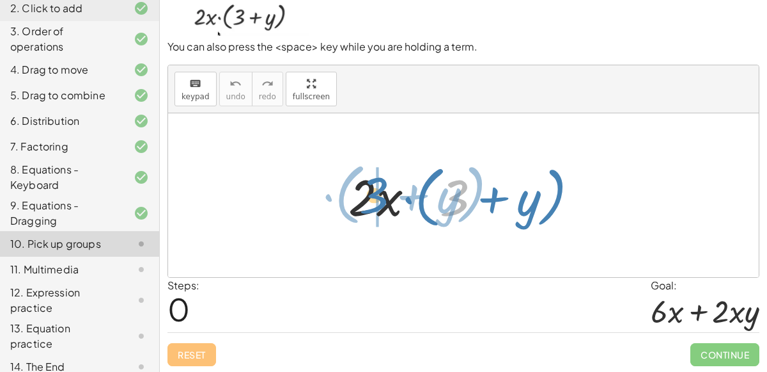
drag, startPoint x: 453, startPoint y: 193, endPoint x: 374, endPoint y: 191, distance: 79.3
click at [374, 191] on div at bounding box center [468, 196] width 253 height 74
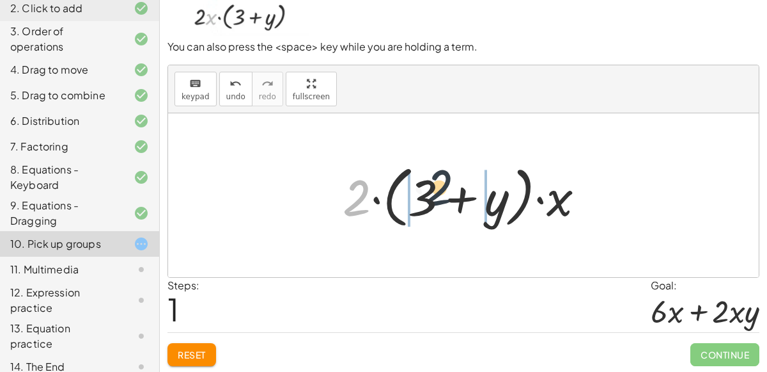
drag, startPoint x: 344, startPoint y: 200, endPoint x: 428, endPoint y: 188, distance: 84.7
click at [428, 188] on div at bounding box center [468, 196] width 265 height 74
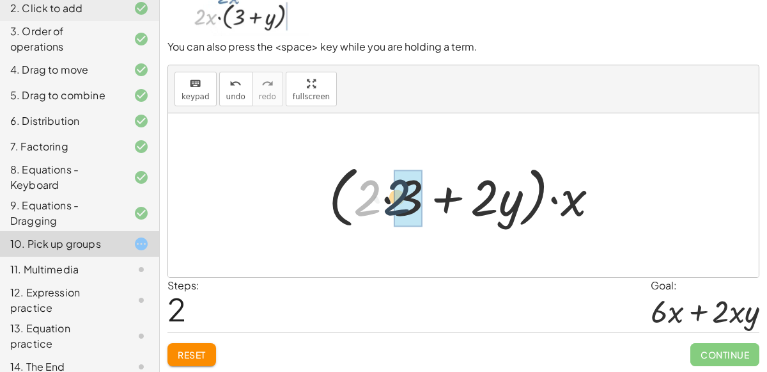
drag, startPoint x: 366, startPoint y: 194, endPoint x: 397, endPoint y: 192, distance: 30.1
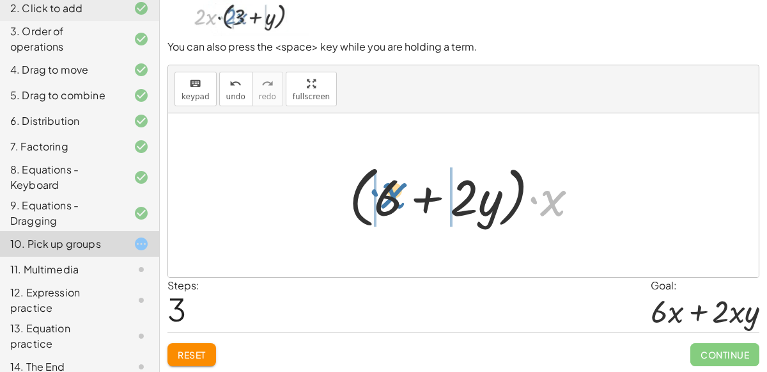
drag, startPoint x: 542, startPoint y: 209, endPoint x: 384, endPoint y: 201, distance: 158.8
click at [384, 201] on div at bounding box center [469, 196] width 253 height 74
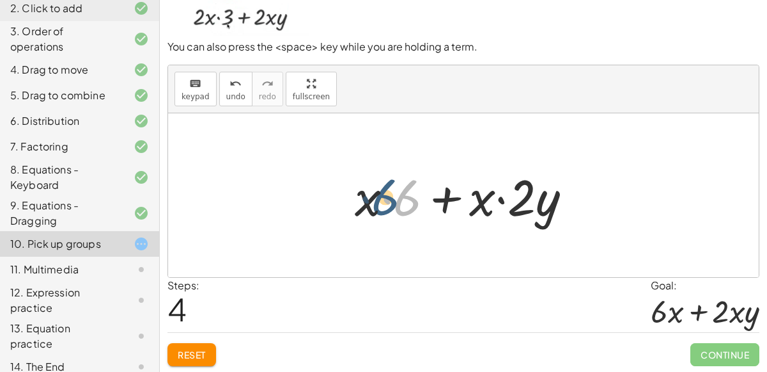
drag, startPoint x: 403, startPoint y: 205, endPoint x: 381, endPoint y: 204, distance: 22.4
click at [381, 204] on div at bounding box center [469, 195] width 240 height 66
drag, startPoint x: 411, startPoint y: 202, endPoint x: 366, endPoint y: 200, distance: 44.8
click at [366, 200] on div at bounding box center [469, 195] width 240 height 66
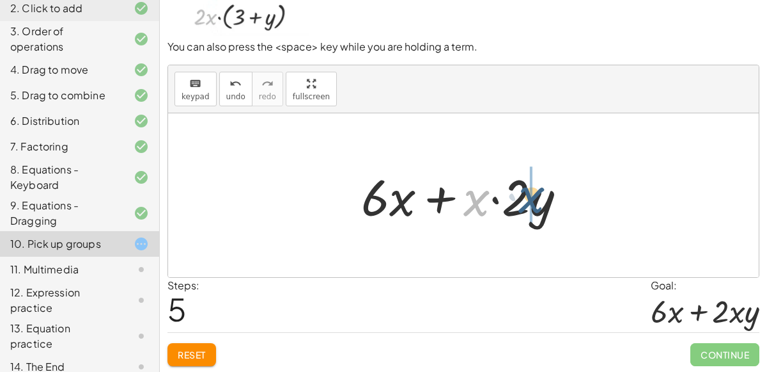
drag, startPoint x: 475, startPoint y: 204, endPoint x: 530, endPoint y: 200, distance: 55.8
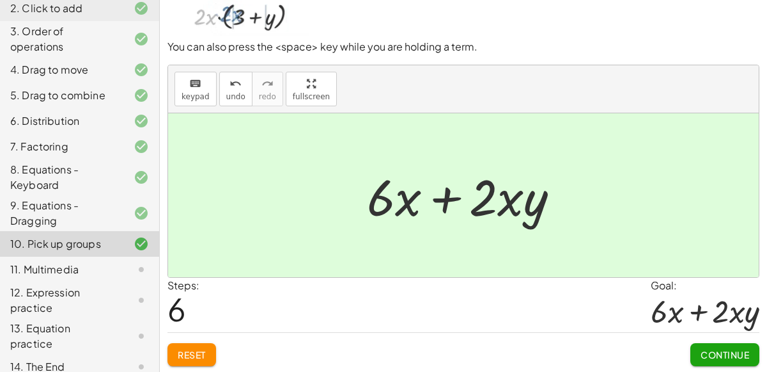
click at [714, 354] on span "Continue" at bounding box center [725, 355] width 49 height 12
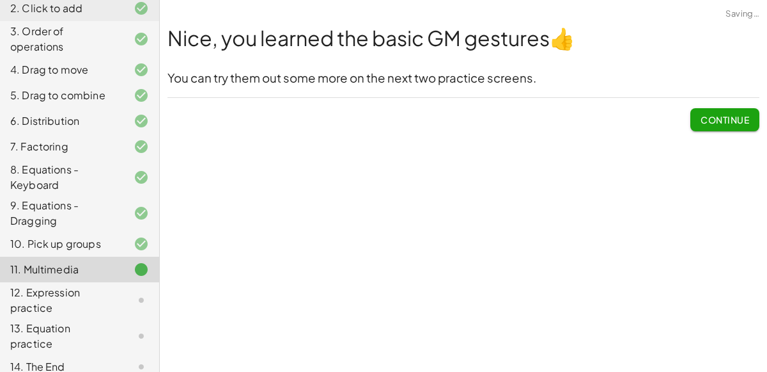
scroll to position [0, 0]
click at [709, 115] on span "Continue" at bounding box center [725, 120] width 49 height 12
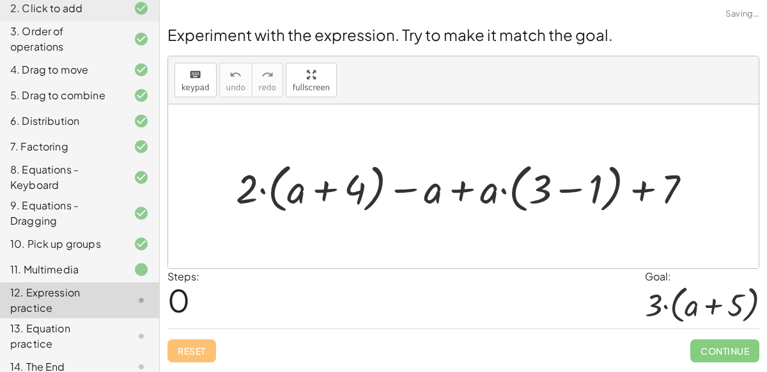
scroll to position [155, 0]
drag, startPoint x: 534, startPoint y: 189, endPoint x: 576, endPoint y: 186, distance: 42.3
click at [576, 186] on div at bounding box center [469, 186] width 479 height 59
drag, startPoint x: 533, startPoint y: 190, endPoint x: 578, endPoint y: 189, distance: 44.8
click at [578, 189] on div at bounding box center [469, 186] width 479 height 59
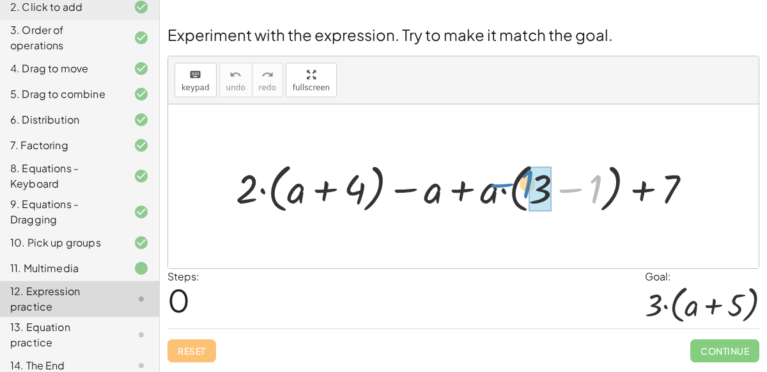
drag, startPoint x: 590, startPoint y: 193, endPoint x: 525, endPoint y: 187, distance: 64.8
click at [525, 187] on div at bounding box center [469, 186] width 479 height 59
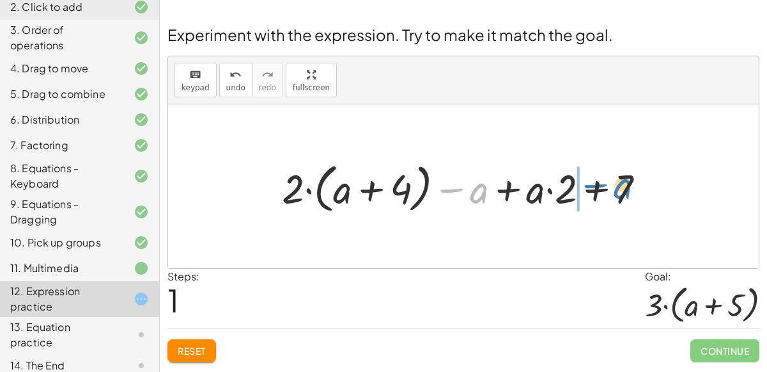
drag, startPoint x: 452, startPoint y: 186, endPoint x: 594, endPoint y: 181, distance: 142.7
click at [594, 181] on div at bounding box center [469, 186] width 387 height 59
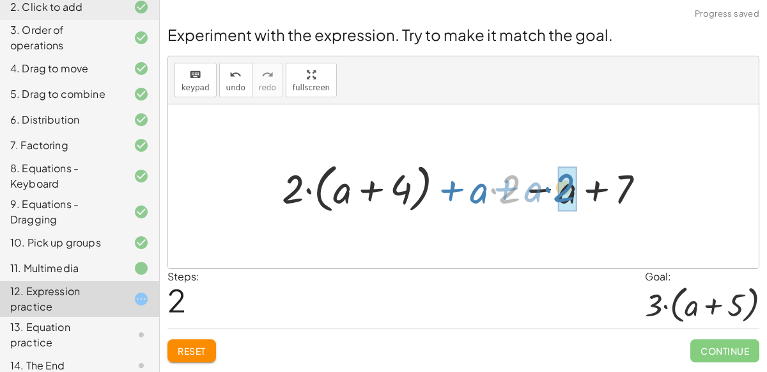
drag, startPoint x: 508, startPoint y: 194, endPoint x: 565, endPoint y: 193, distance: 56.9
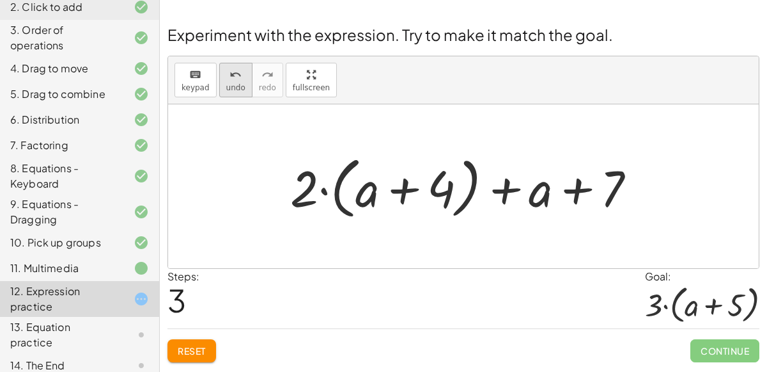
click at [219, 88] on button "undo undo" at bounding box center [235, 80] width 33 height 35
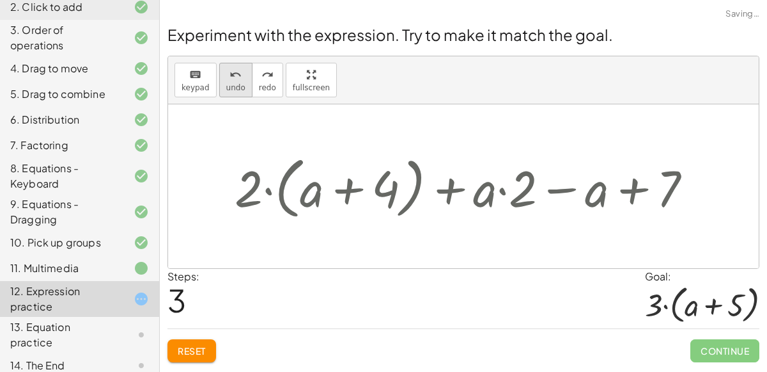
click at [219, 88] on button "undo undo" at bounding box center [235, 80] width 33 height 35
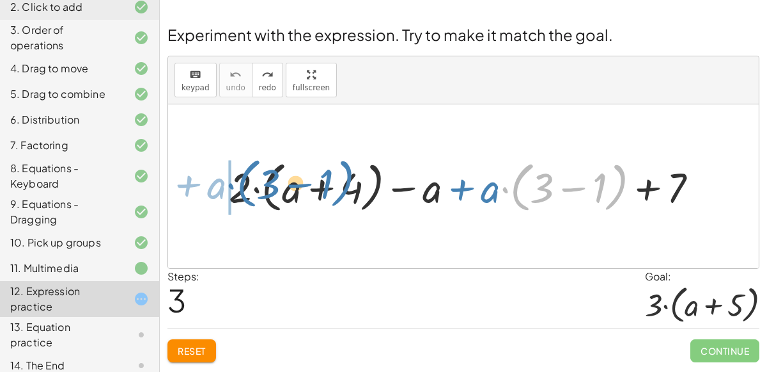
drag, startPoint x: 530, startPoint y: 187, endPoint x: 259, endPoint y: 184, distance: 271.2
click at [259, 184] on div at bounding box center [469, 185] width 492 height 61
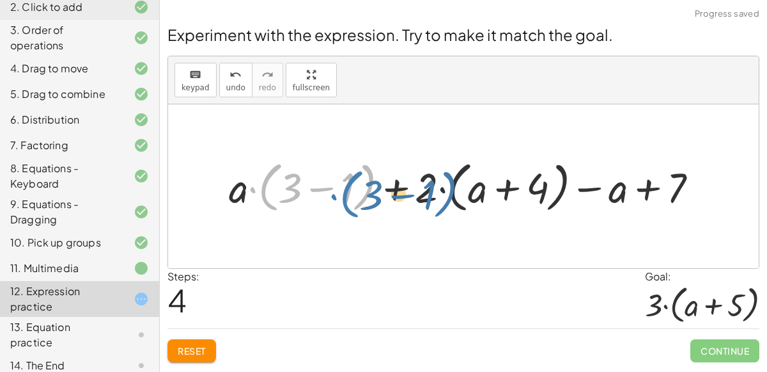
drag, startPoint x: 258, startPoint y: 190, endPoint x: 260, endPoint y: 175, distance: 14.8
click at [260, 175] on div at bounding box center [469, 185] width 492 height 61
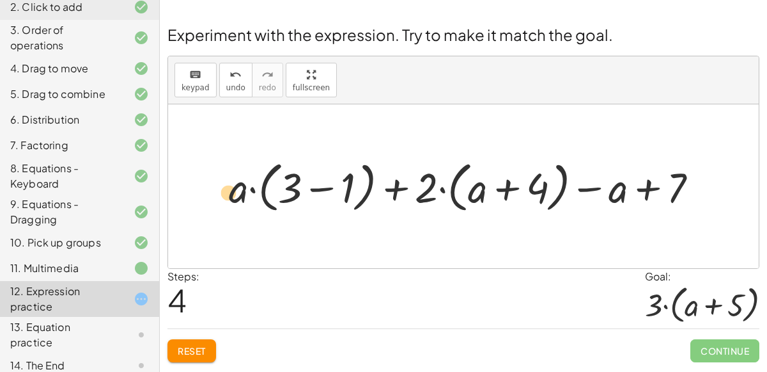
drag, startPoint x: 242, startPoint y: 185, endPoint x: 230, endPoint y: 190, distance: 13.6
click at [230, 190] on div at bounding box center [469, 185] width 492 height 61
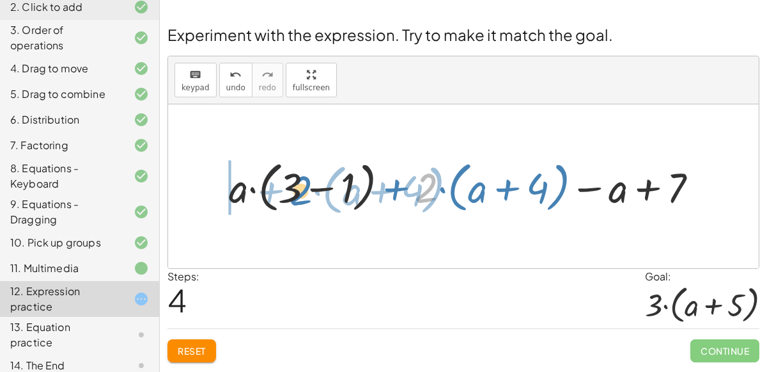
drag, startPoint x: 416, startPoint y: 192, endPoint x: 293, endPoint y: 193, distance: 122.8
click at [293, 193] on div at bounding box center [469, 185] width 492 height 61
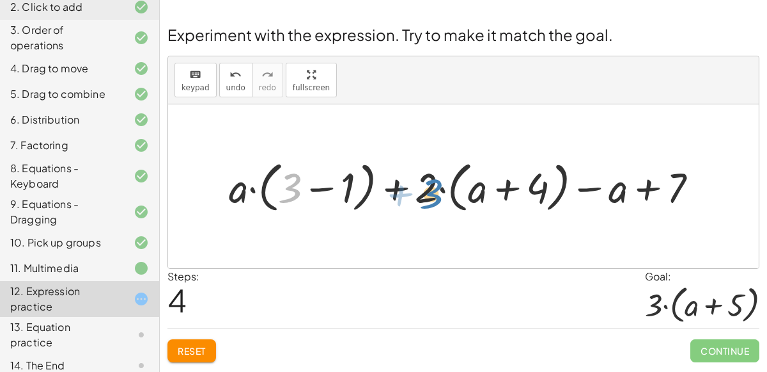
drag, startPoint x: 293, startPoint y: 189, endPoint x: 435, endPoint y: 193, distance: 142.0
click at [435, 193] on div at bounding box center [469, 185] width 492 height 61
drag, startPoint x: 286, startPoint y: 184, endPoint x: 456, endPoint y: 186, distance: 170.1
click at [456, 186] on div at bounding box center [469, 185] width 492 height 61
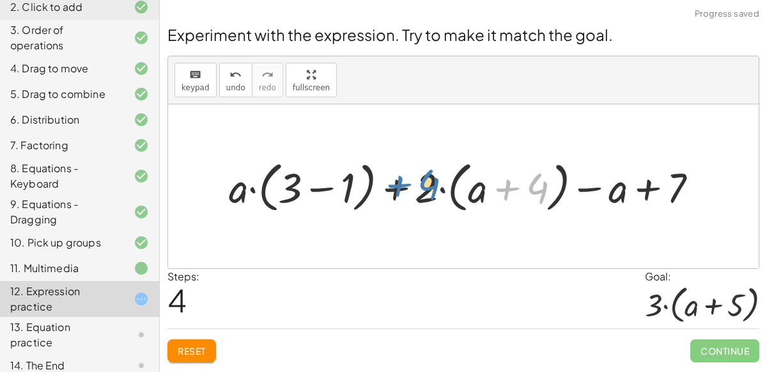
drag, startPoint x: 533, startPoint y: 184, endPoint x: 424, endPoint y: 180, distance: 109.4
click at [424, 180] on div at bounding box center [469, 185] width 492 height 61
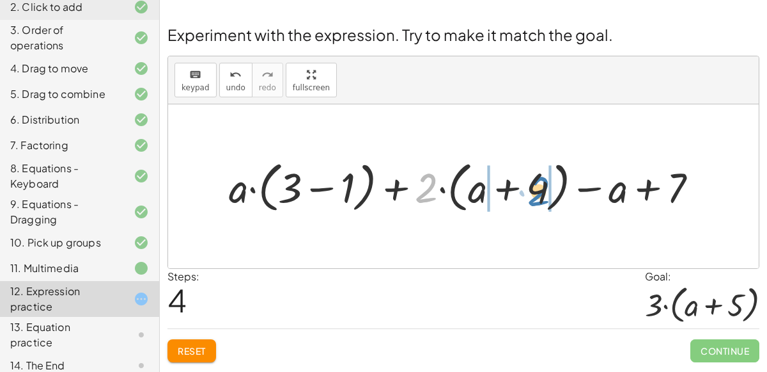
drag, startPoint x: 425, startPoint y: 184, endPoint x: 536, endPoint y: 186, distance: 111.3
click at [536, 186] on div at bounding box center [469, 185] width 492 height 61
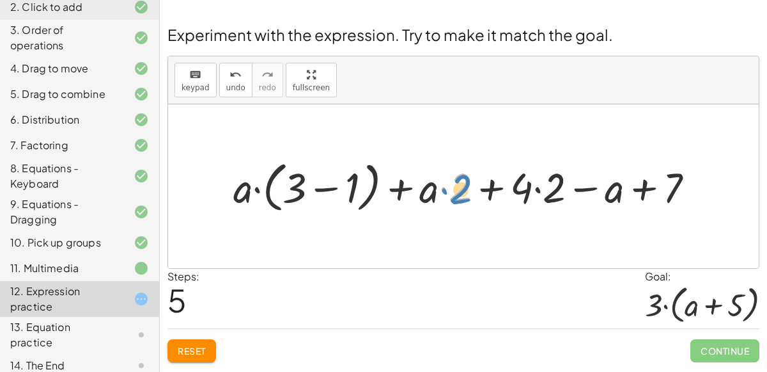
click at [459, 186] on div at bounding box center [469, 185] width 484 height 61
drag, startPoint x: 515, startPoint y: 187, endPoint x: 540, endPoint y: 186, distance: 25.0
click at [540, 186] on div at bounding box center [469, 185] width 484 height 61
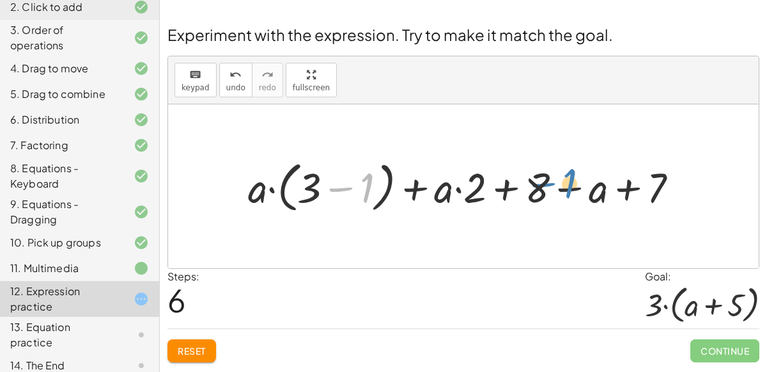
drag, startPoint x: 340, startPoint y: 184, endPoint x: 540, endPoint y: 180, distance: 200.2
click at [540, 180] on div at bounding box center [468, 185] width 453 height 61
drag, startPoint x: 530, startPoint y: 187, endPoint x: 586, endPoint y: 191, distance: 56.4
click at [586, 191] on div at bounding box center [468, 185] width 453 height 61
drag, startPoint x: 467, startPoint y: 188, endPoint x: 533, endPoint y: 194, distance: 66.8
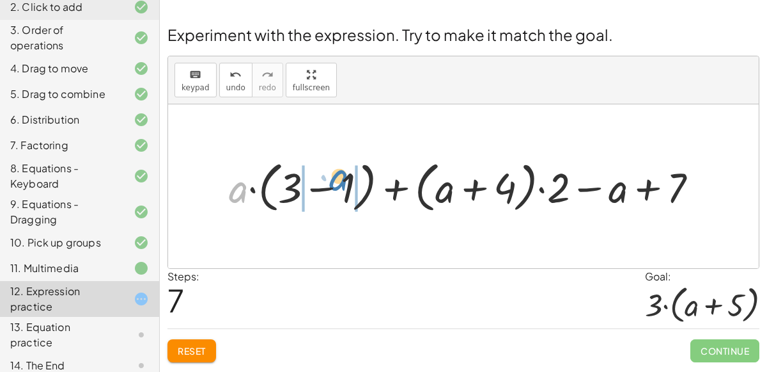
drag, startPoint x: 235, startPoint y: 187, endPoint x: 334, endPoint y: 175, distance: 99.8
click at [334, 175] on div at bounding box center [469, 185] width 492 height 61
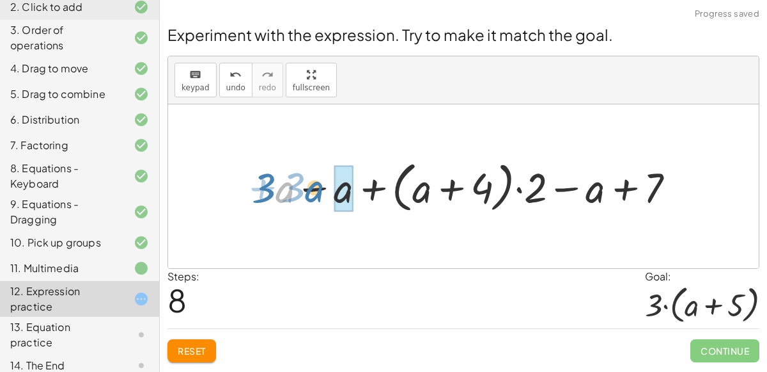
drag, startPoint x: 285, startPoint y: 189, endPoint x: 315, endPoint y: 187, distance: 29.5
click at [315, 187] on div at bounding box center [469, 185] width 446 height 61
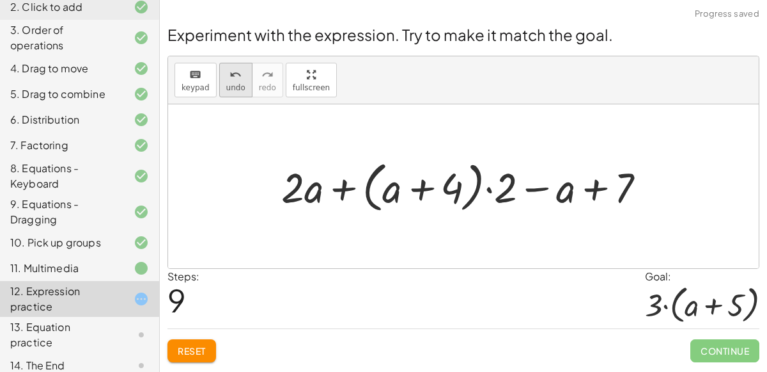
click at [234, 79] on icon "undo" at bounding box center [236, 74] width 12 height 15
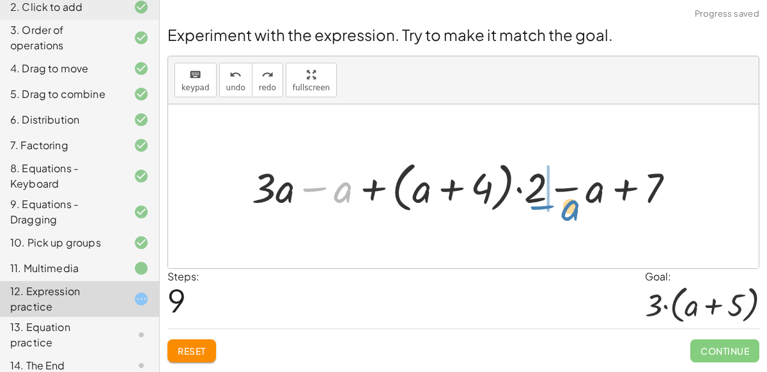
drag, startPoint x: 345, startPoint y: 192, endPoint x: 573, endPoint y: 208, distance: 228.2
click at [573, 208] on div at bounding box center [469, 185] width 446 height 61
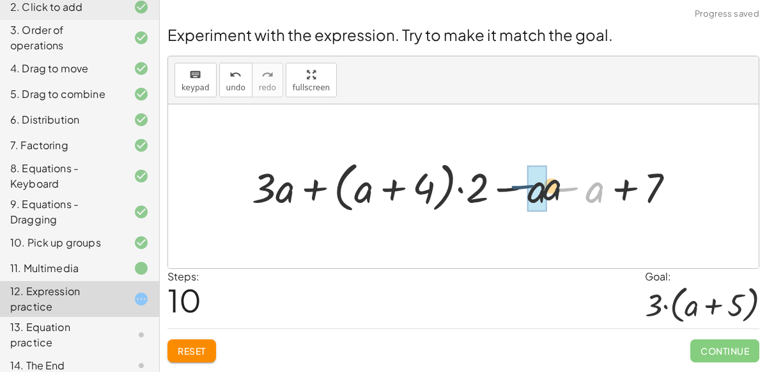
drag, startPoint x: 585, startPoint y: 191, endPoint x: 540, endPoint y: 188, distance: 45.5
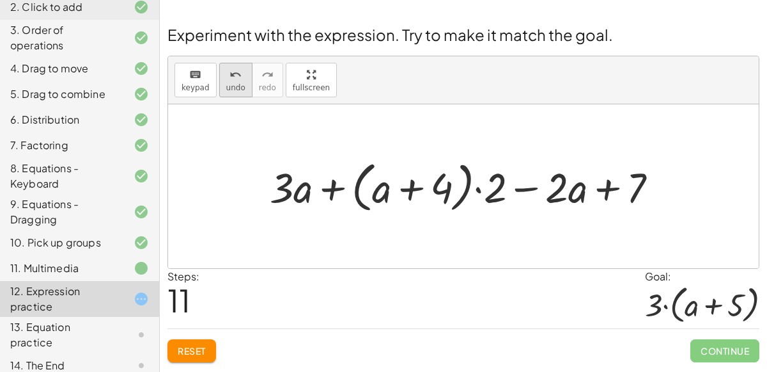
click at [227, 83] on span "undo" at bounding box center [235, 87] width 19 height 9
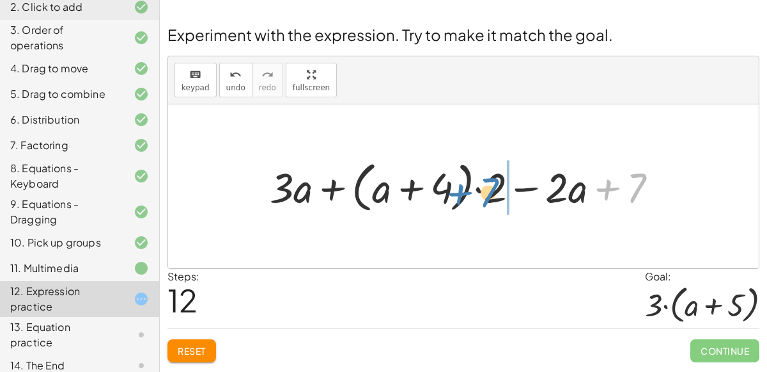
drag, startPoint x: 636, startPoint y: 182, endPoint x: 486, endPoint y: 185, distance: 149.7
click at [486, 185] on div at bounding box center [468, 185] width 411 height 61
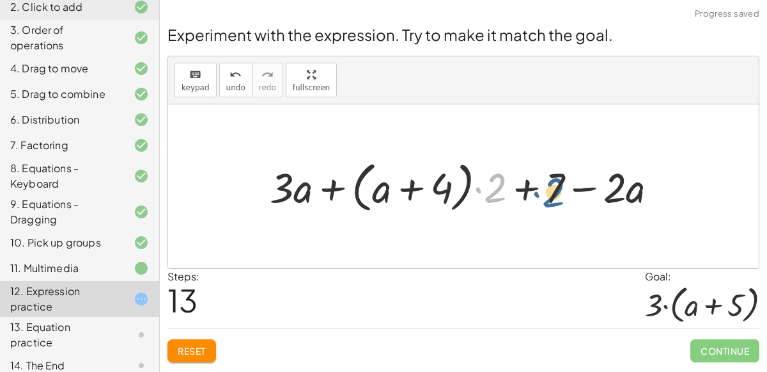
drag, startPoint x: 490, startPoint y: 191, endPoint x: 549, endPoint y: 195, distance: 59.0
click at [549, 195] on div at bounding box center [468, 185] width 411 height 61
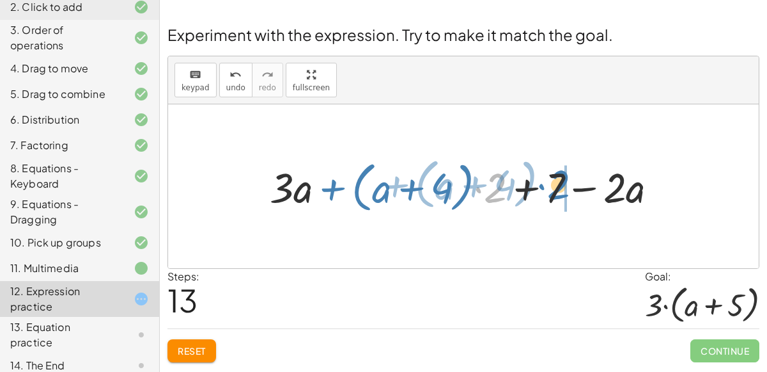
drag, startPoint x: 489, startPoint y: 177, endPoint x: 552, endPoint y: 172, distance: 63.5
click at [552, 172] on div at bounding box center [468, 185] width 411 height 61
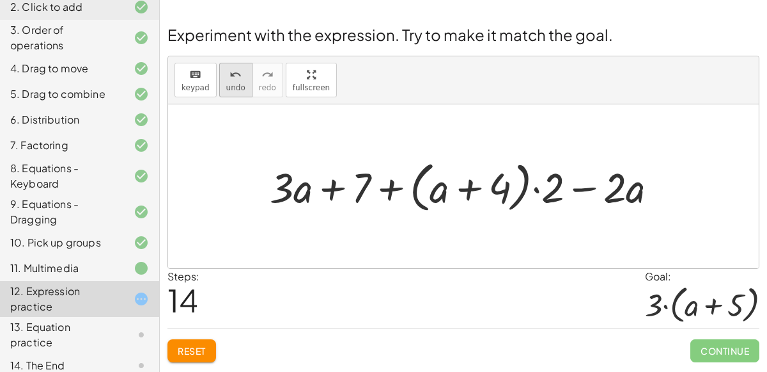
click at [235, 86] on span "undo" at bounding box center [235, 87] width 19 height 9
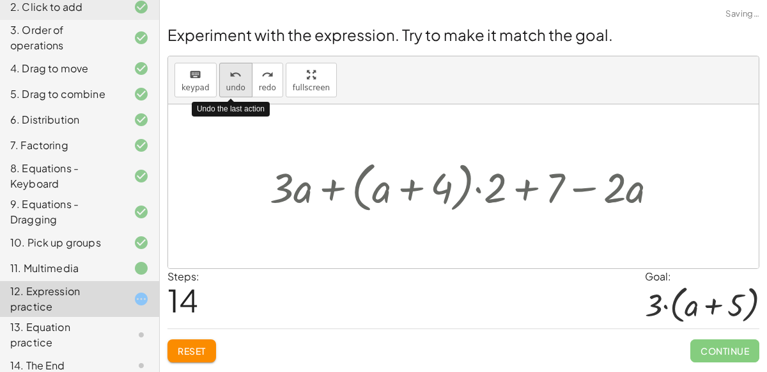
click at [235, 86] on span "undo" at bounding box center [235, 87] width 19 height 9
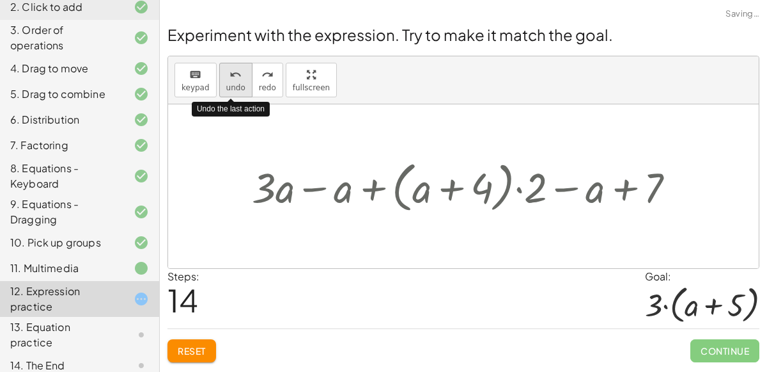
click at [235, 86] on span "undo" at bounding box center [235, 87] width 19 height 9
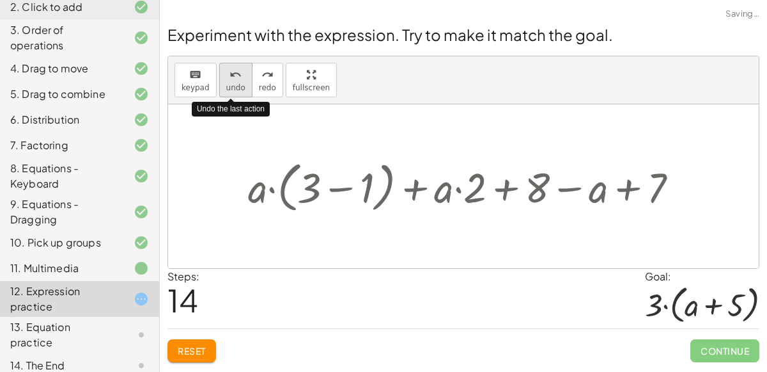
click at [235, 86] on span "undo" at bounding box center [235, 87] width 19 height 9
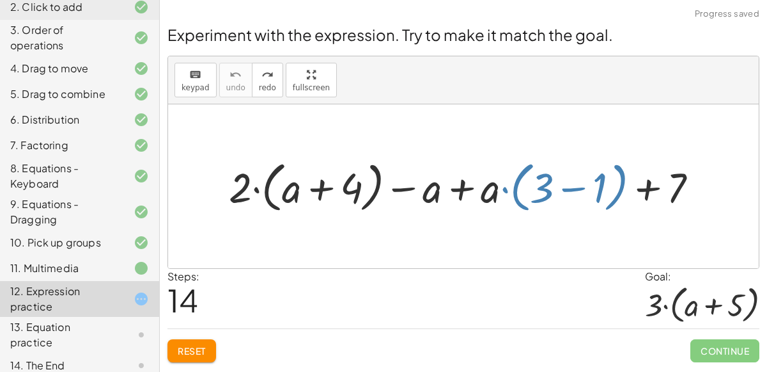
click at [184, 359] on button "Reset" at bounding box center [192, 350] width 49 height 23
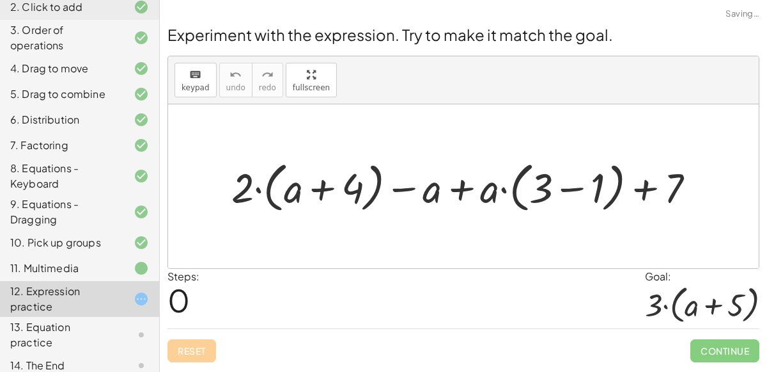
click at [184, 359] on div "Reset Continue" at bounding box center [464, 345] width 592 height 34
drag, startPoint x: 240, startPoint y: 196, endPoint x: 247, endPoint y: 198, distance: 7.3
click at [247, 198] on div at bounding box center [468, 186] width 487 height 60
drag, startPoint x: 241, startPoint y: 192, endPoint x: 287, endPoint y: 202, distance: 47.2
click at [287, 202] on div at bounding box center [468, 186] width 487 height 60
